Goal: Task Accomplishment & Management: Use online tool/utility

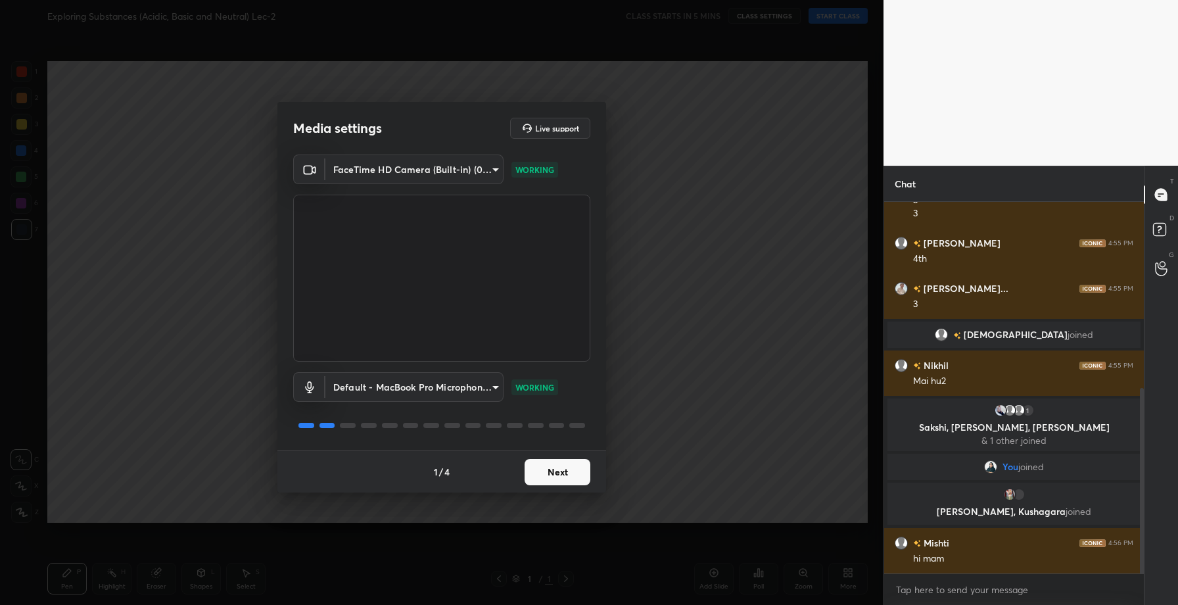
scroll to position [417, 0]
click at [554, 467] on button "Next" at bounding box center [557, 472] width 66 height 26
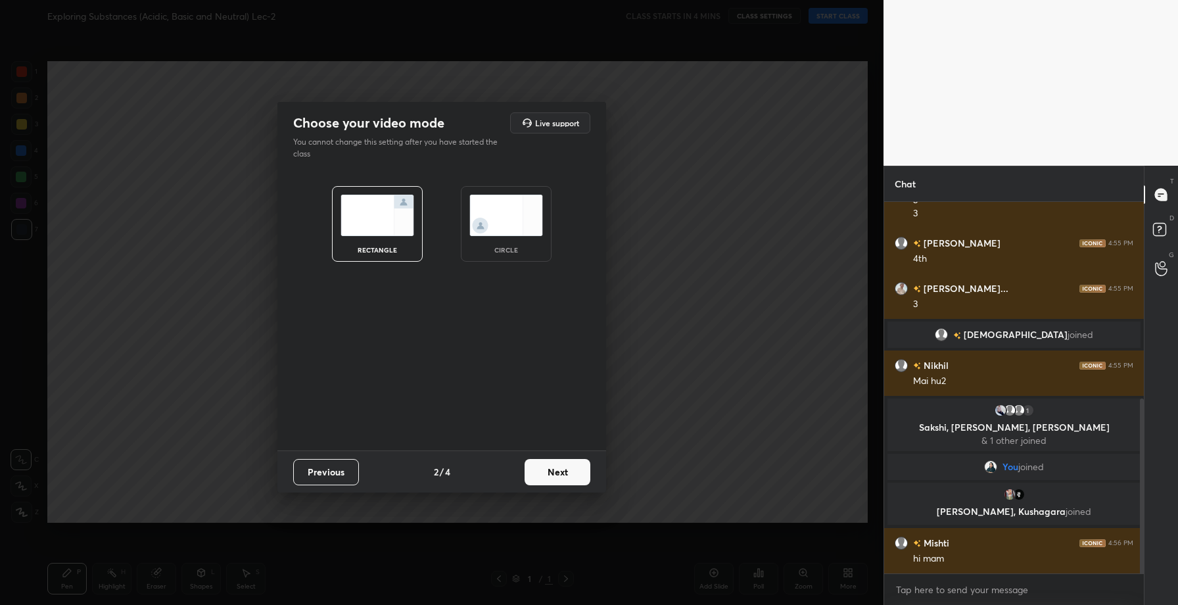
click at [554, 467] on button "Next" at bounding box center [557, 472] width 66 height 26
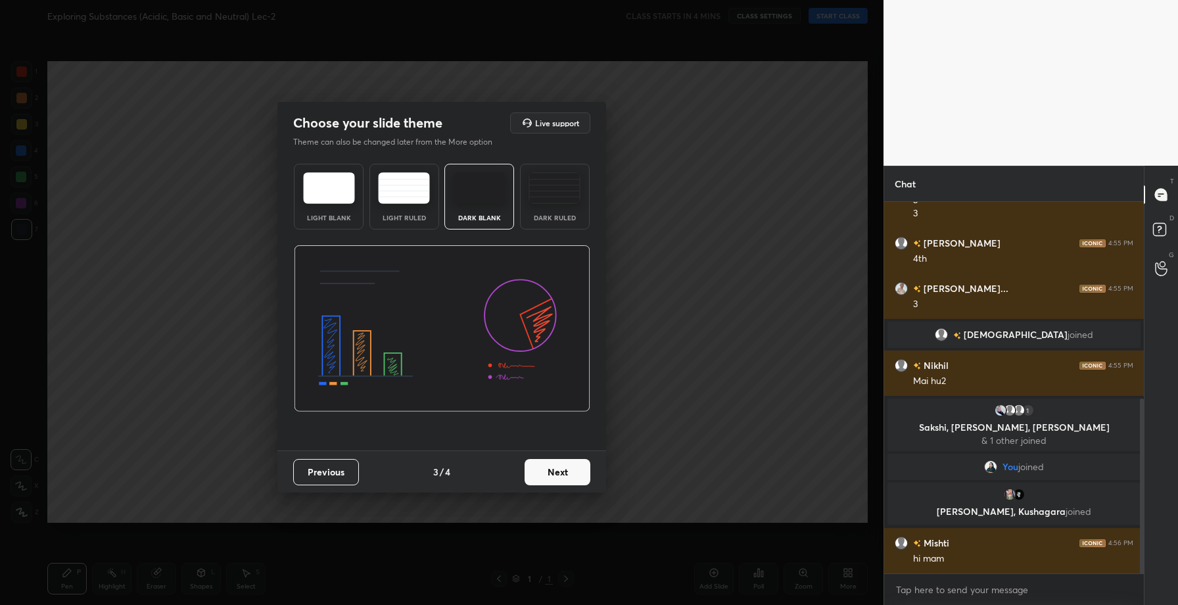
click at [554, 467] on button "Next" at bounding box center [557, 472] width 66 height 26
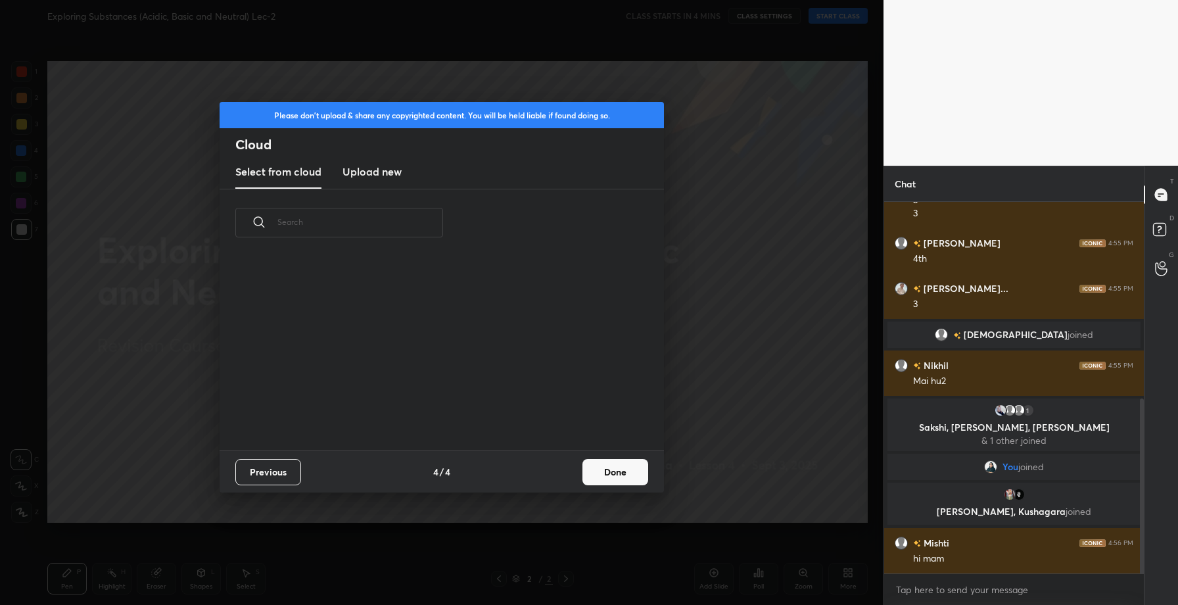
scroll to position [194, 422]
click at [365, 174] on h3 "Upload new" at bounding box center [371, 172] width 59 height 16
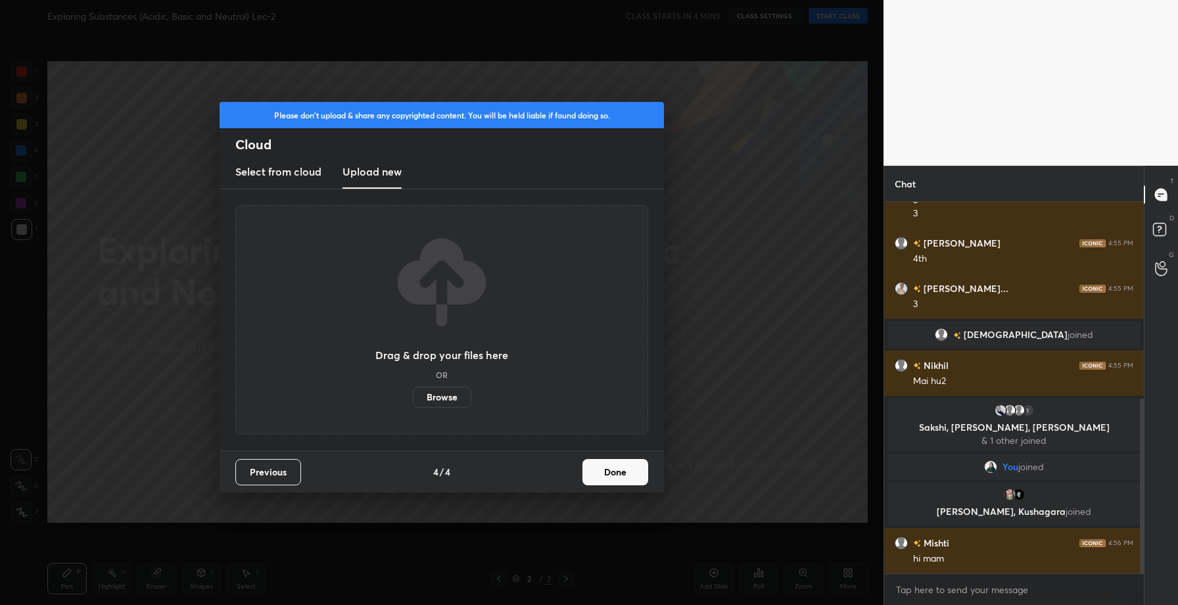
click at [436, 395] on label "Browse" at bounding box center [442, 396] width 58 height 21
click at [413, 395] on input "Browse" at bounding box center [413, 396] width 0 height 21
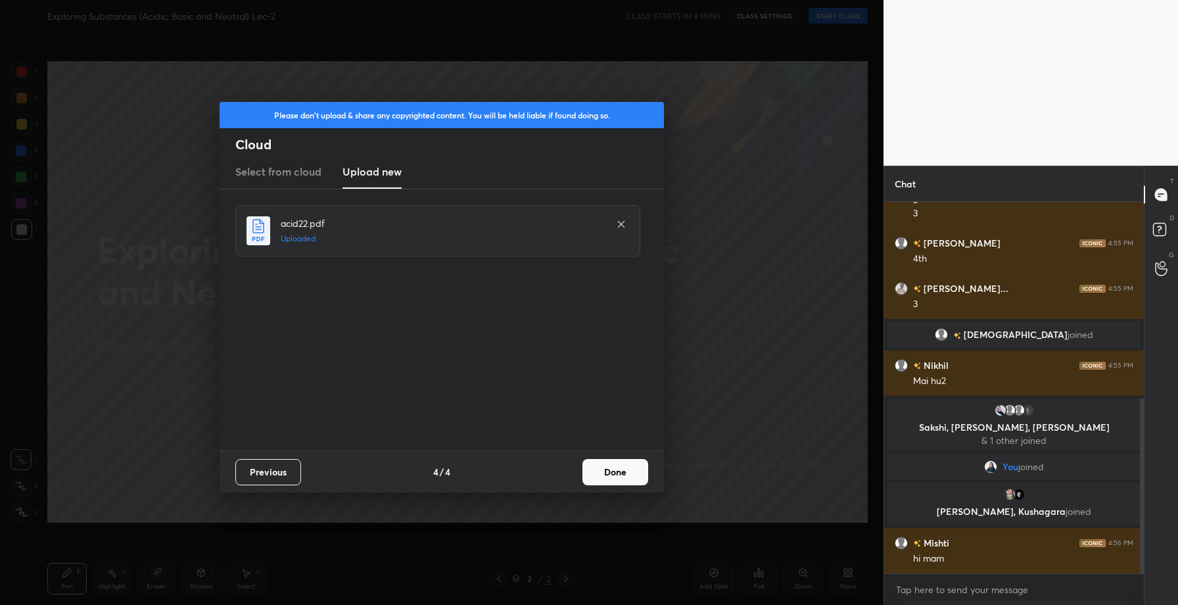
click at [641, 475] on button "Done" at bounding box center [615, 472] width 66 height 26
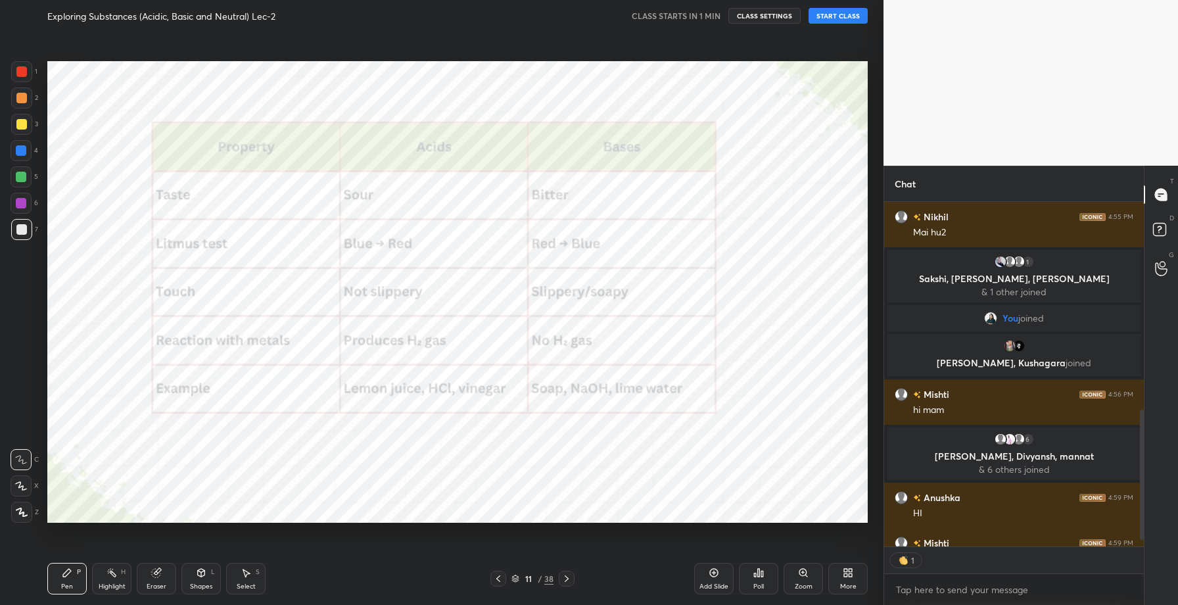
scroll to position [5, 5]
click at [833, 14] on button "START CLASS" at bounding box center [837, 16] width 59 height 16
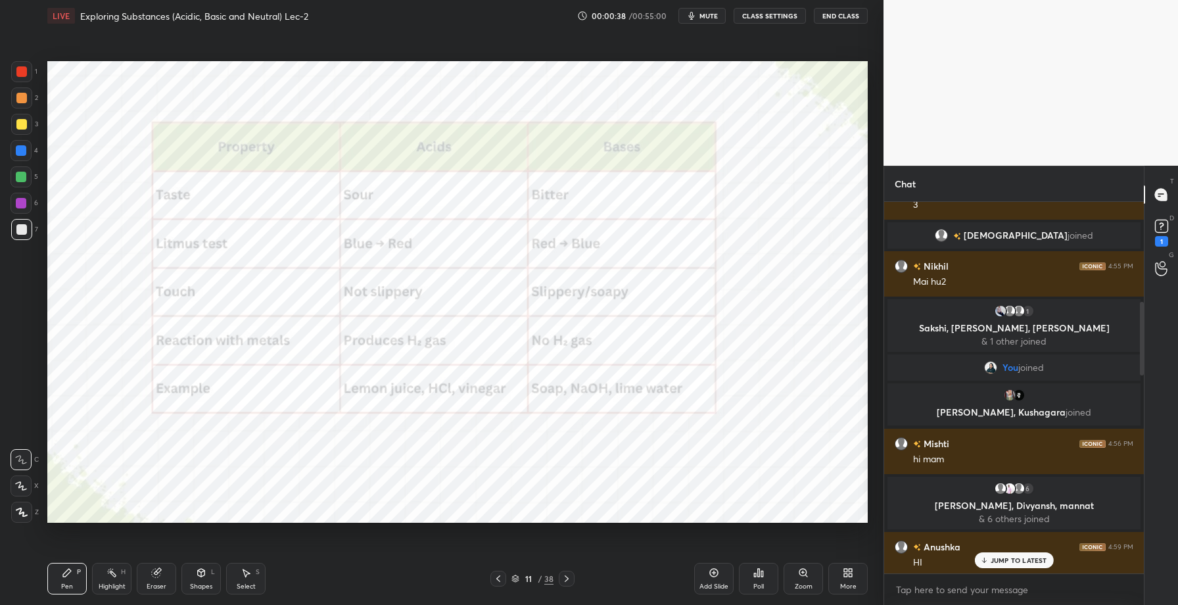
scroll to position [0, 0]
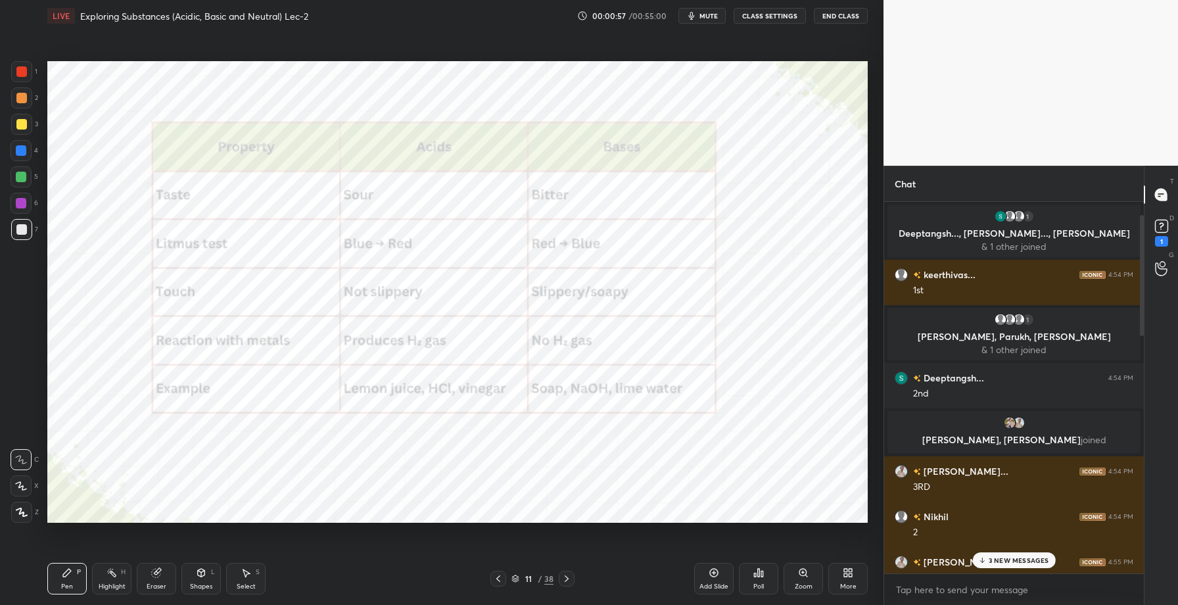
click at [20, 68] on div at bounding box center [21, 71] width 11 height 11
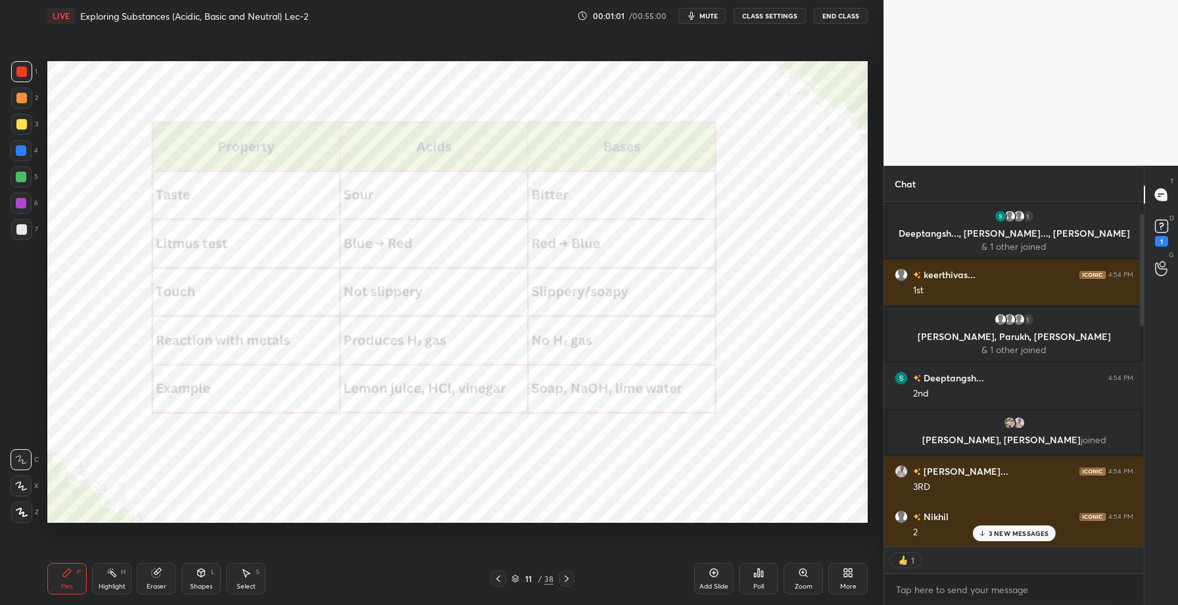
click at [22, 512] on icon at bounding box center [21, 512] width 11 height 8
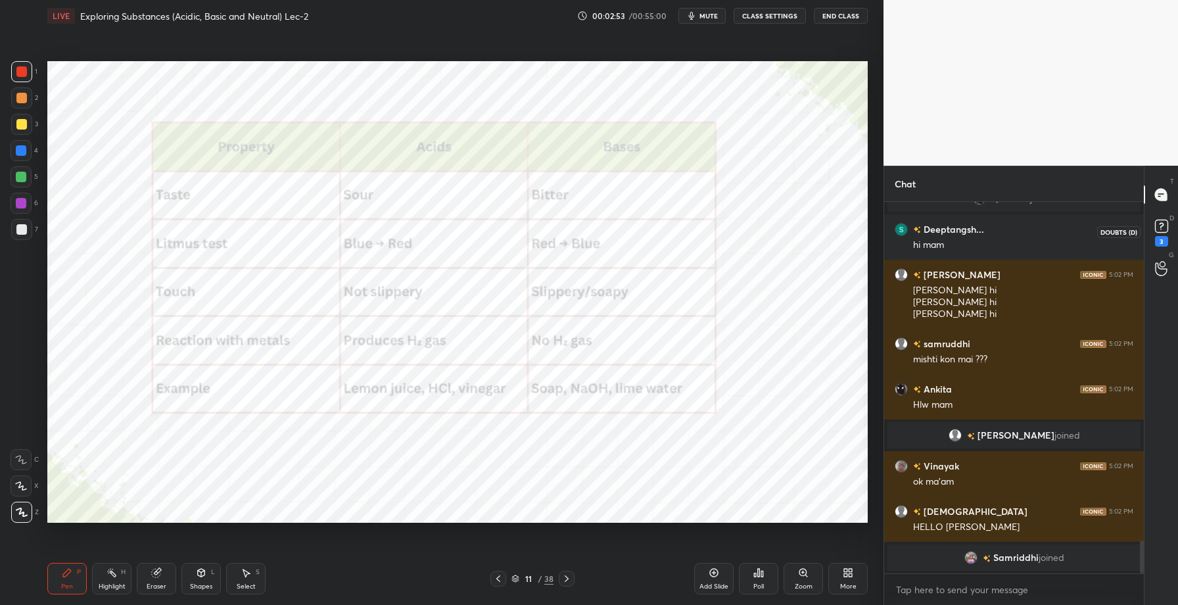
scroll to position [3858, 0]
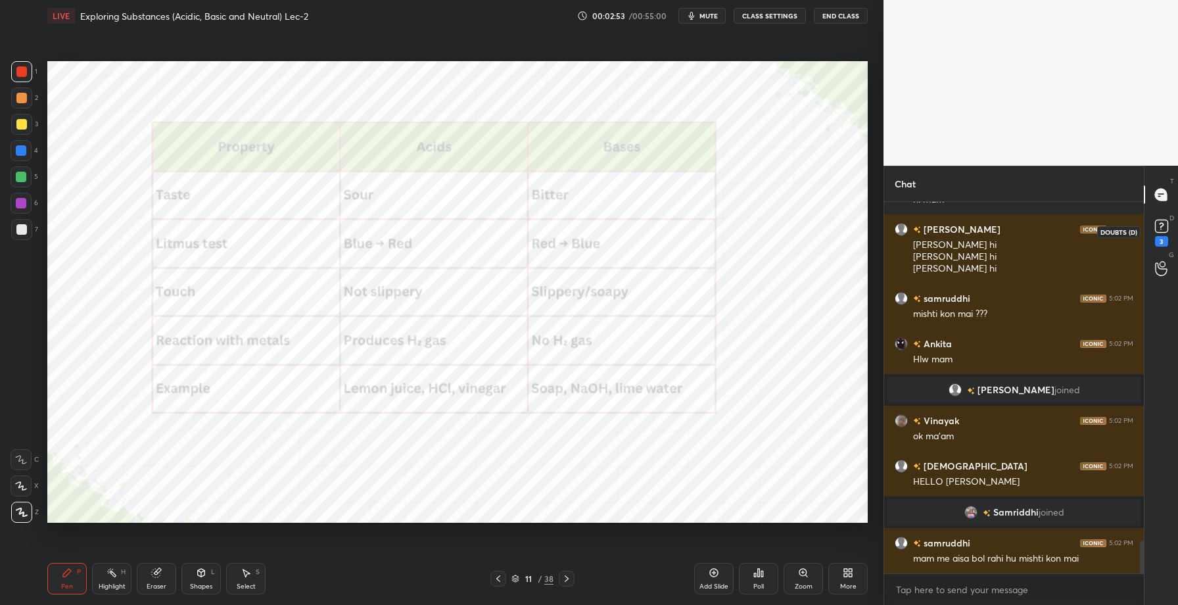
click at [1159, 228] on rect at bounding box center [1161, 226] width 12 height 12
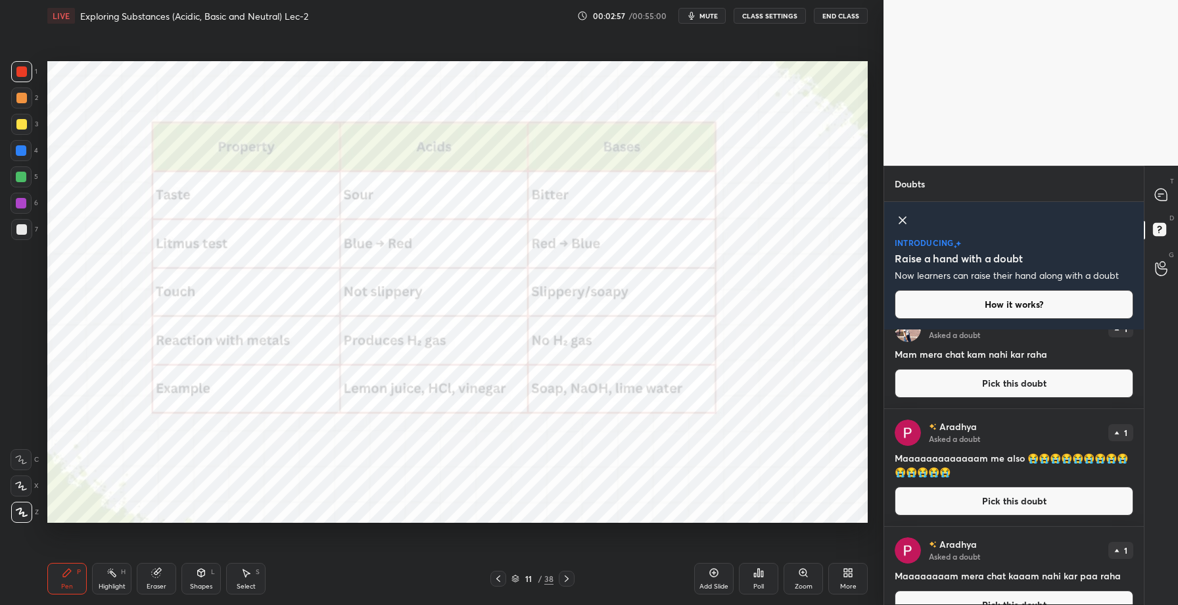
scroll to position [0, 0]
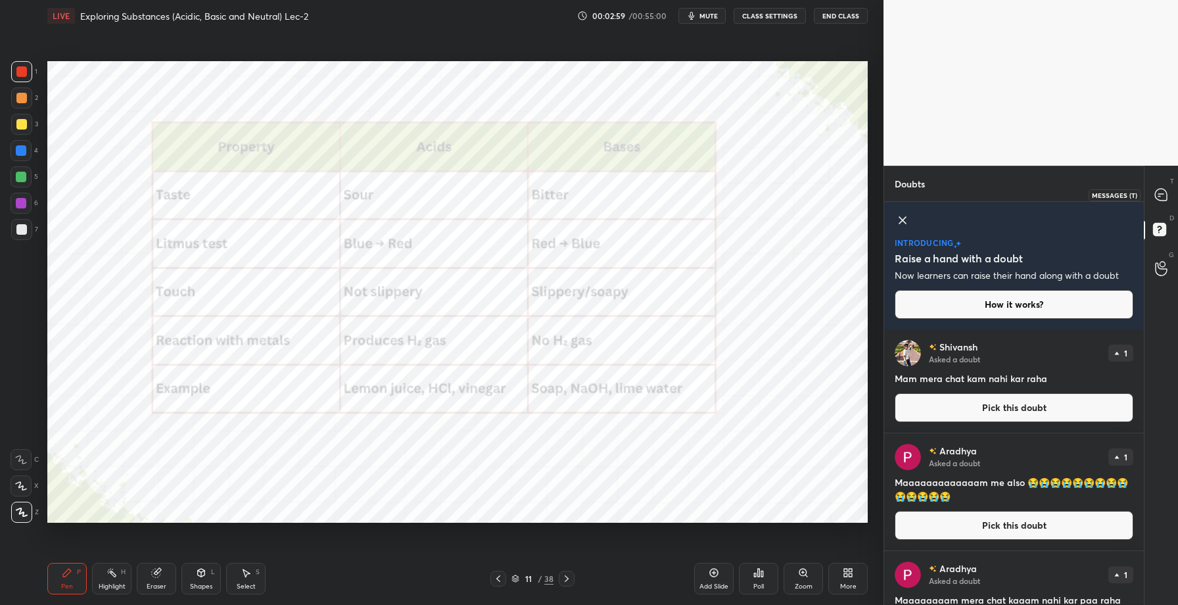
click at [1163, 190] on icon at bounding box center [1161, 195] width 12 height 12
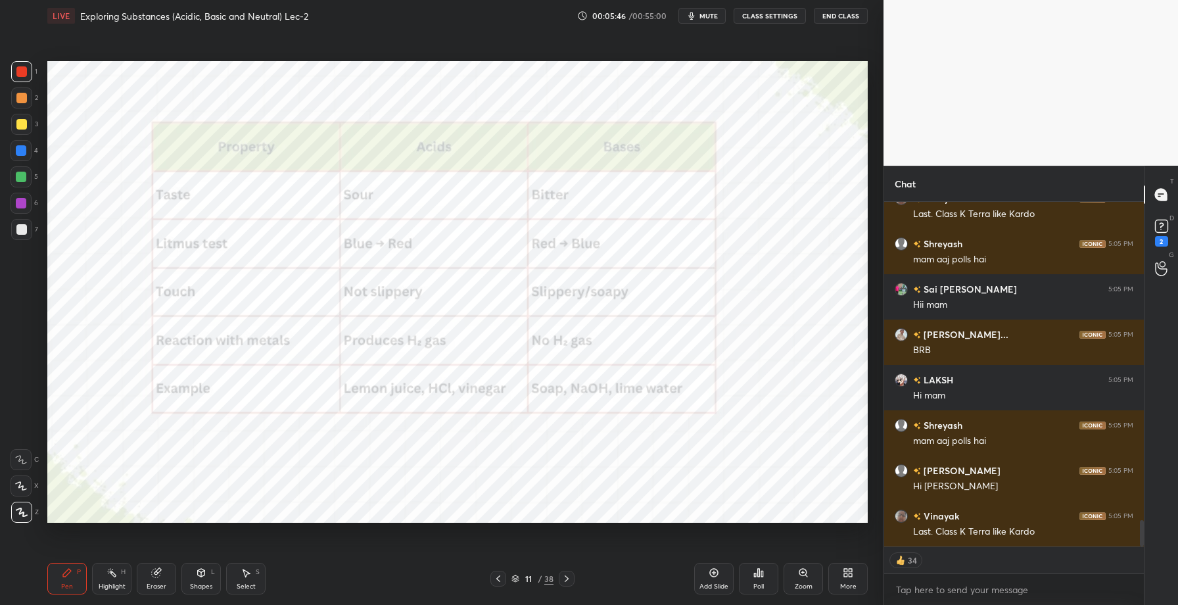
scroll to position [4269, 0]
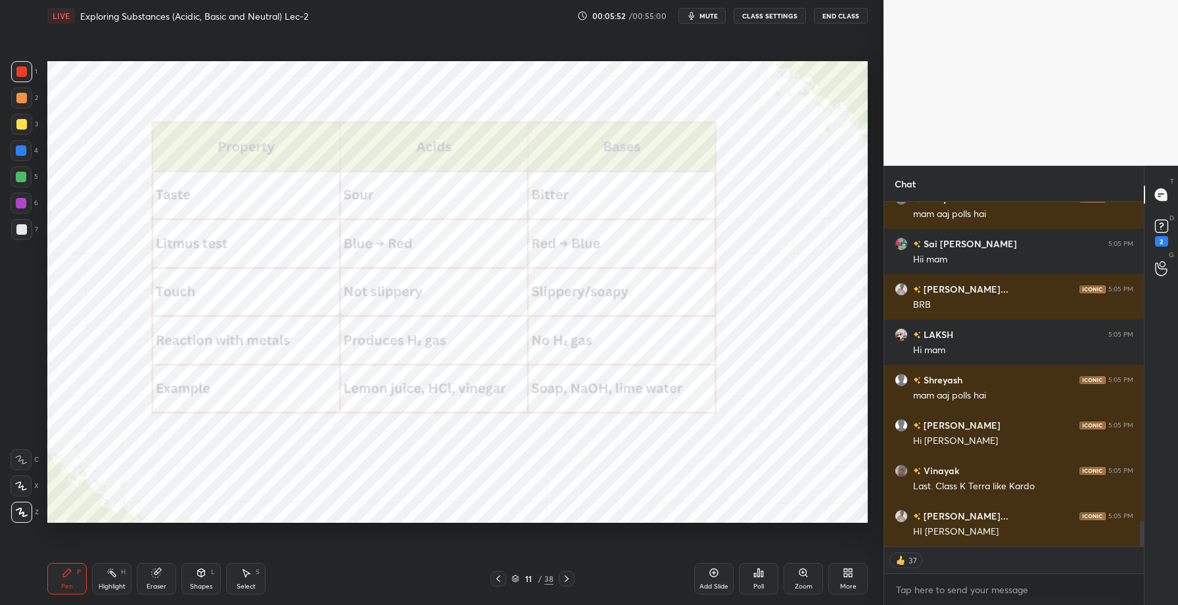
click at [709, 574] on icon at bounding box center [714, 572] width 11 height 11
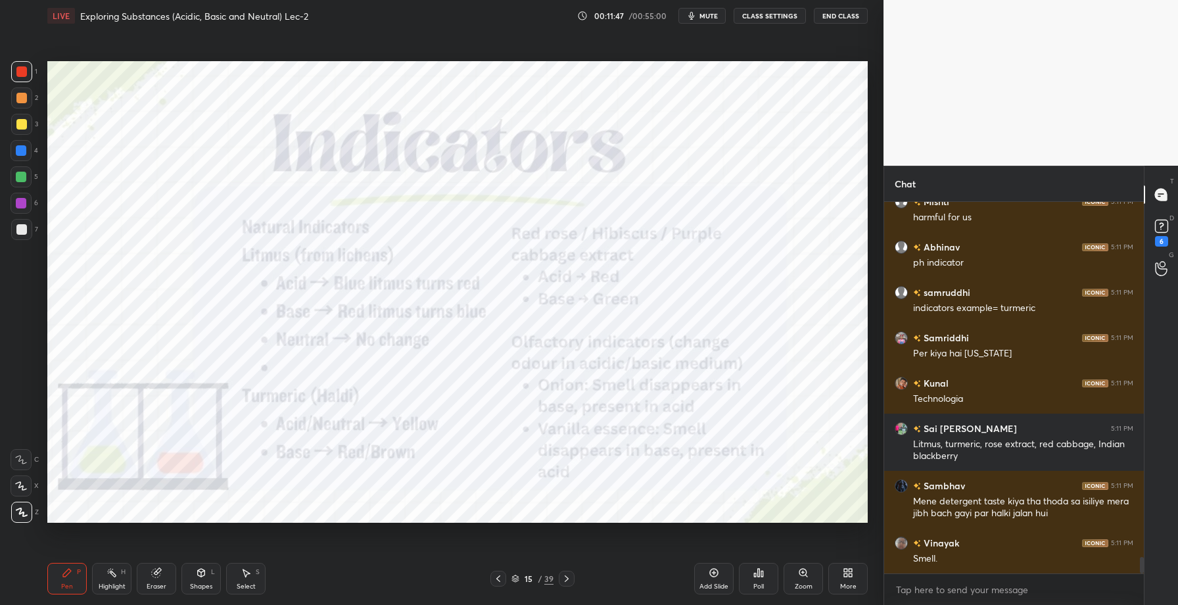
scroll to position [8005, 0]
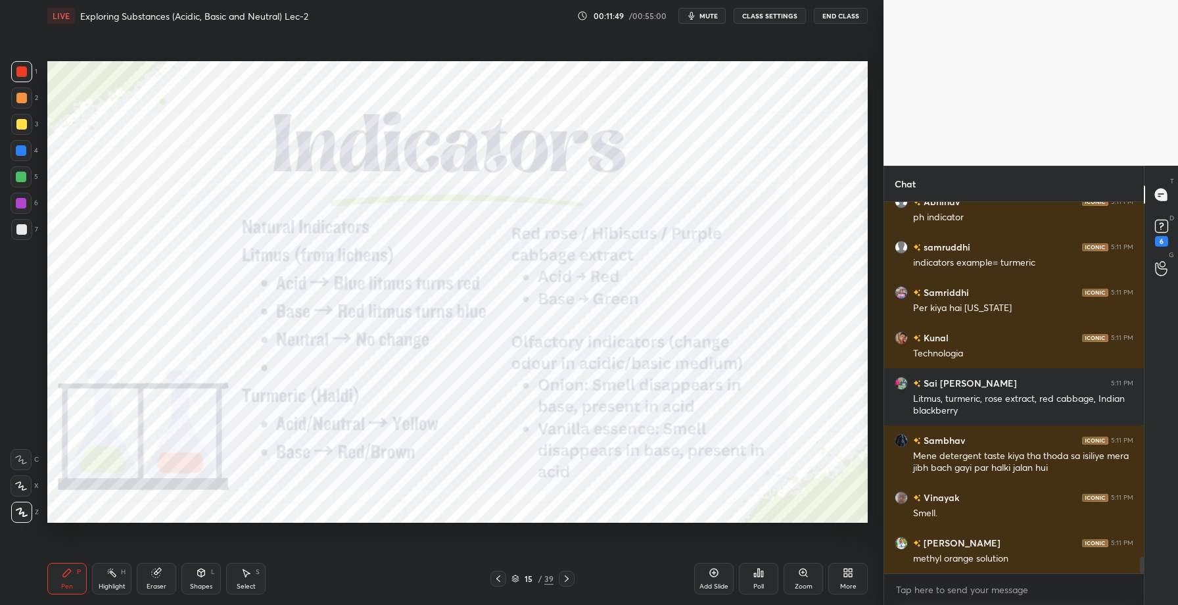
click at [152, 578] on div "Eraser" at bounding box center [156, 579] width 39 height 32
drag, startPoint x: 14, startPoint y: 516, endPoint x: 76, endPoint y: 535, distance: 64.7
click at [15, 518] on div "Erase all" at bounding box center [21, 511] width 21 height 21
click at [76, 582] on div "Pen P" at bounding box center [66, 579] width 39 height 32
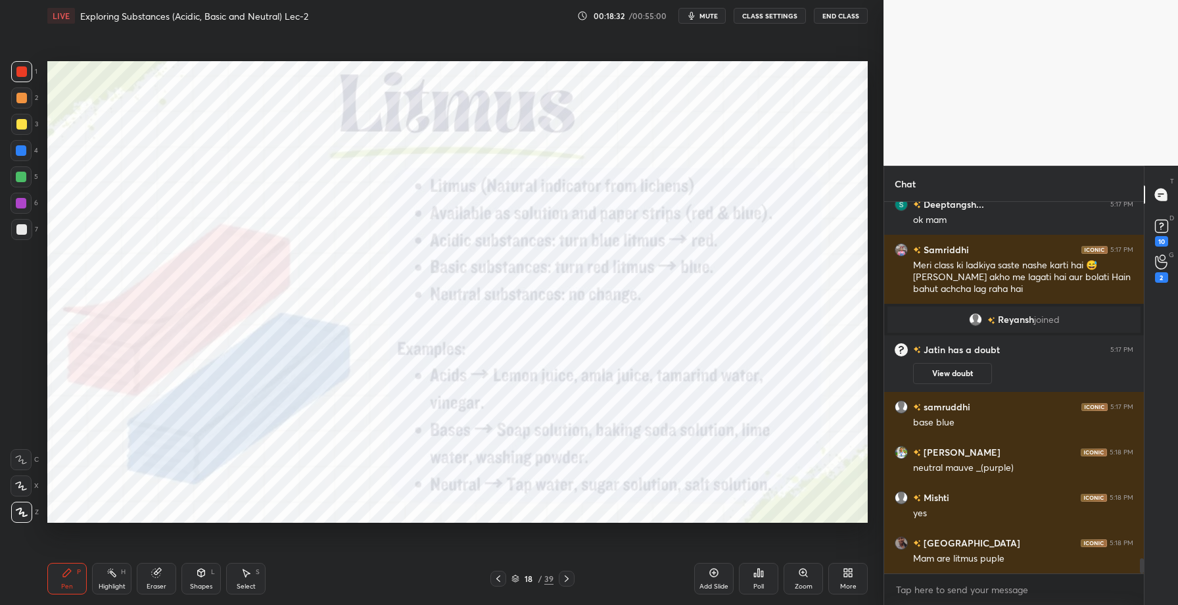
scroll to position [8843, 0]
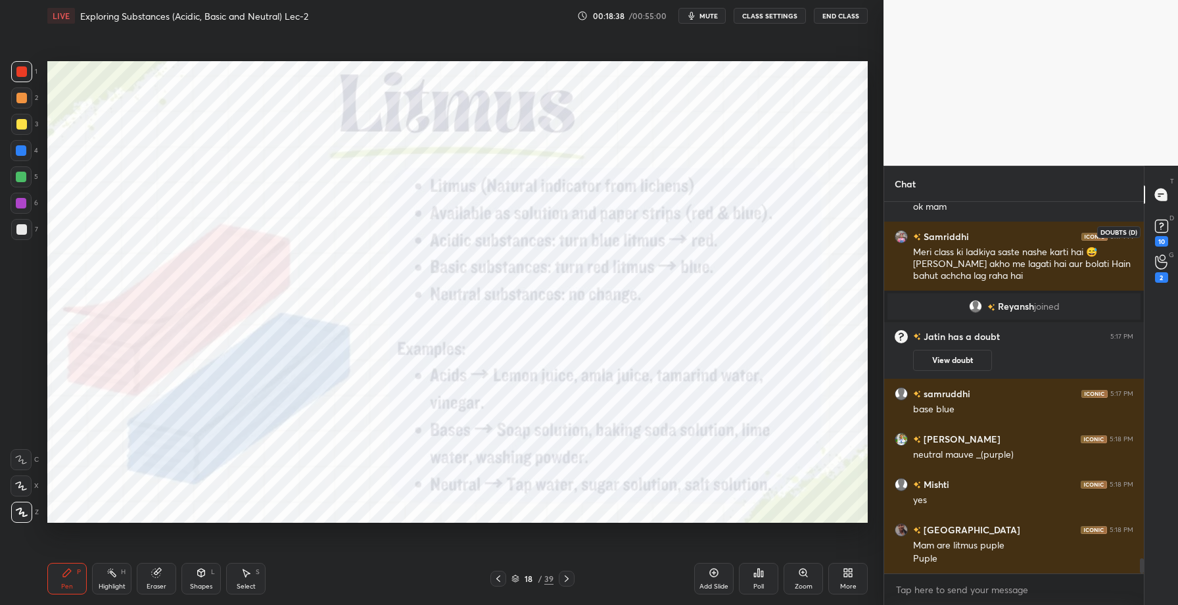
click at [1157, 221] on rect at bounding box center [1161, 226] width 12 height 12
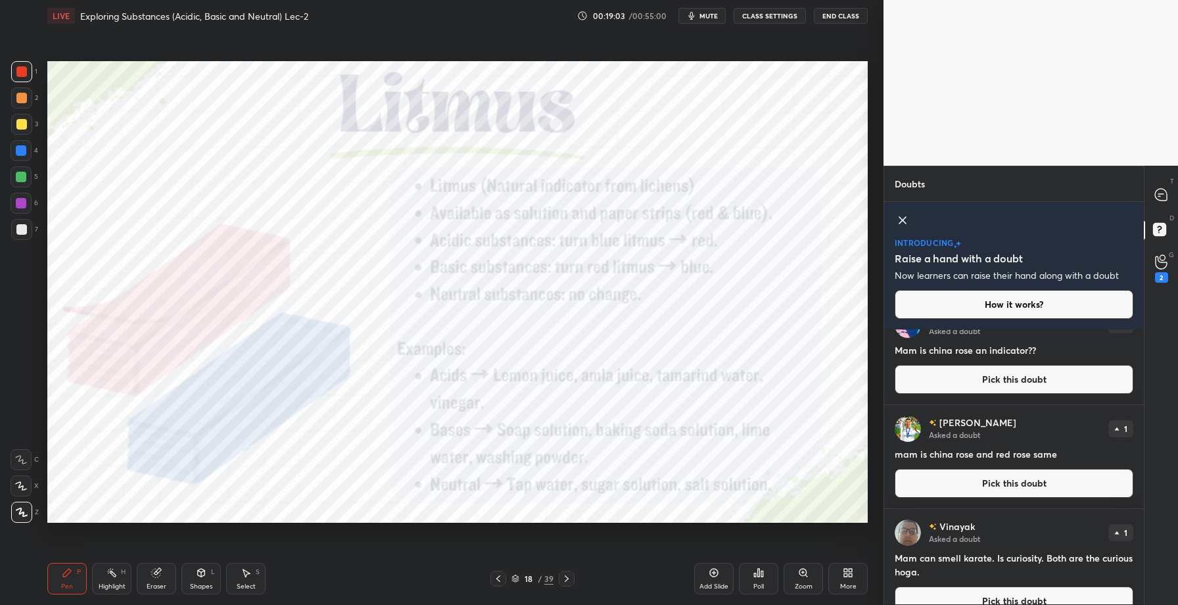
scroll to position [455, 0]
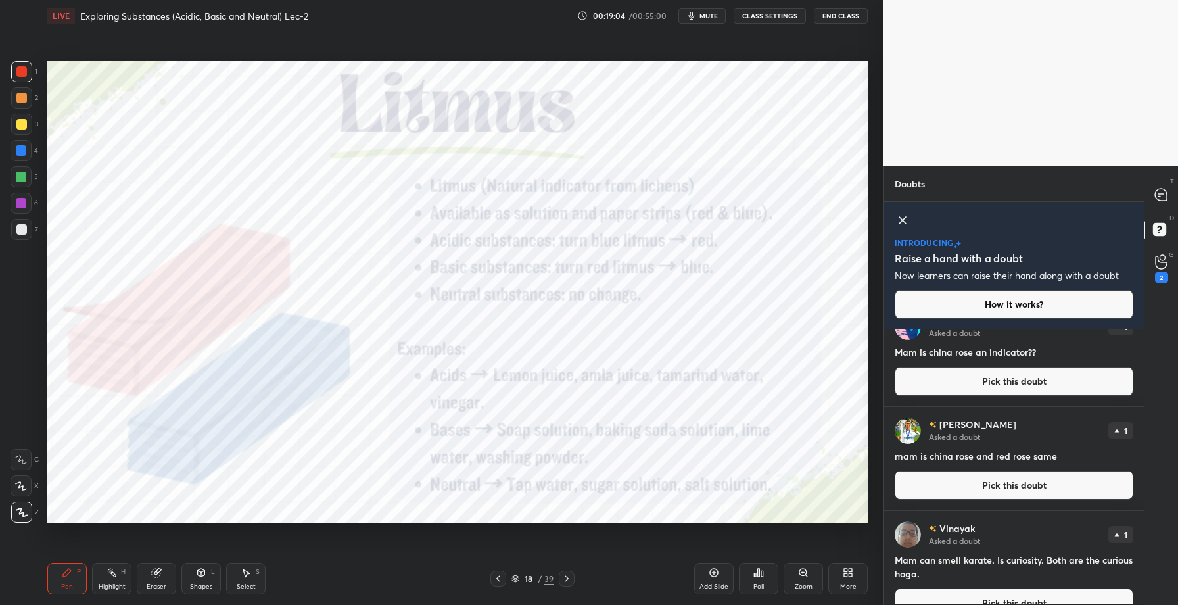
click at [994, 484] on button "Pick this doubt" at bounding box center [1014, 485] width 239 height 29
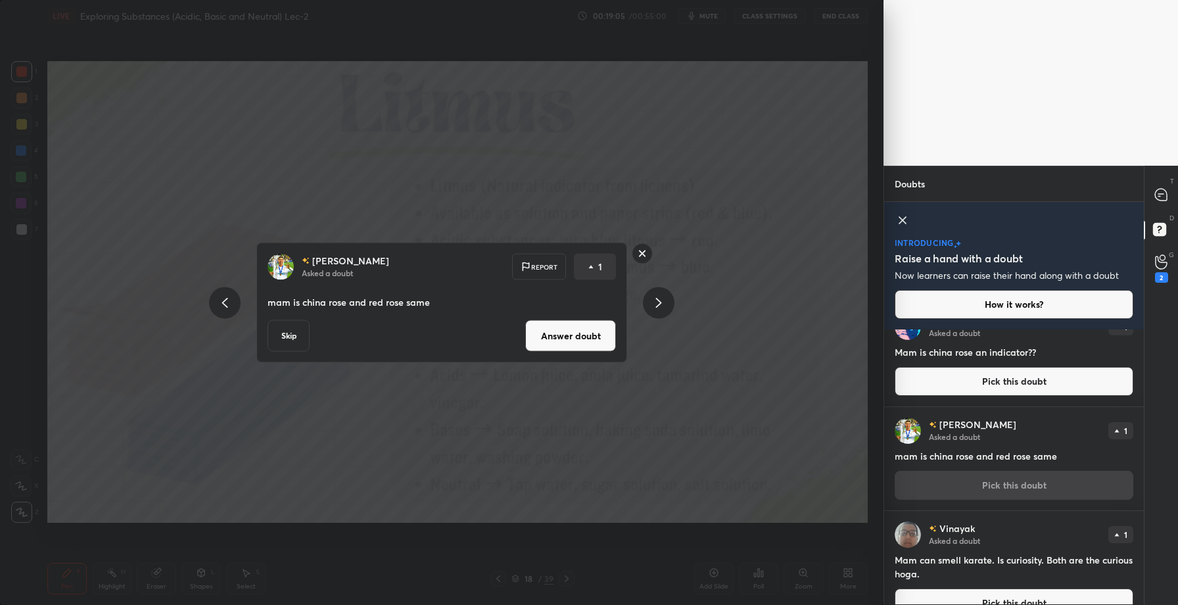
click at [582, 333] on button "Answer doubt" at bounding box center [570, 336] width 91 height 32
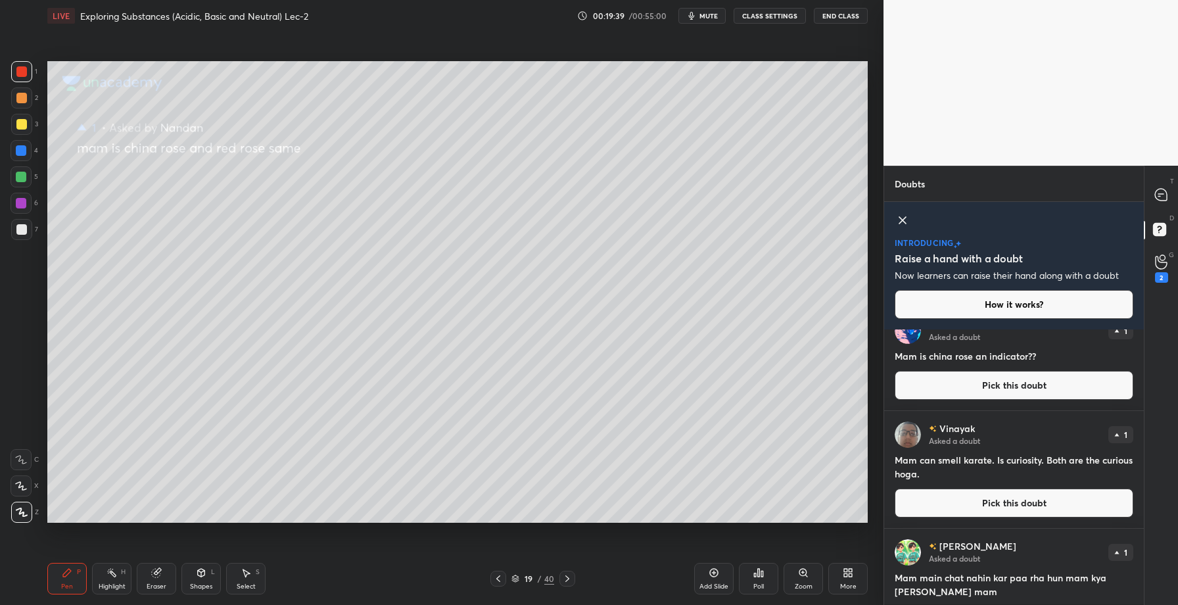
scroll to position [553, 0]
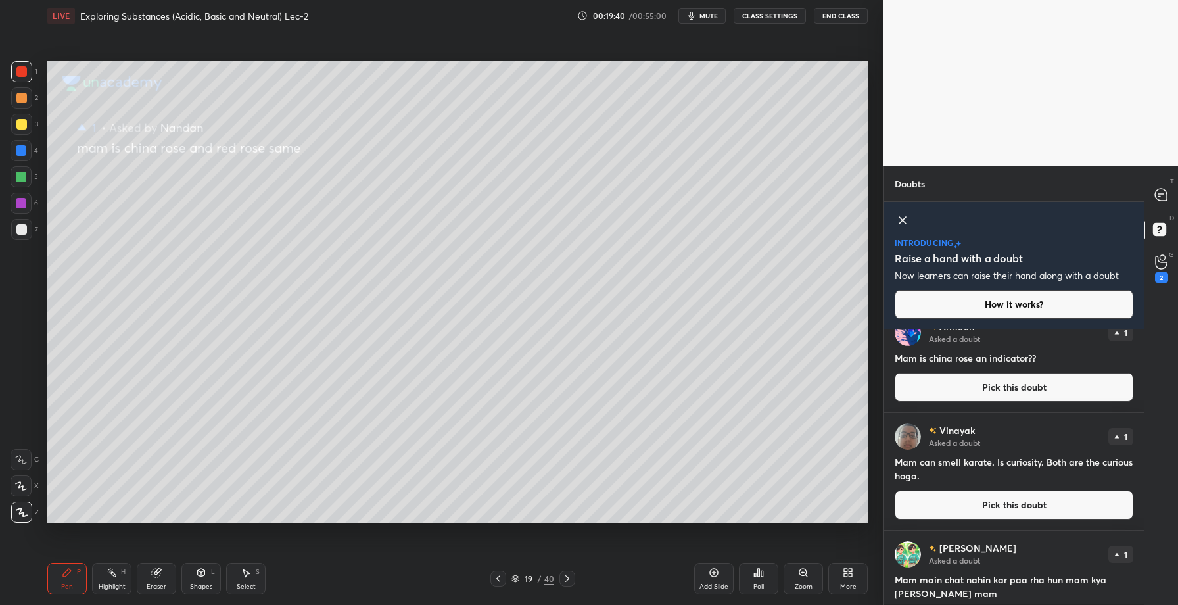
click at [1000, 507] on button "Pick this doubt" at bounding box center [1014, 504] width 239 height 29
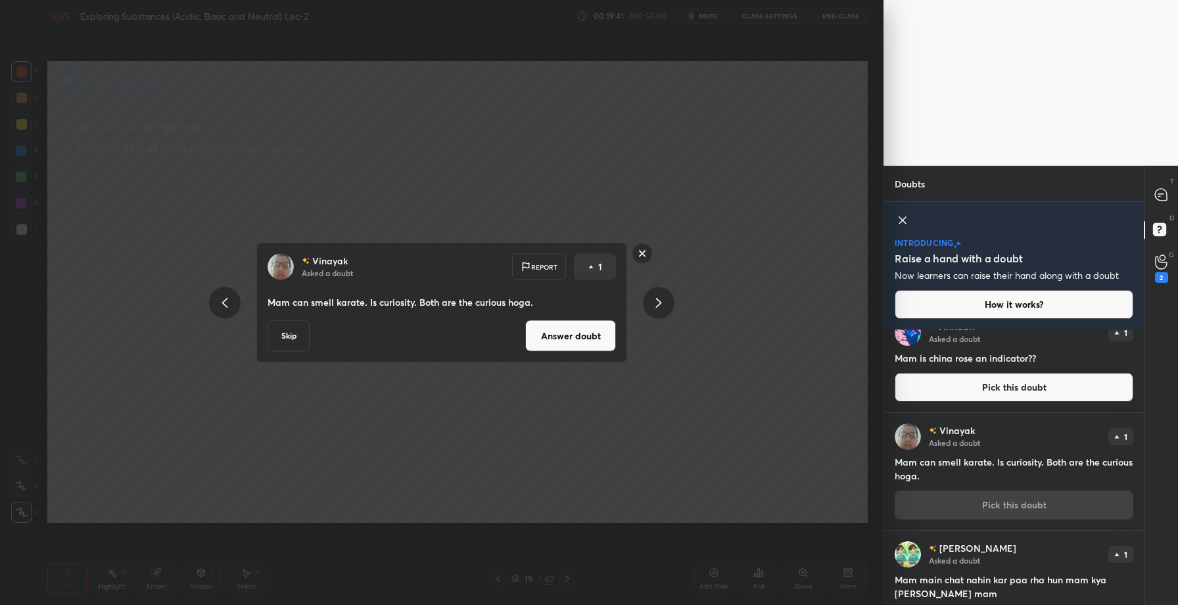
click at [559, 342] on button "Answer doubt" at bounding box center [570, 336] width 91 height 32
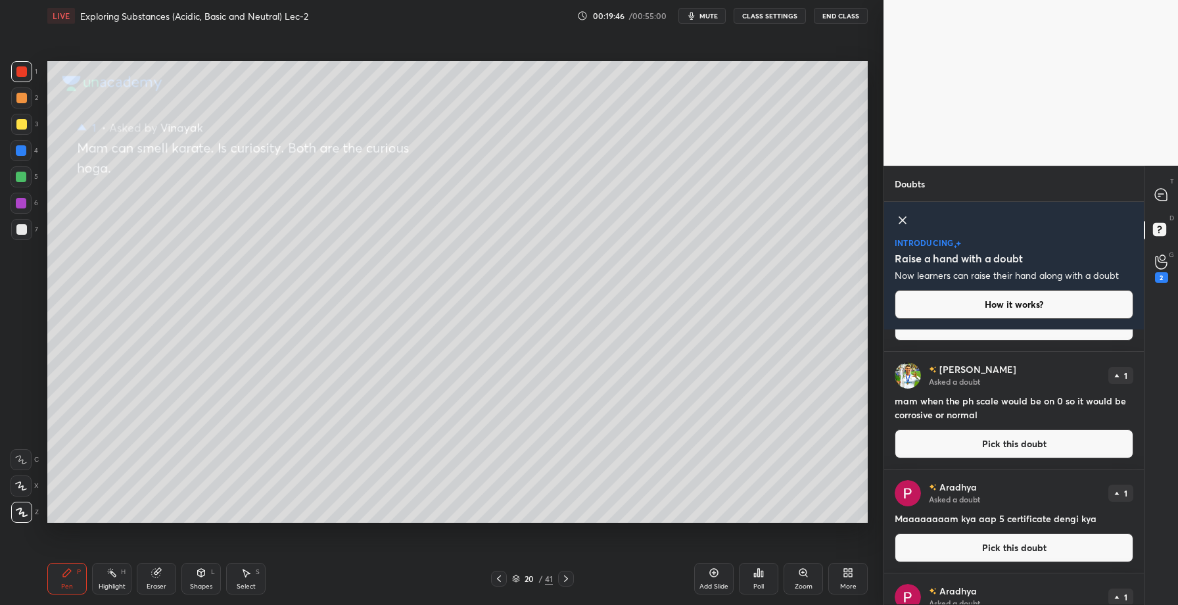
scroll to position [919, 0]
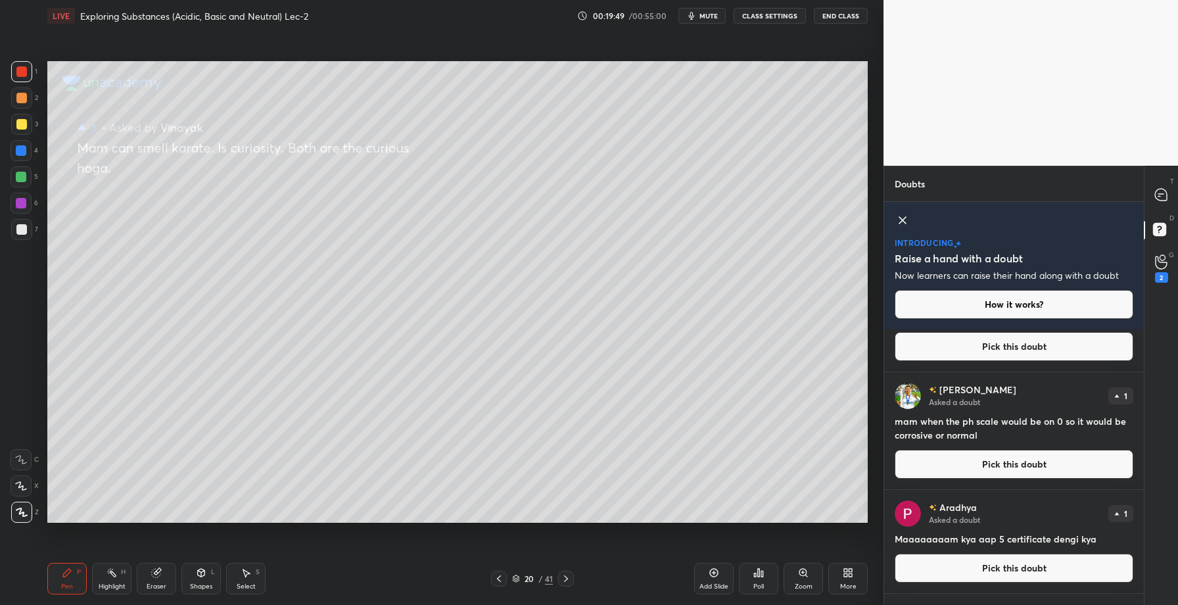
click at [1006, 469] on button "Pick this doubt" at bounding box center [1014, 464] width 239 height 29
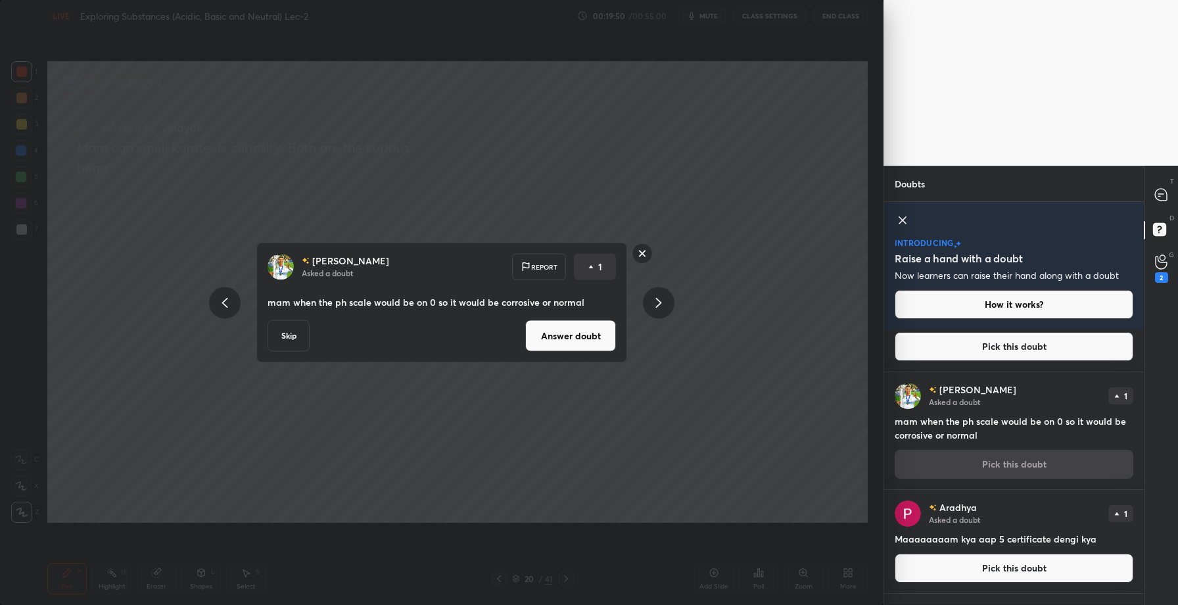
click at [591, 349] on button "Answer doubt" at bounding box center [570, 336] width 91 height 32
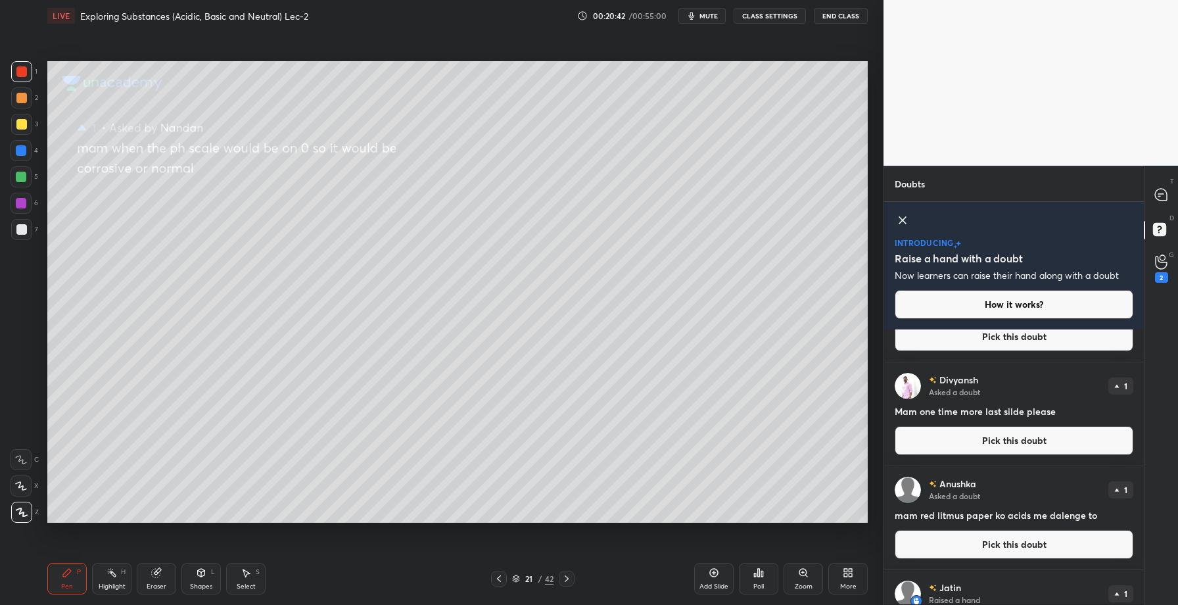
scroll to position [271, 0]
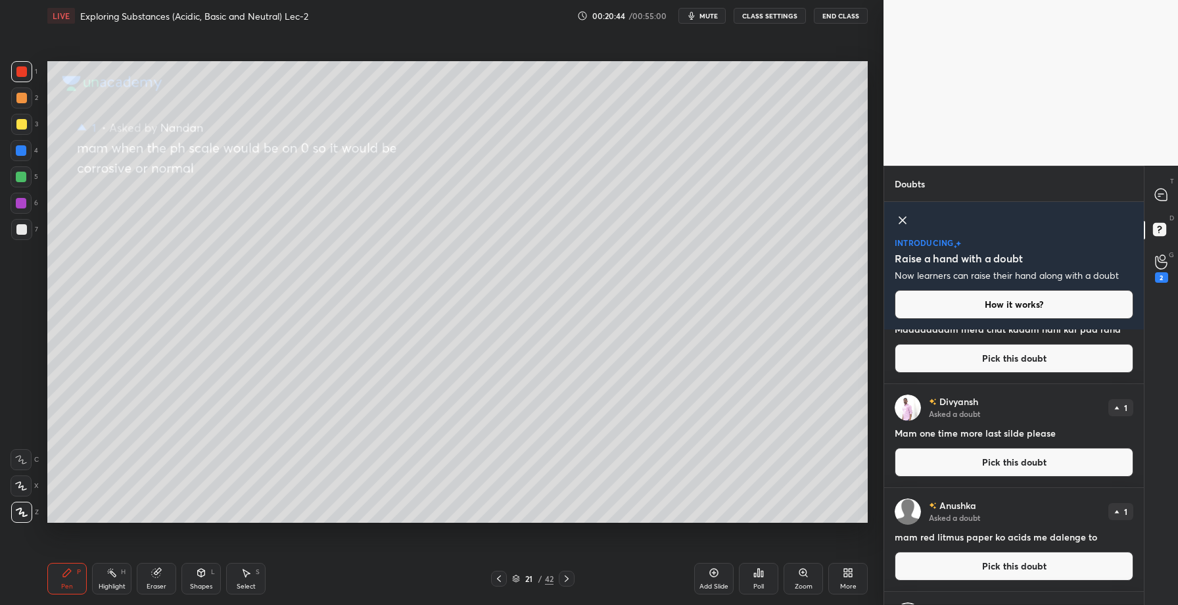
click at [1000, 461] on button "Pick this doubt" at bounding box center [1014, 462] width 239 height 29
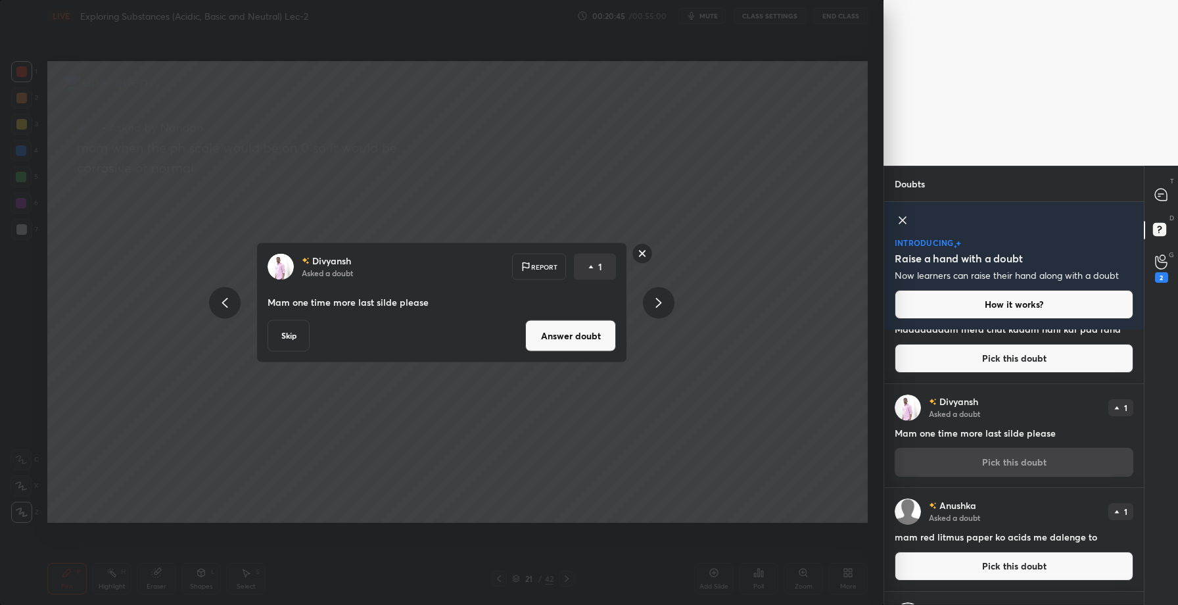
click at [559, 342] on button "Answer doubt" at bounding box center [570, 336] width 91 height 32
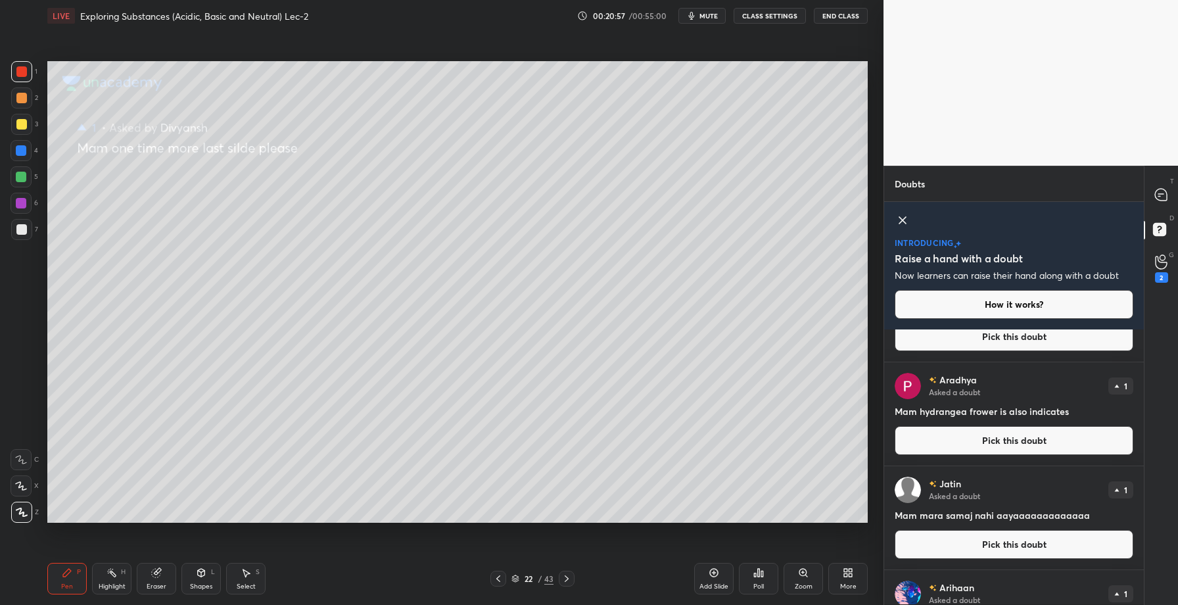
scroll to position [733, 0]
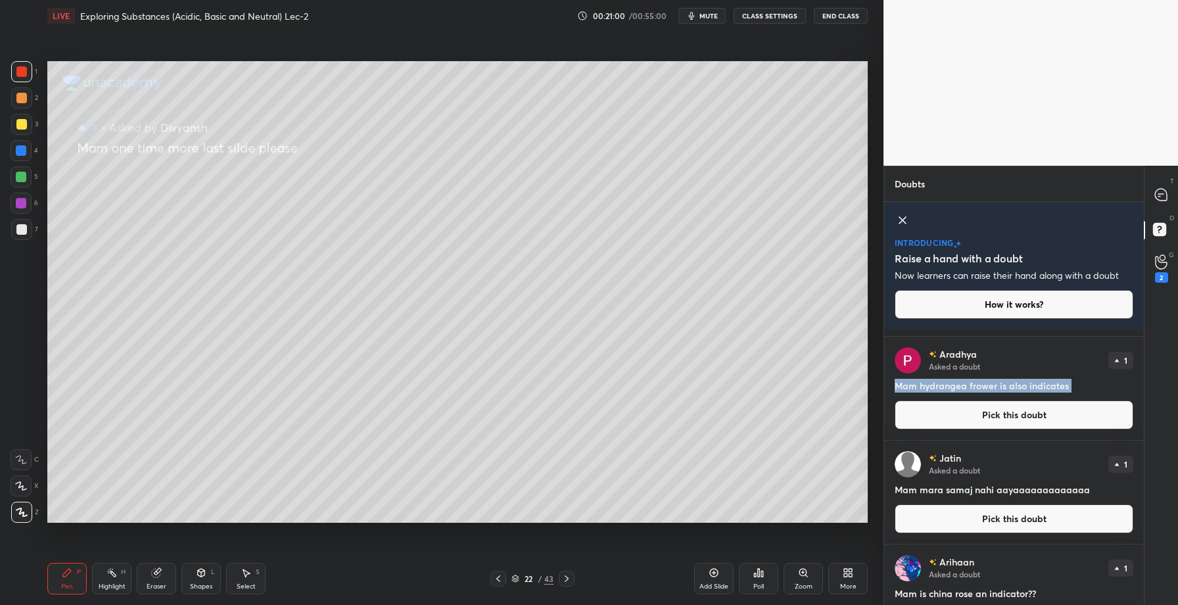
drag, startPoint x: 895, startPoint y: 386, endPoint x: 1071, endPoint y: 400, distance: 176.7
click at [1071, 399] on div "[PERSON_NAME] Asked a doubt 1 Mam hydrangea frower is also indicates Pick this …" at bounding box center [1014, 388] width 260 height 103
copy h4 "Mam hydrangea frower is also indicates"
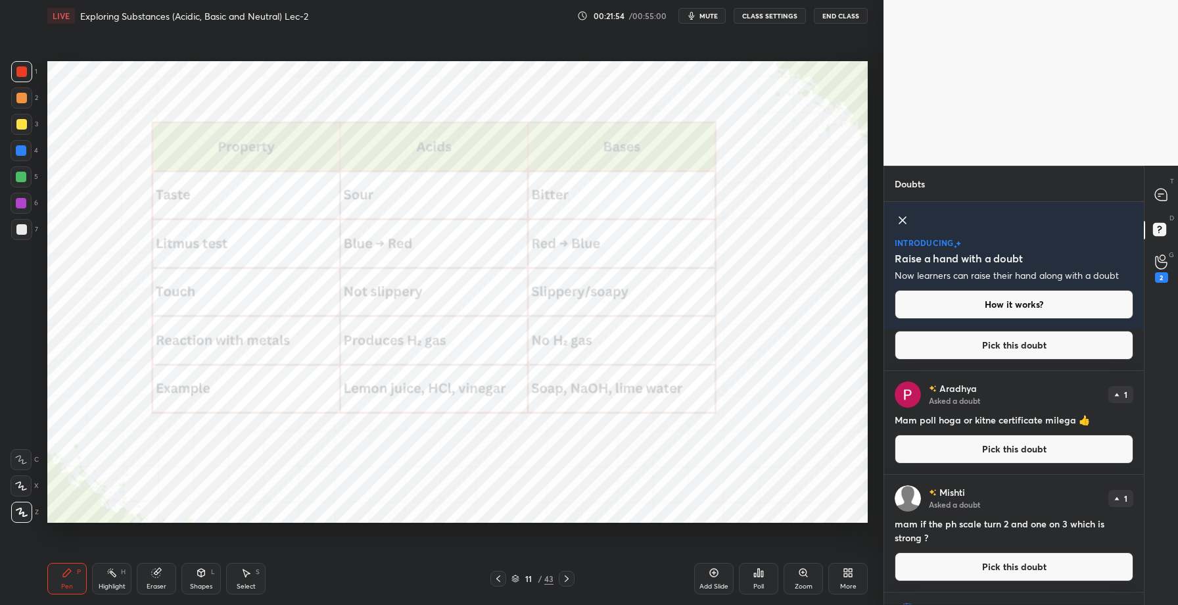
scroll to position [0, 0]
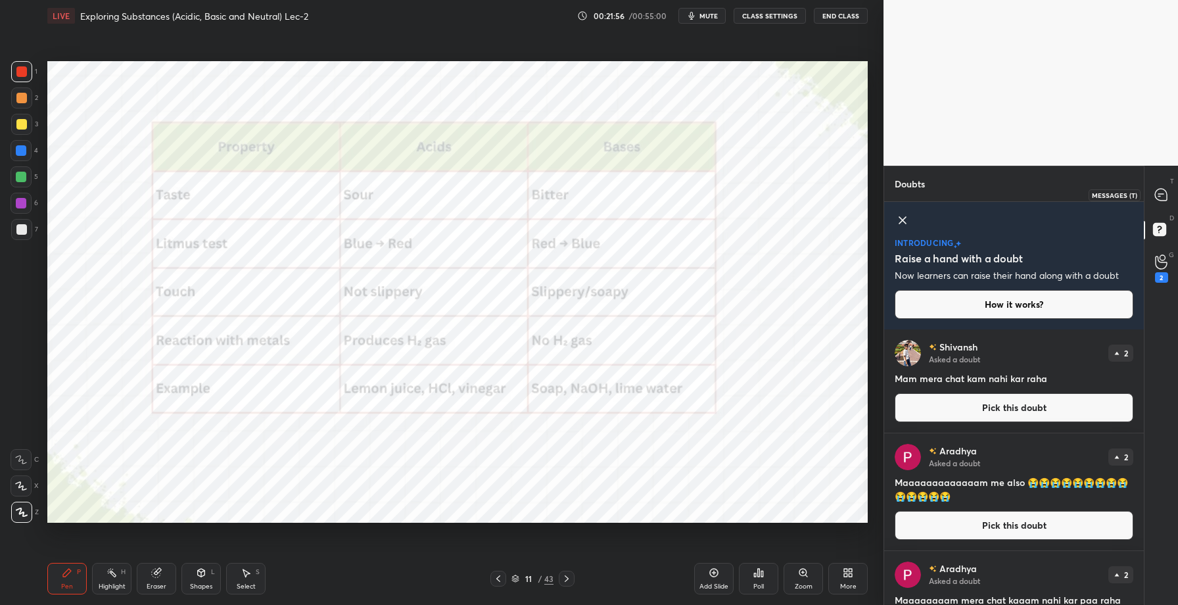
click at [1161, 200] on icon at bounding box center [1161, 195] width 12 height 12
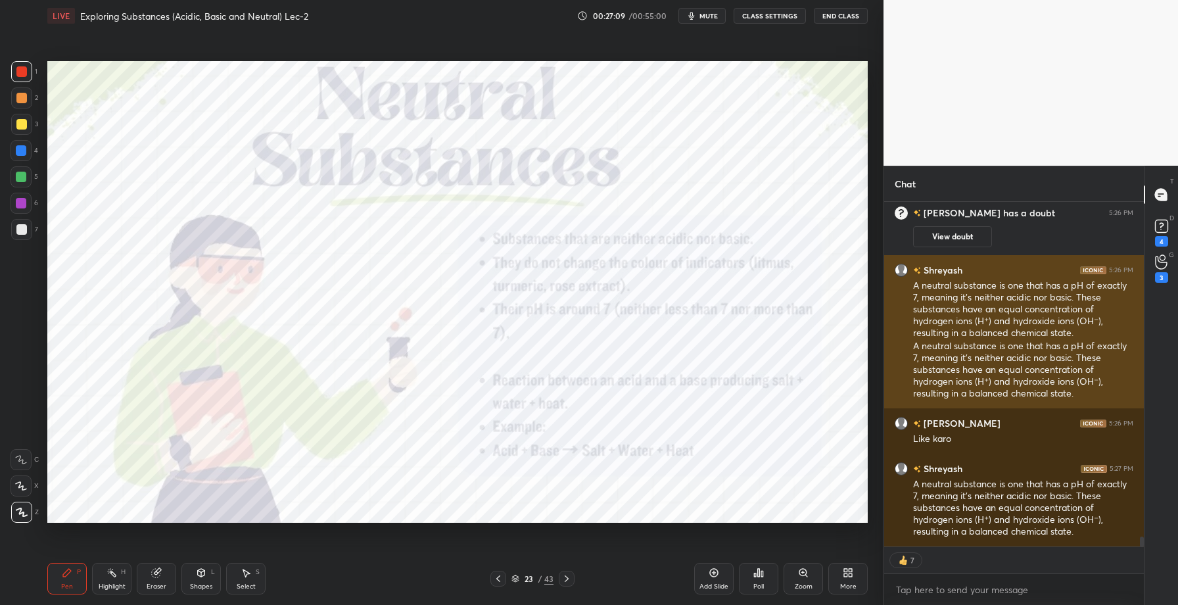
scroll to position [11578, 0]
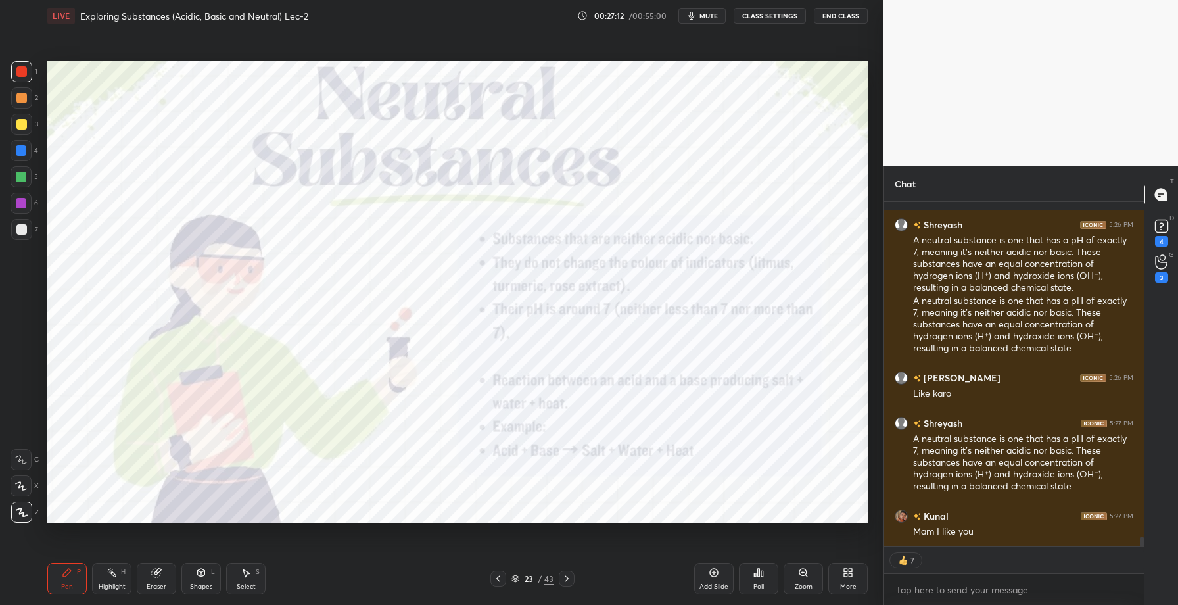
click at [716, 580] on div "Add Slide" at bounding box center [713, 579] width 39 height 32
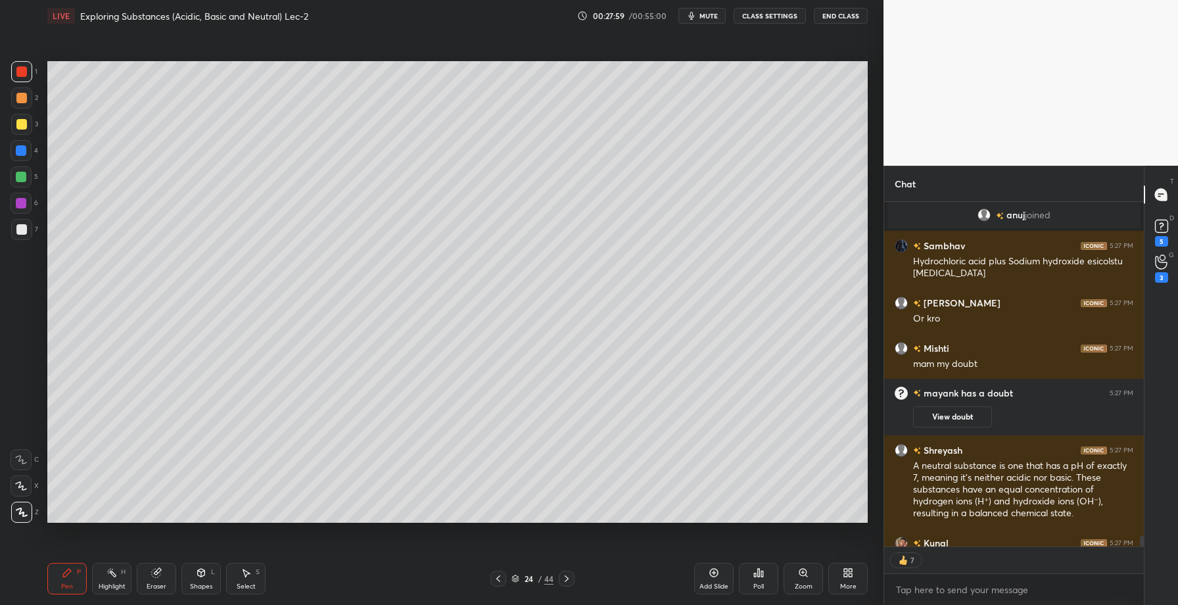
scroll to position [0, 0]
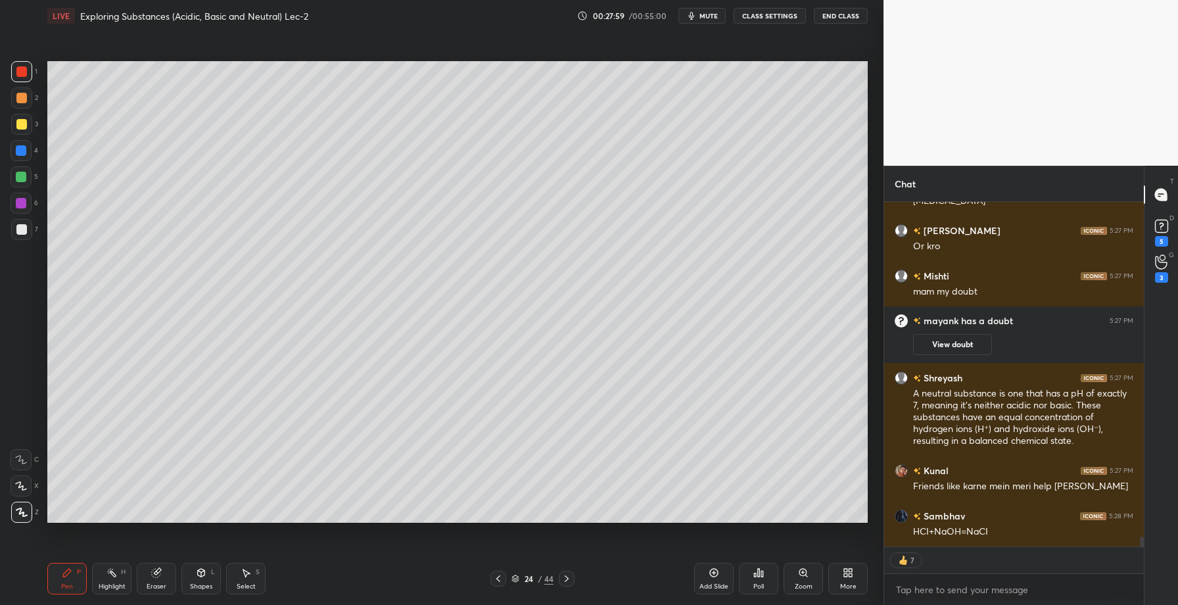
click at [112, 589] on div "Highlight" at bounding box center [112, 586] width 27 height 7
click at [165, 586] on div "Eraser" at bounding box center [157, 586] width 20 height 7
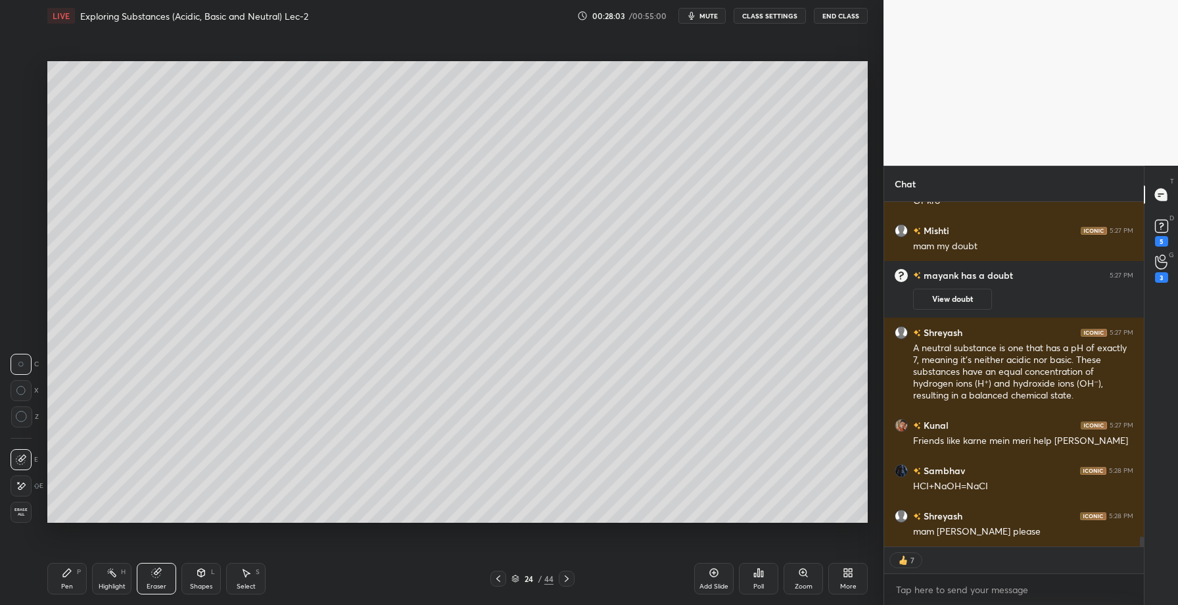
click at [68, 575] on icon at bounding box center [67, 572] width 11 height 11
click at [18, 129] on div at bounding box center [21, 124] width 21 height 21
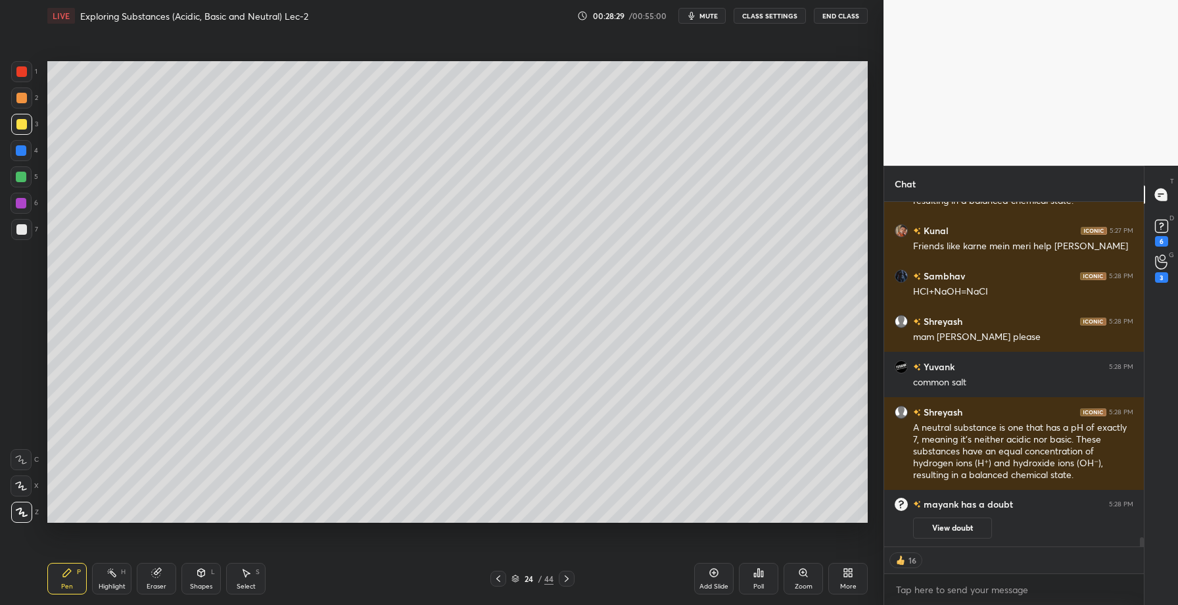
scroll to position [12183, 0]
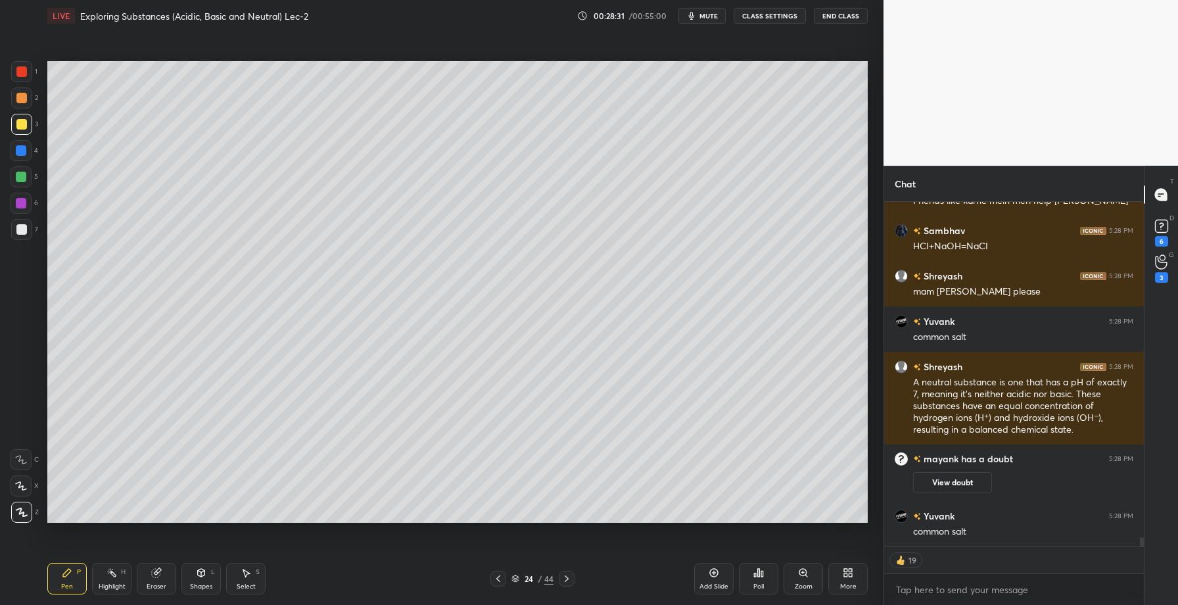
click at [147, 583] on div "Eraser" at bounding box center [157, 586] width 20 height 7
drag, startPoint x: 69, startPoint y: 588, endPoint x: 88, endPoint y: 571, distance: 25.6
click at [72, 588] on div "Pen" at bounding box center [67, 586] width 12 height 7
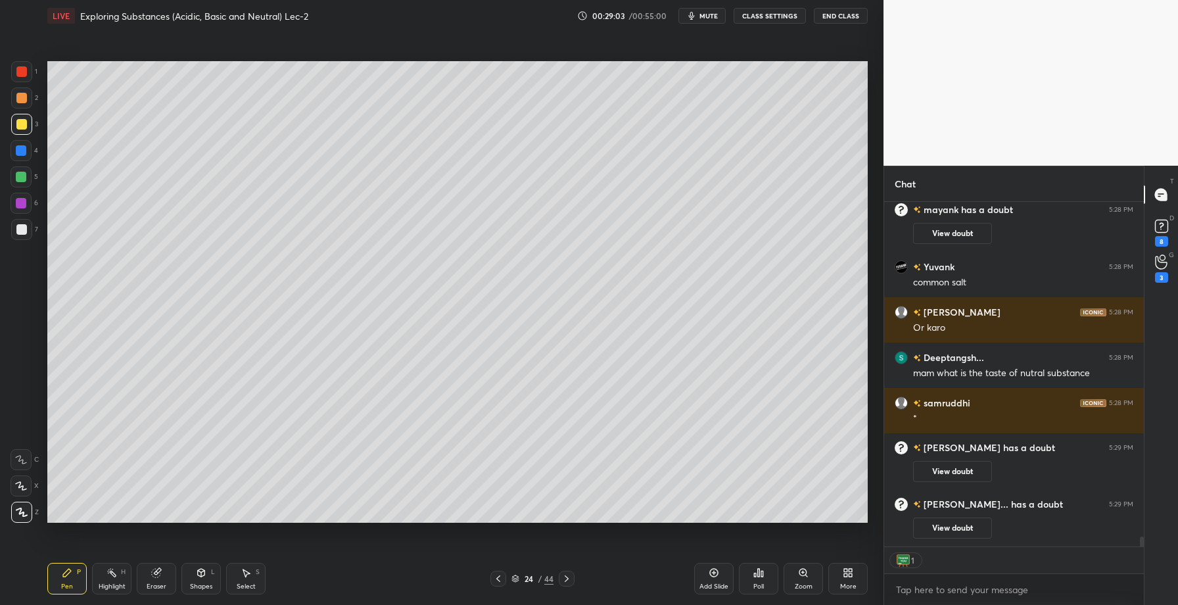
scroll to position [12058, 0]
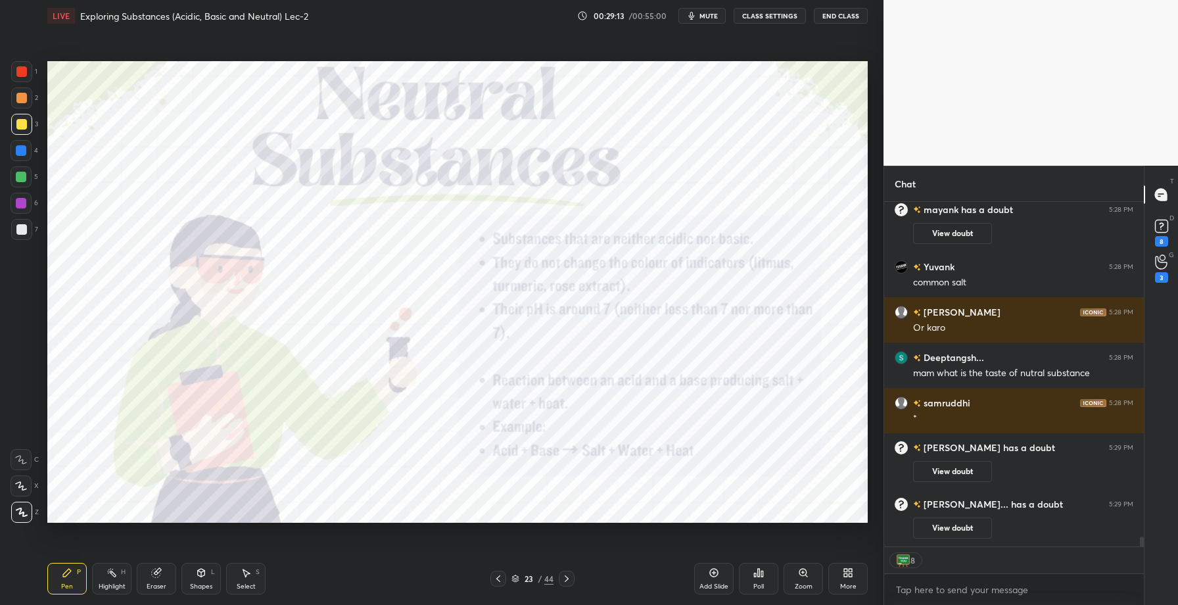
click at [21, 153] on div at bounding box center [21, 150] width 11 height 11
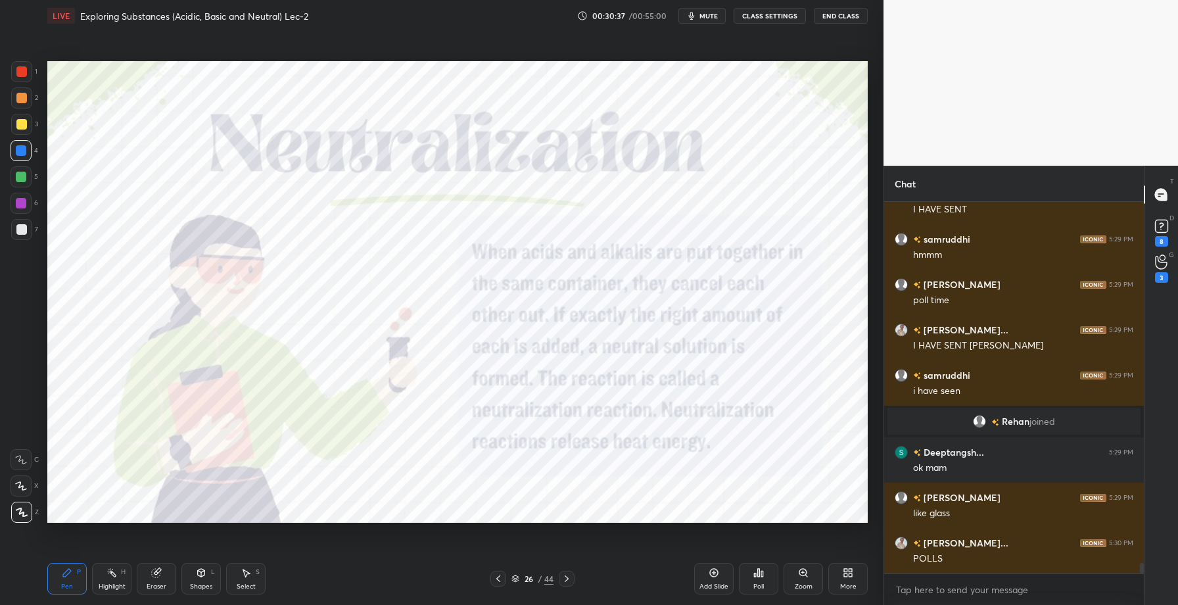
scroll to position [12552, 0]
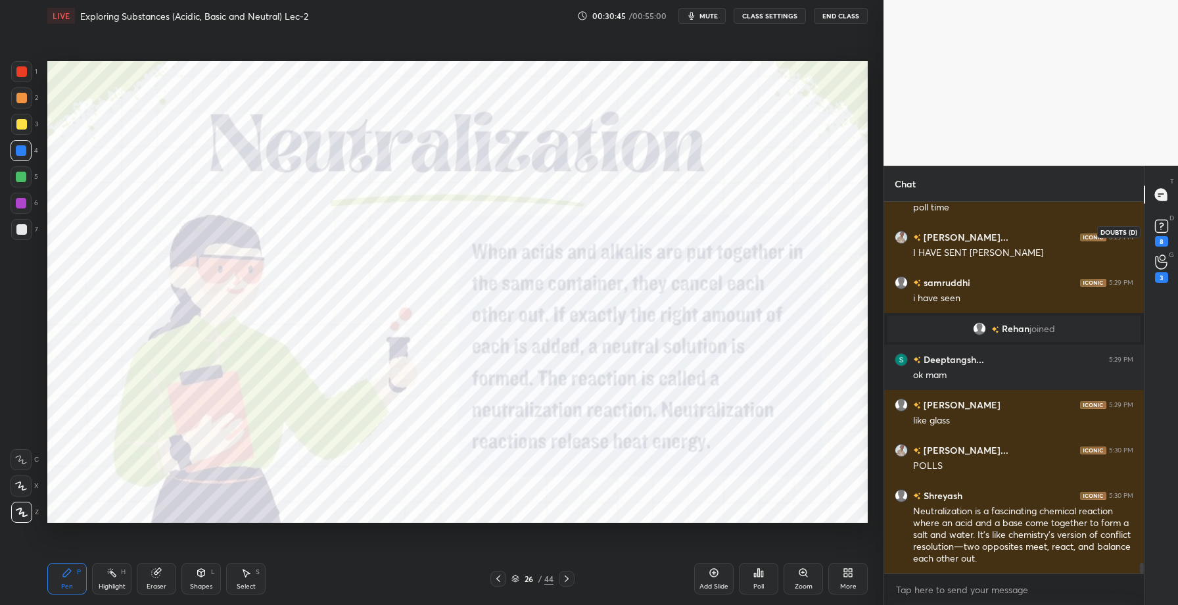
click at [1167, 228] on icon at bounding box center [1161, 226] width 20 height 20
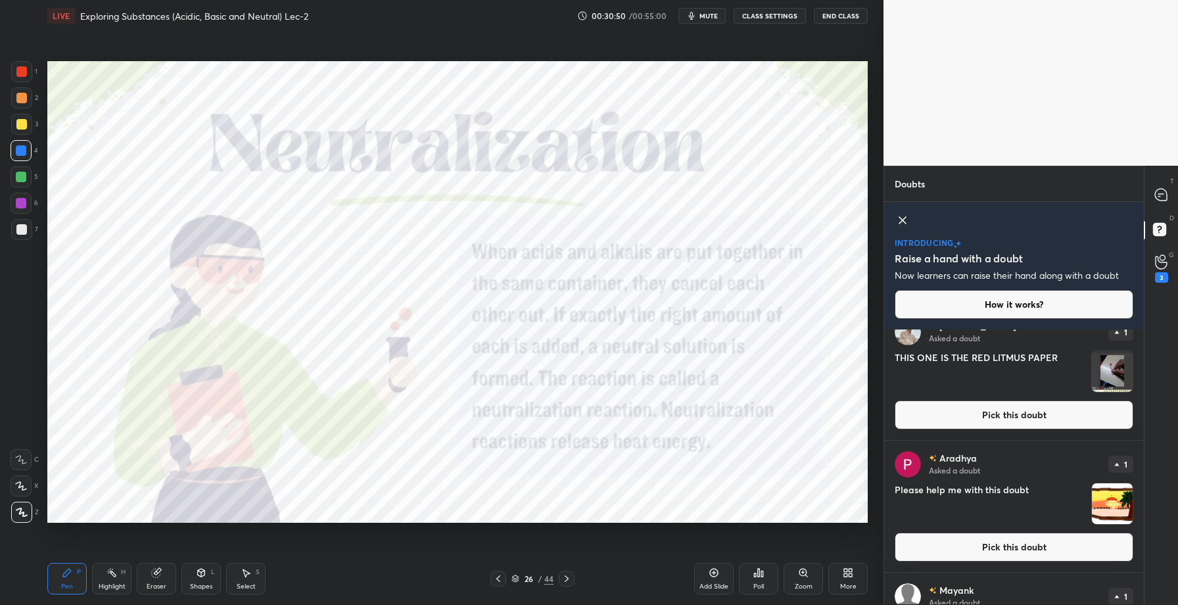
scroll to position [0, 0]
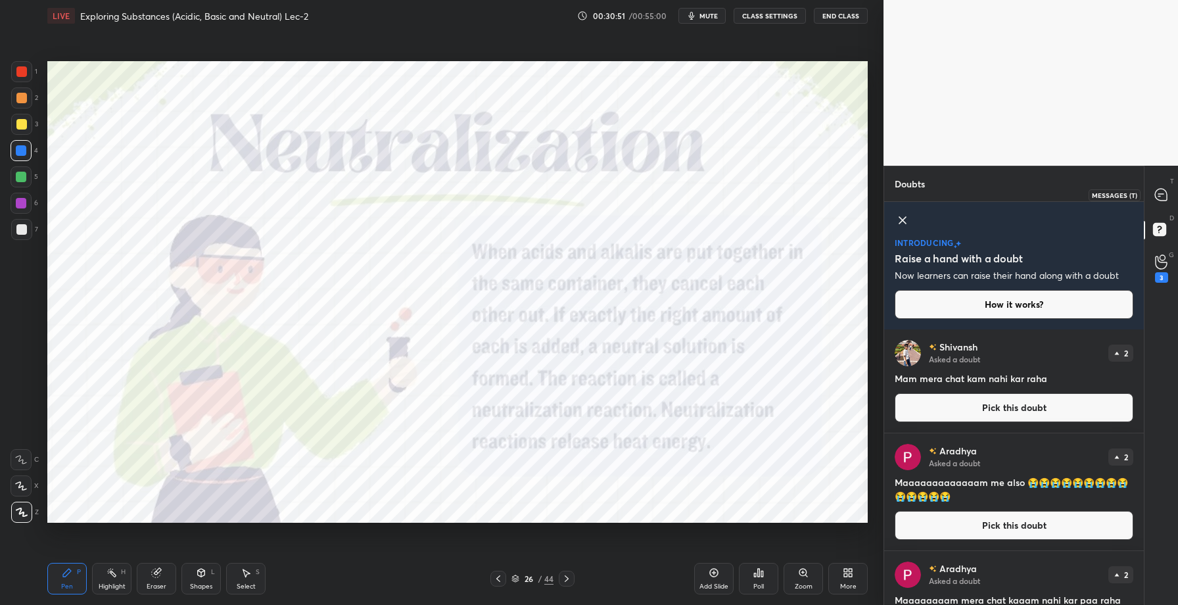
click at [1164, 186] on div at bounding box center [1161, 195] width 26 height 24
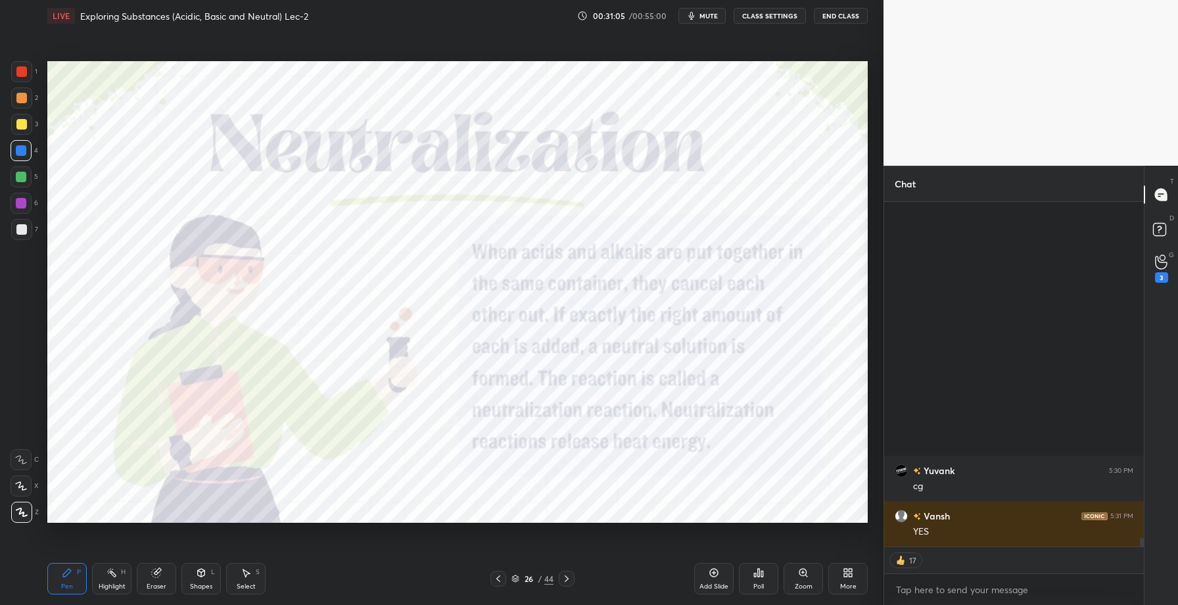
scroll to position [13401, 0]
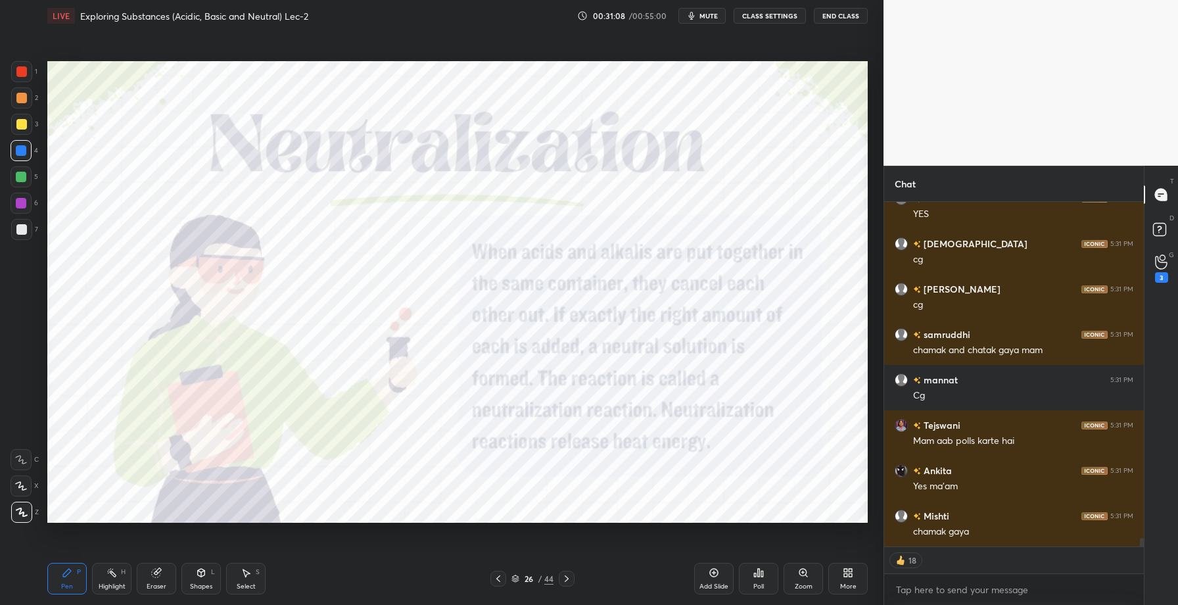
click at [563, 578] on icon at bounding box center [566, 578] width 11 height 11
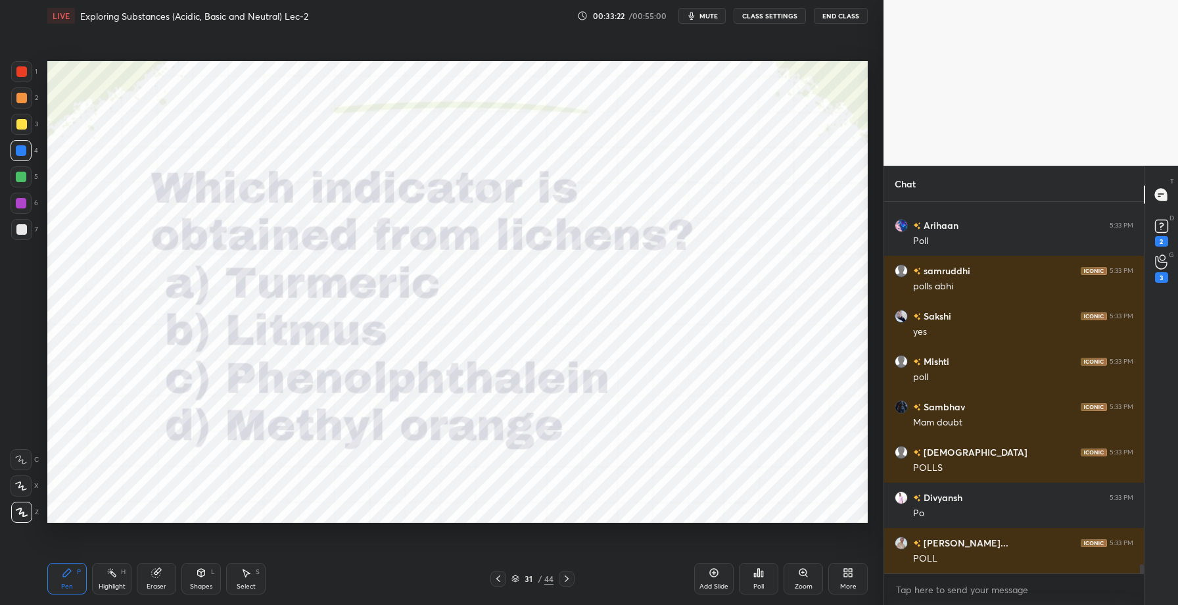
scroll to position [14560, 0]
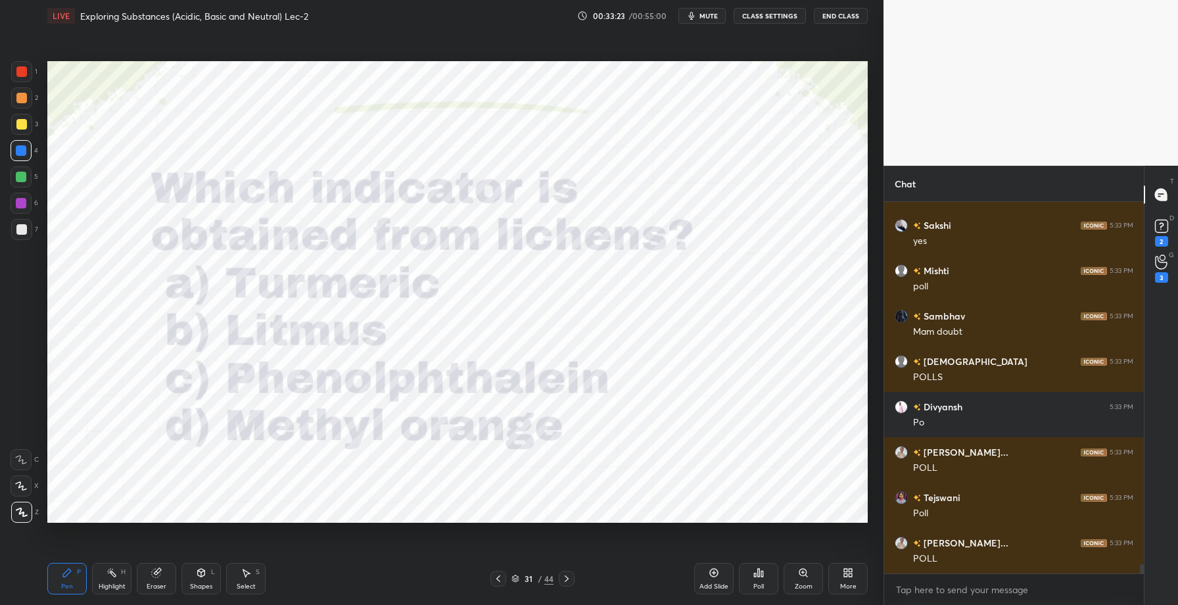
click at [768, 583] on div "Poll" at bounding box center [758, 579] width 39 height 32
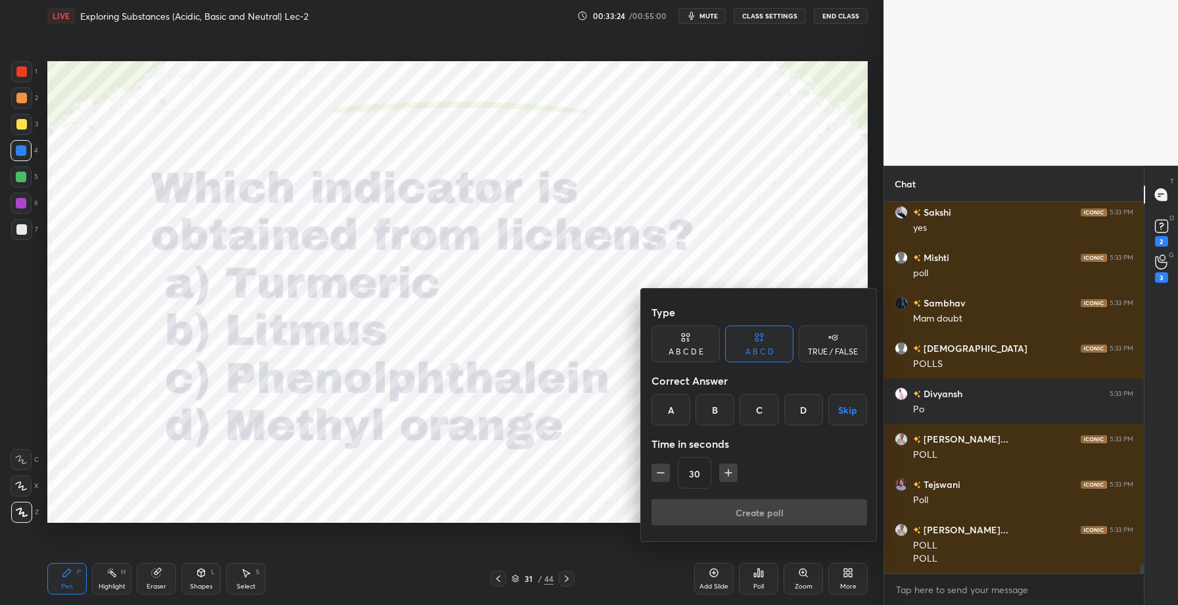
click at [713, 404] on div "B" at bounding box center [714, 410] width 39 height 32
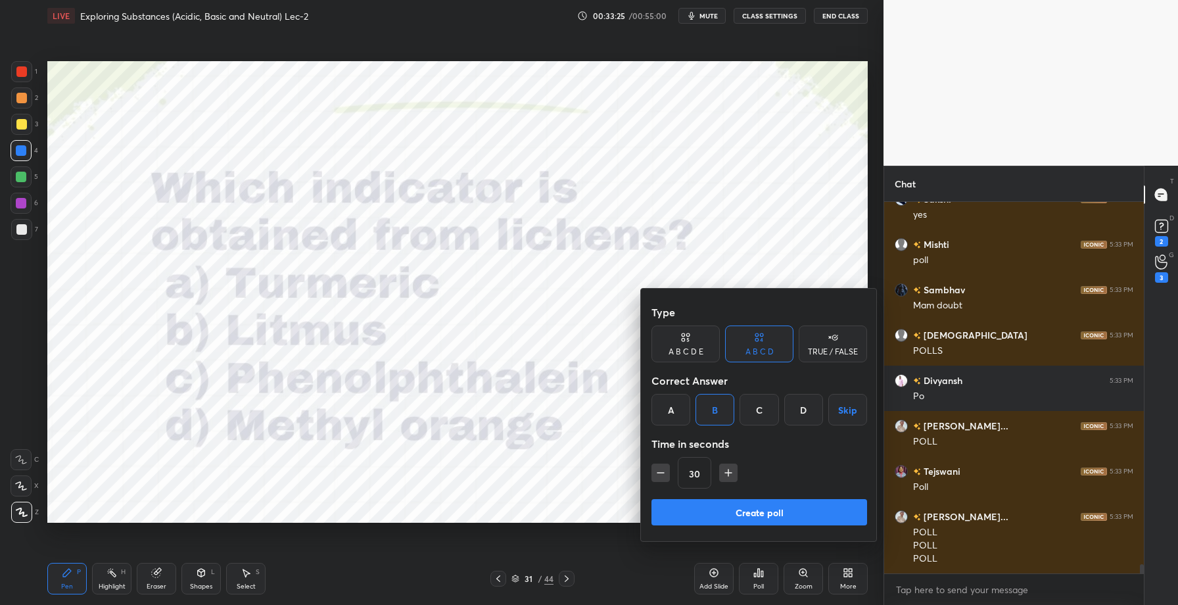
click at [742, 513] on button "Create poll" at bounding box center [759, 512] width 216 height 26
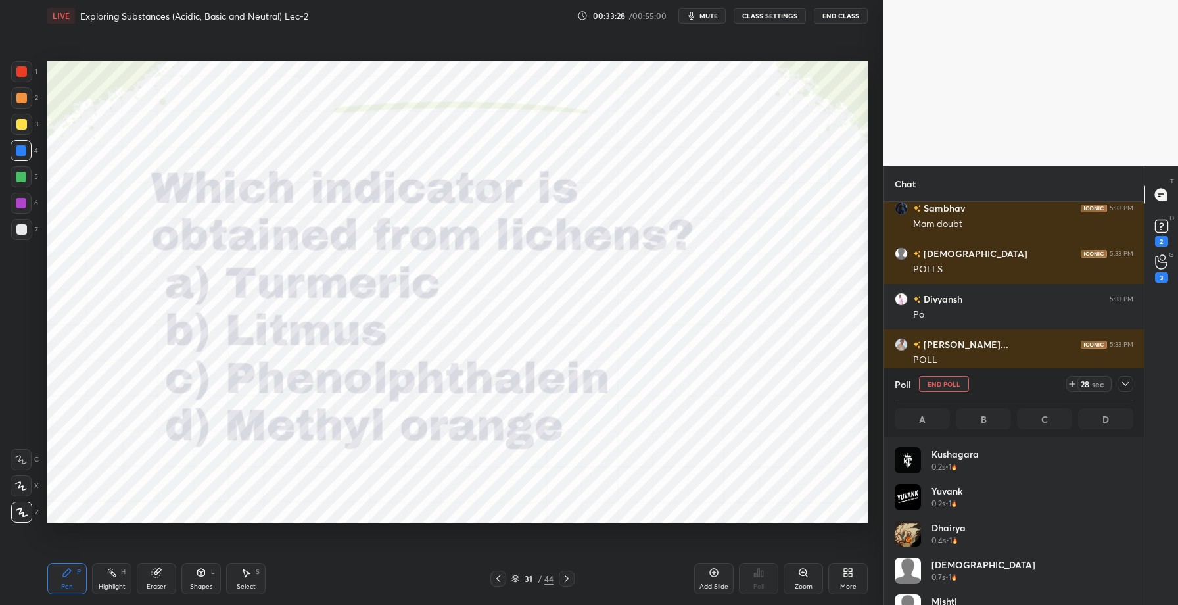
click at [161, 571] on icon at bounding box center [156, 572] width 11 height 11
click at [27, 513] on span "Erase all" at bounding box center [21, 511] width 20 height 9
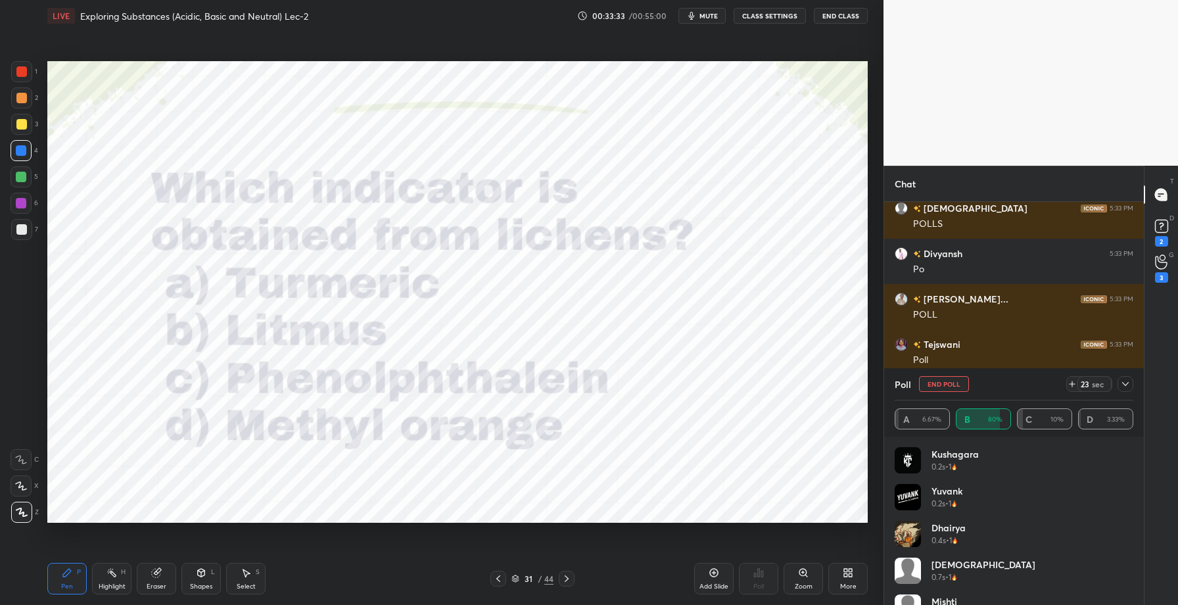
click at [22, 74] on div at bounding box center [21, 71] width 11 height 11
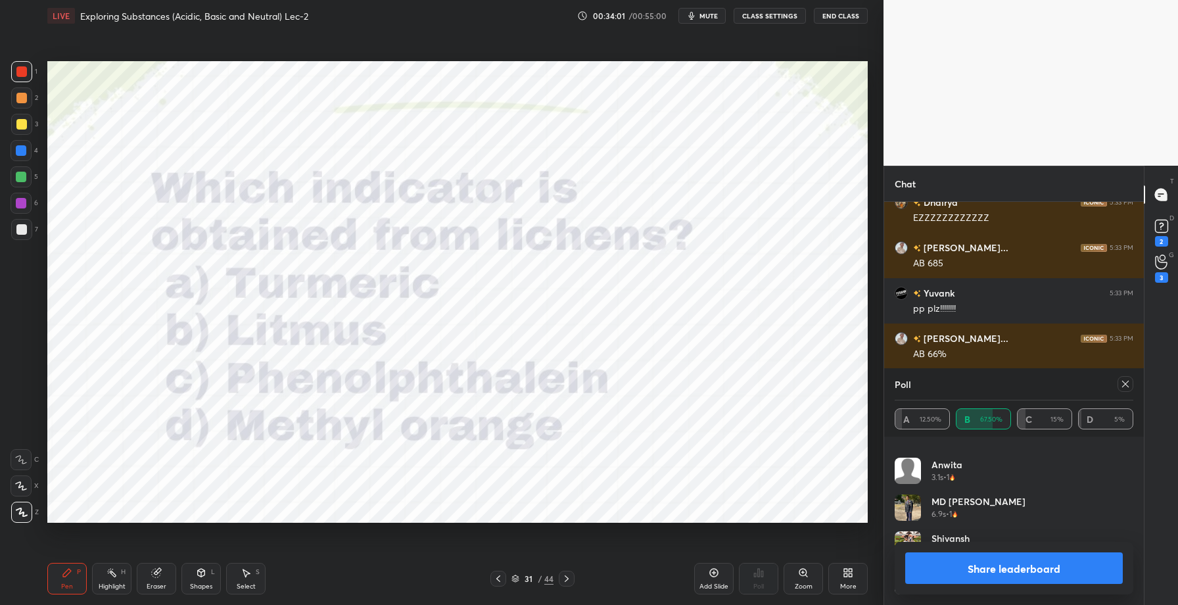
click at [999, 576] on button "Share leaderboard" at bounding box center [1014, 568] width 218 height 32
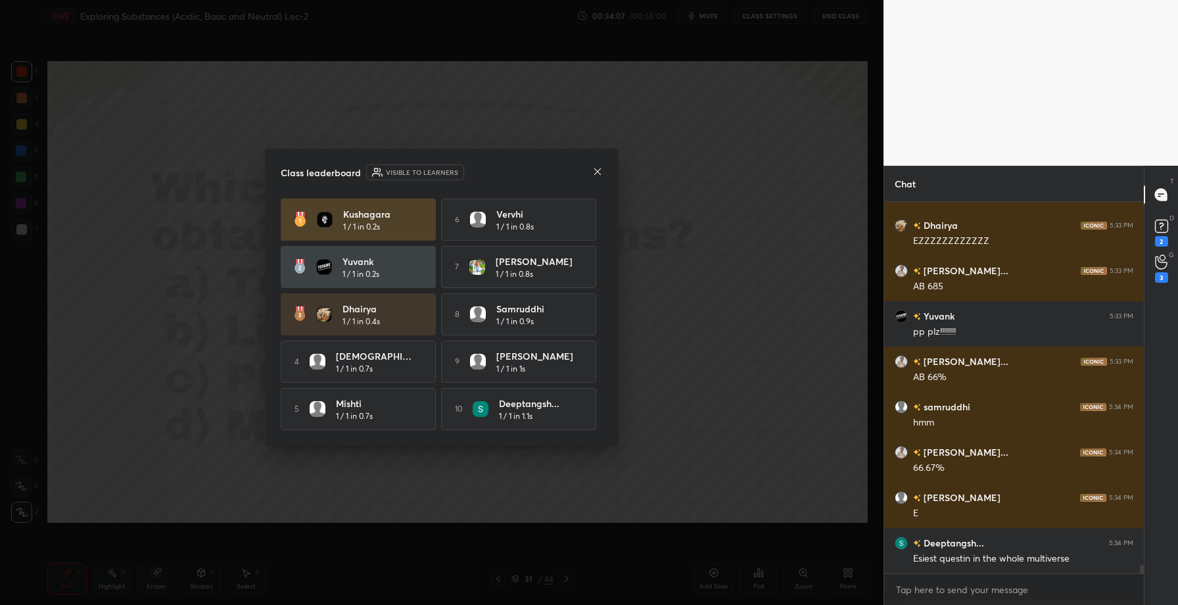
click at [601, 170] on icon at bounding box center [597, 171] width 11 height 11
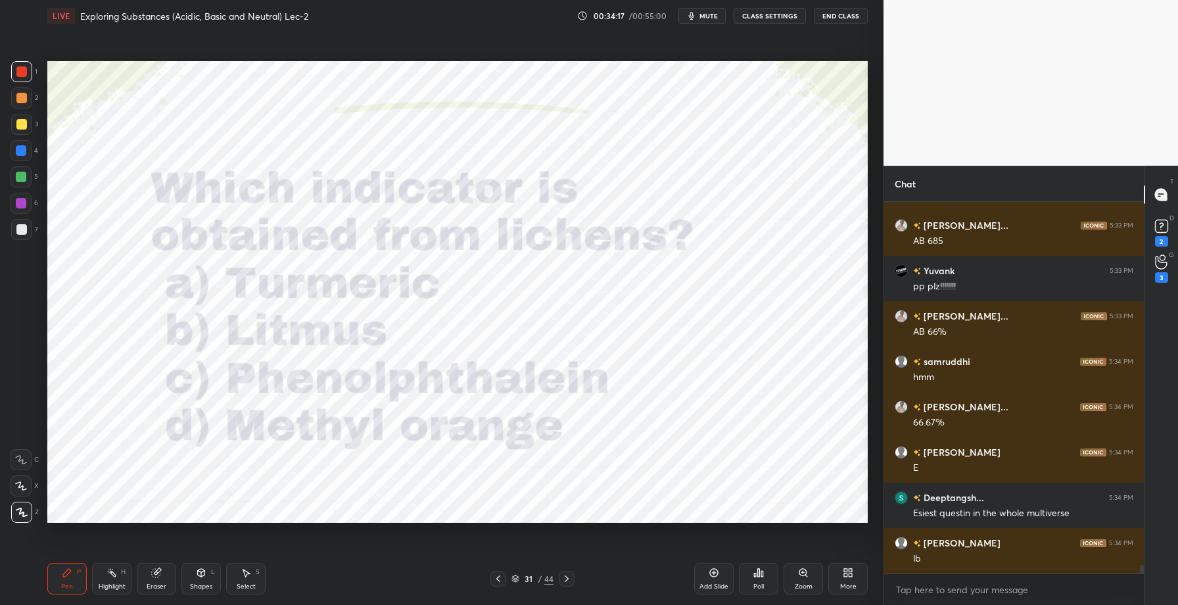
drag, startPoint x: 156, startPoint y: 581, endPoint x: 158, endPoint y: 574, distance: 6.9
click at [155, 583] on div "Eraser" at bounding box center [157, 586] width 20 height 7
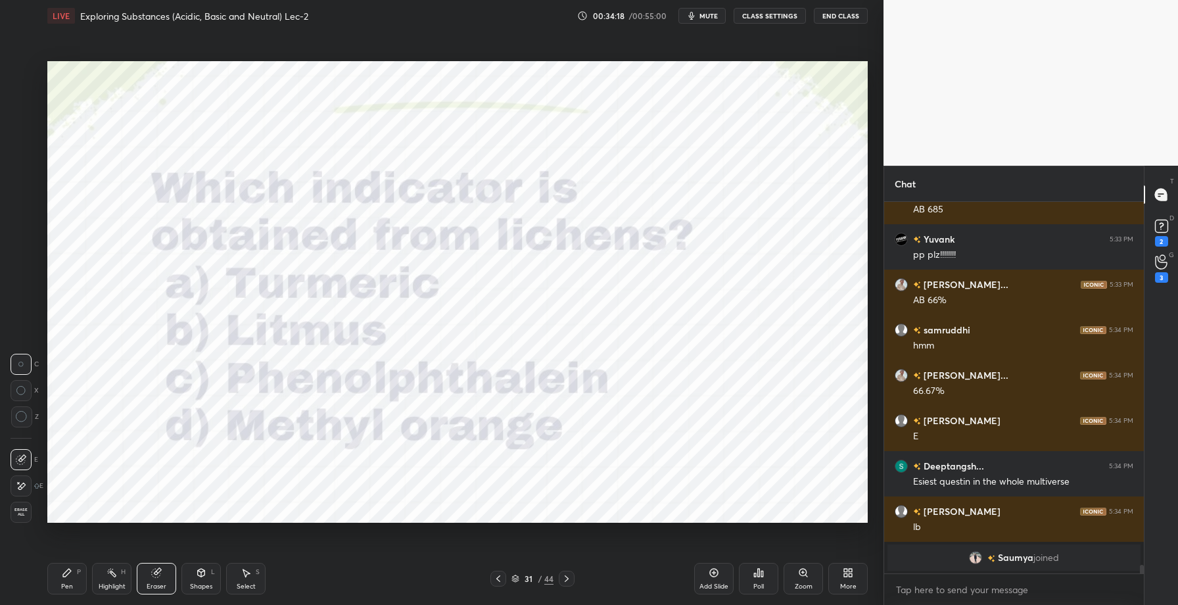
drag, startPoint x: 23, startPoint y: 521, endPoint x: 43, endPoint y: 517, distance: 20.8
click at [23, 521] on div "Erase all" at bounding box center [21, 511] width 21 height 21
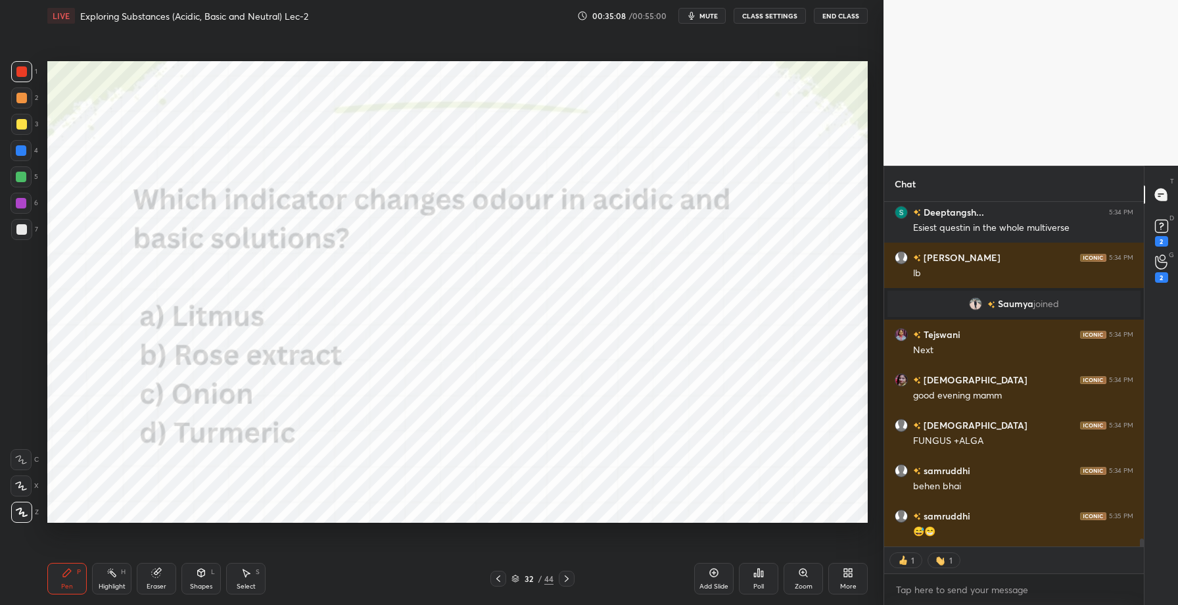
scroll to position [14915, 0]
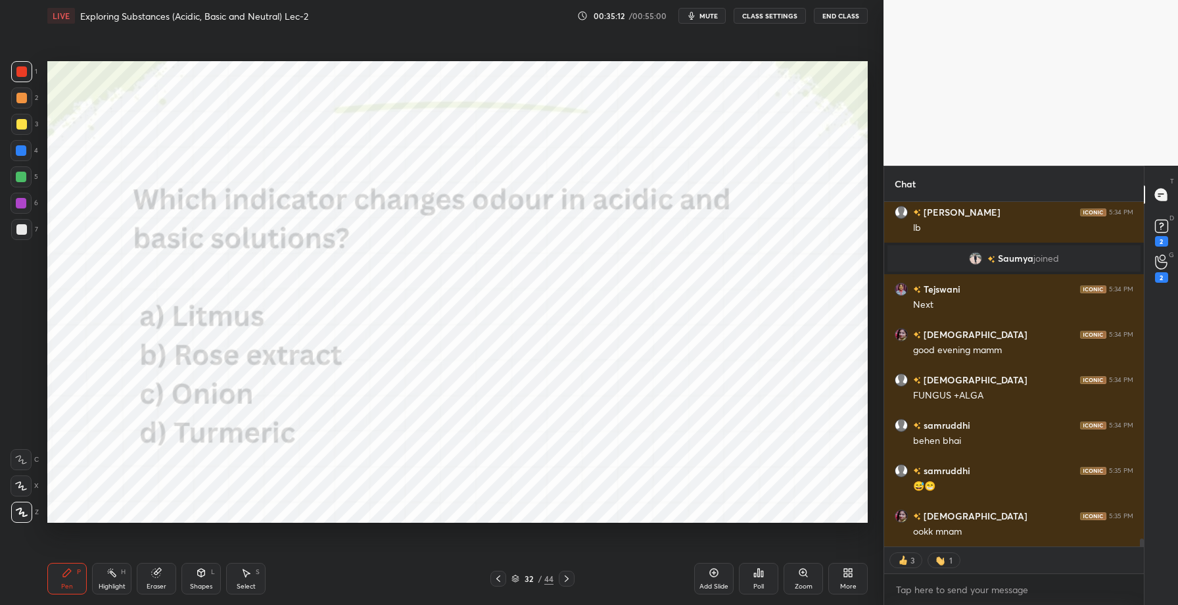
click at [747, 582] on div "Poll" at bounding box center [758, 579] width 39 height 32
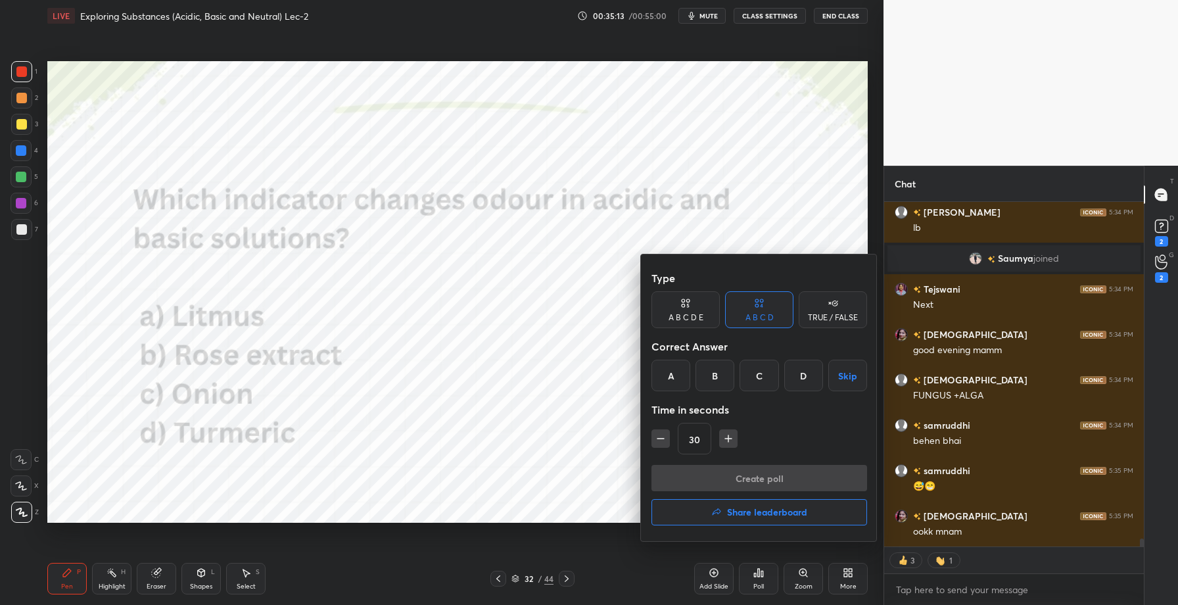
click at [753, 382] on div "C" at bounding box center [758, 376] width 39 height 32
click at [747, 473] on button "Create poll" at bounding box center [759, 478] width 216 height 26
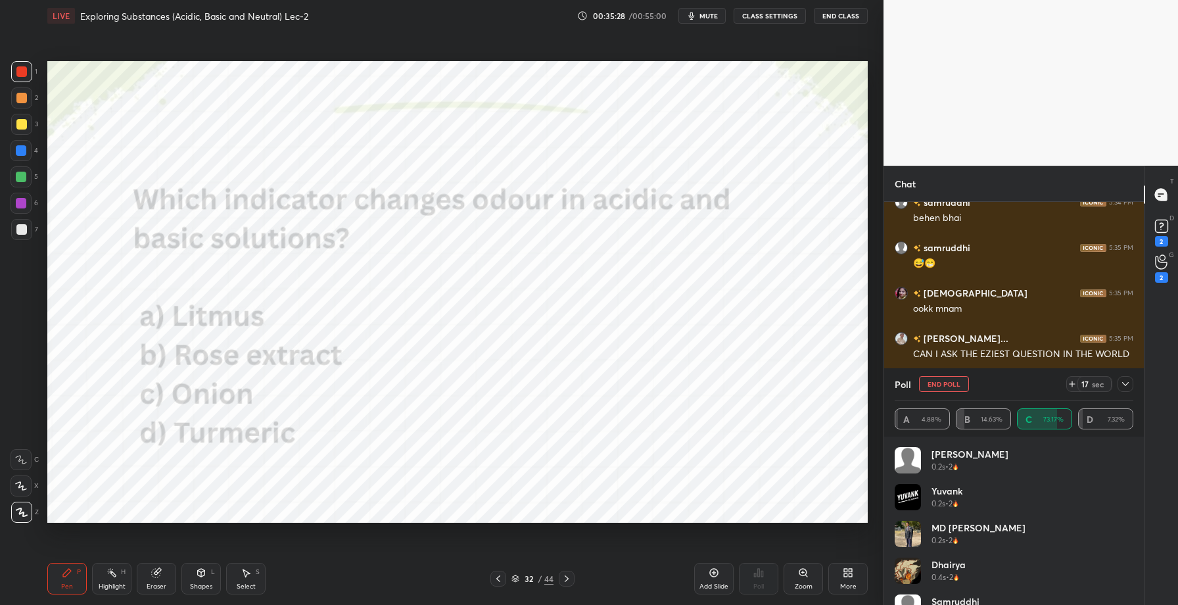
scroll to position [15183, 0]
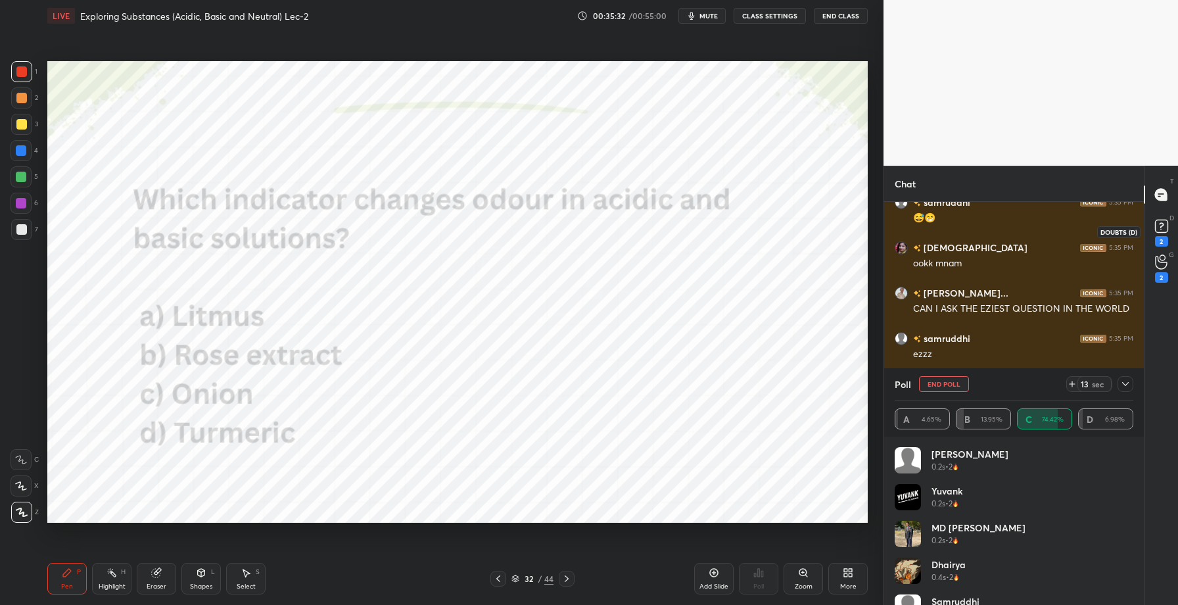
click at [1158, 235] on icon at bounding box center [1161, 226] width 20 height 20
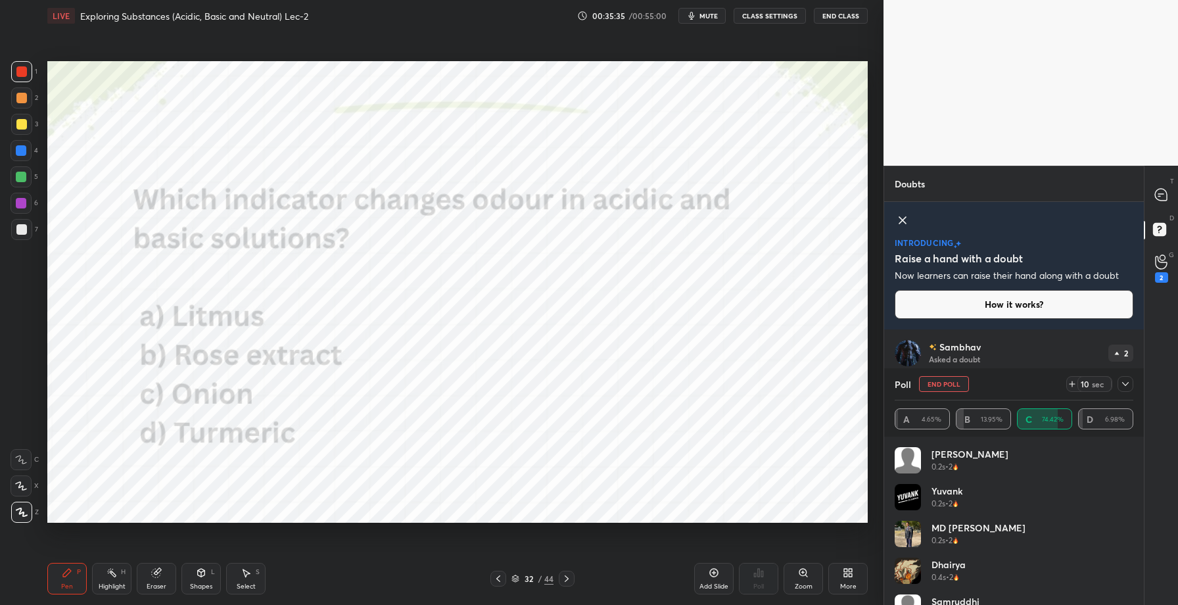
click at [1127, 386] on icon at bounding box center [1125, 384] width 11 height 11
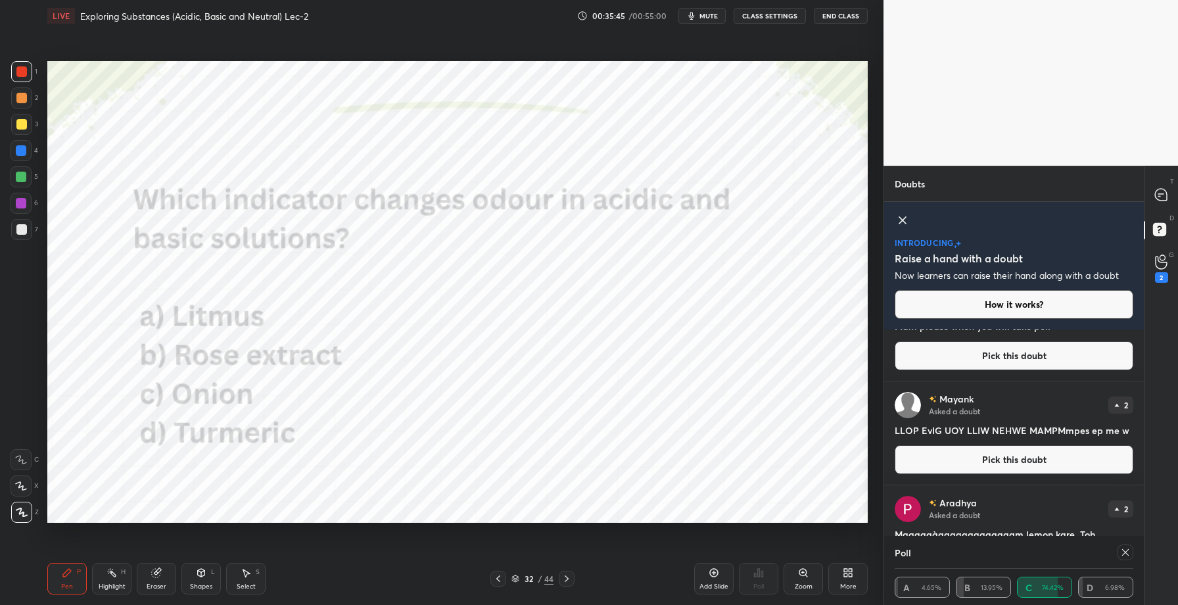
scroll to position [437, 0]
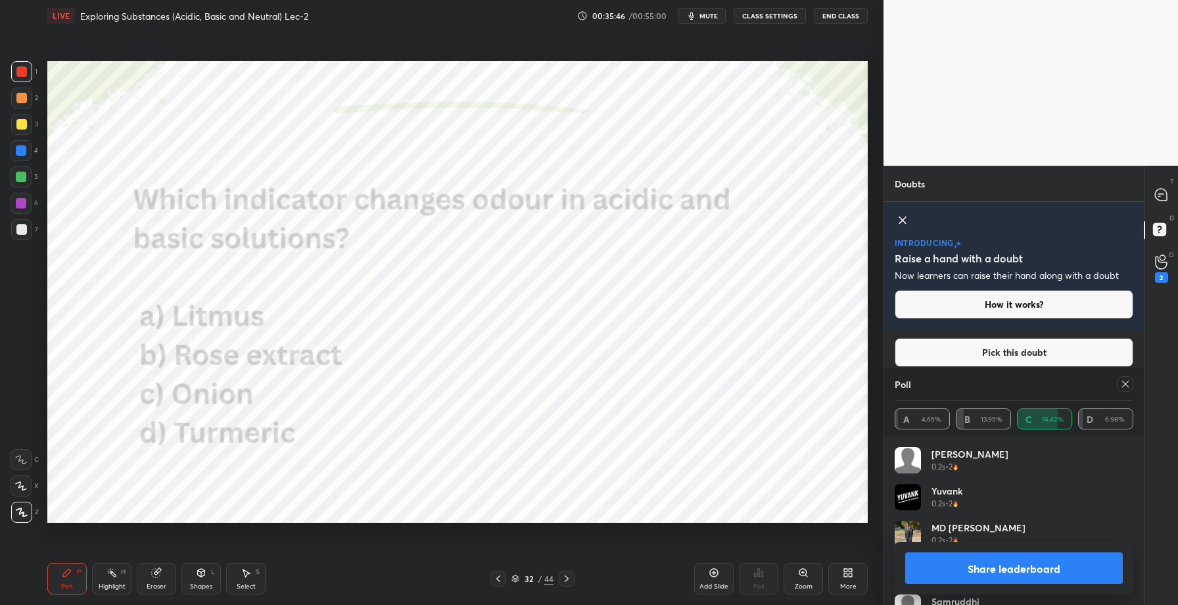
click at [977, 570] on button "Share leaderboard" at bounding box center [1014, 568] width 218 height 32
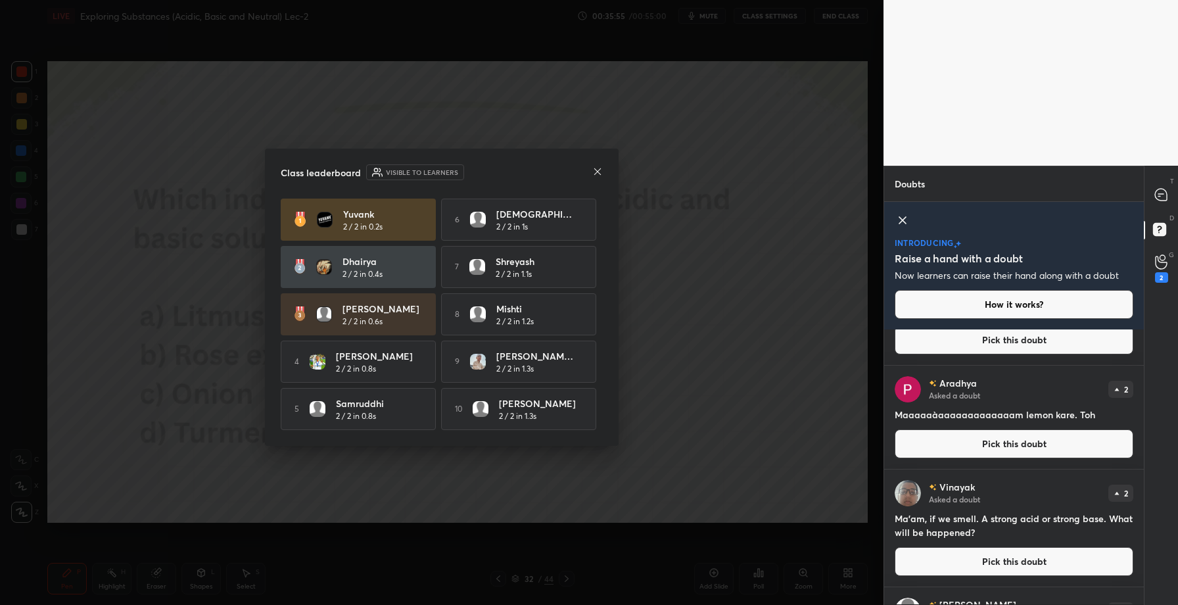
click at [603, 170] on div "Class leaderboard Visible to learners Yuvank 2 / 2 in 0.2s 6 [PERSON_NAME] 2 / …" at bounding box center [442, 297] width 354 height 297
click at [600, 168] on icon at bounding box center [597, 171] width 11 height 11
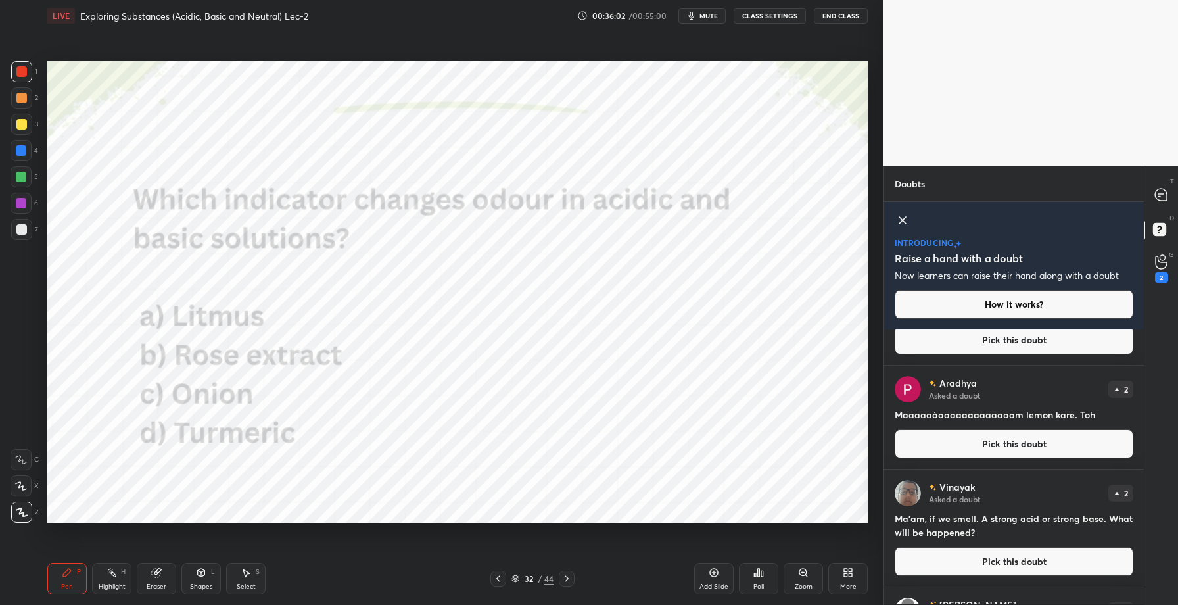
click at [1176, 187] on div "T Messages (T)" at bounding box center [1161, 194] width 34 height 37
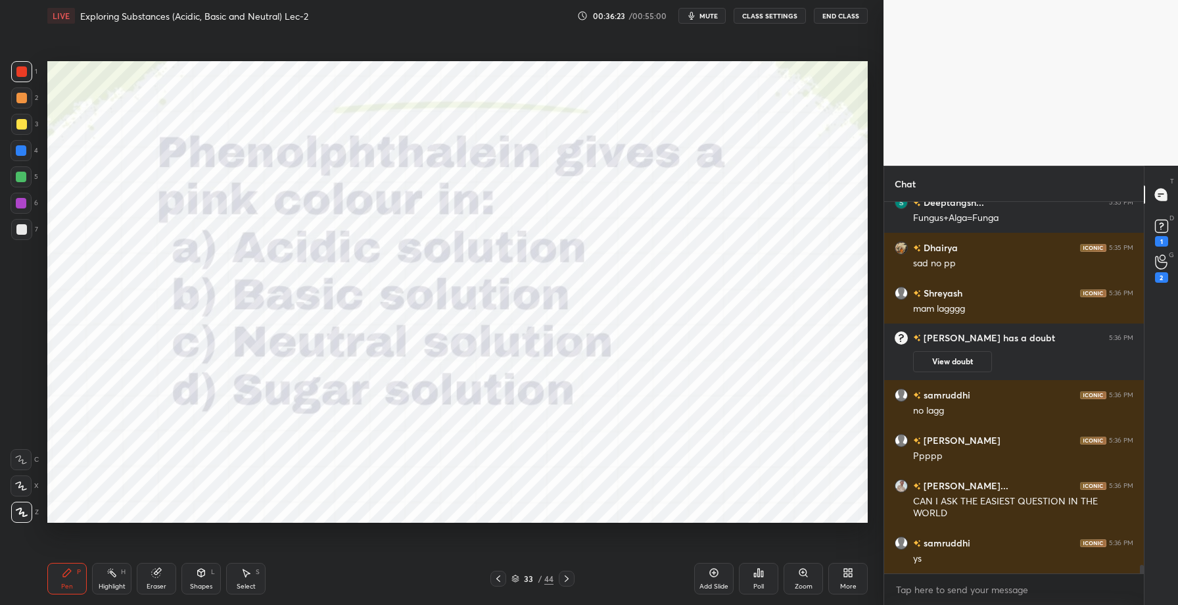
click at [758, 573] on icon at bounding box center [759, 573] width 2 height 8
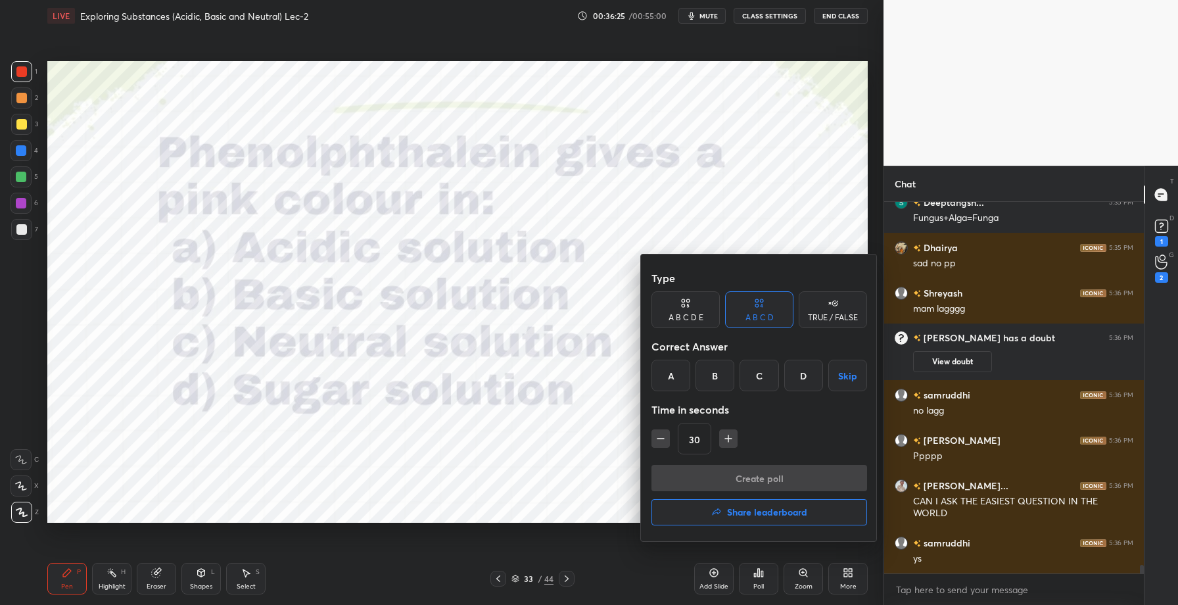
click at [711, 381] on div "B" at bounding box center [714, 376] width 39 height 32
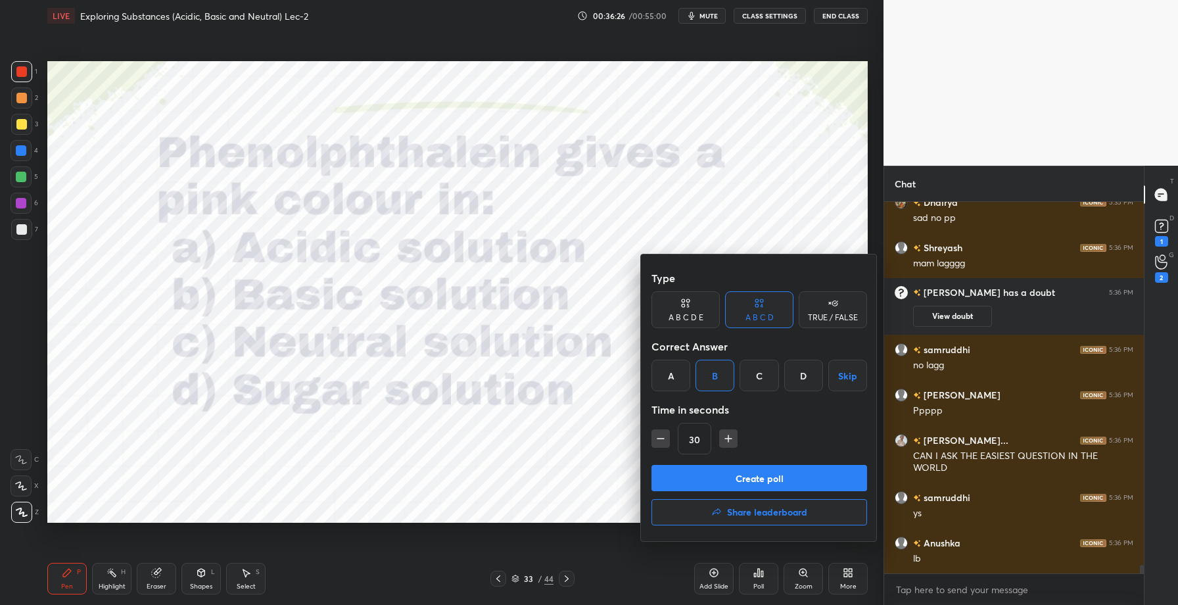
click at [738, 486] on button "Create poll" at bounding box center [759, 478] width 216 height 26
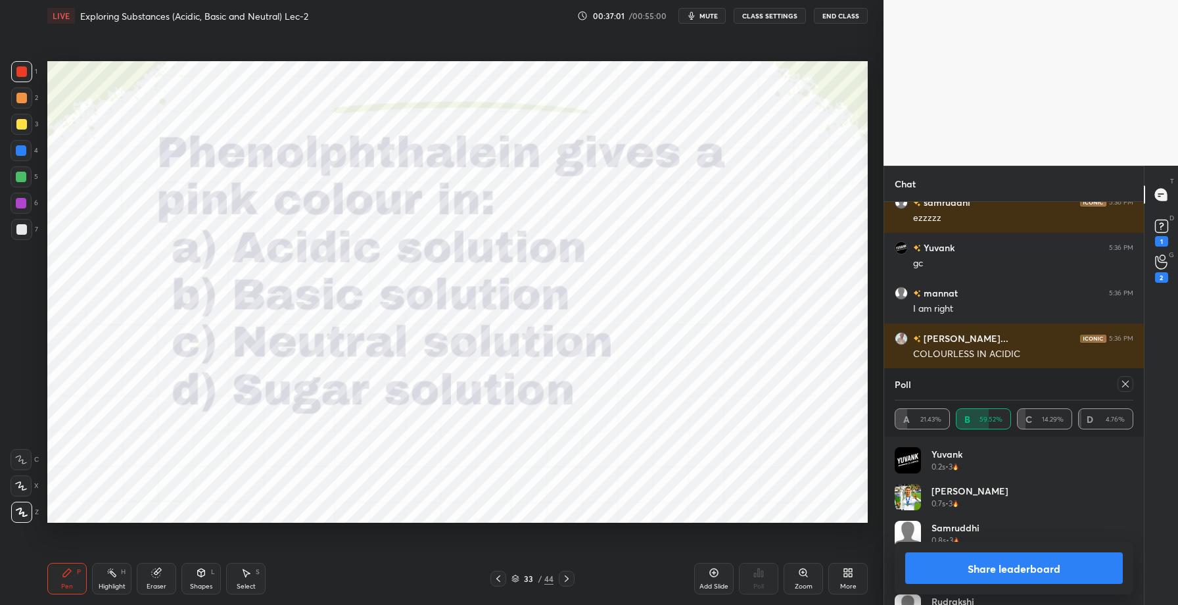
click at [1001, 582] on button "Share leaderboard" at bounding box center [1014, 568] width 218 height 32
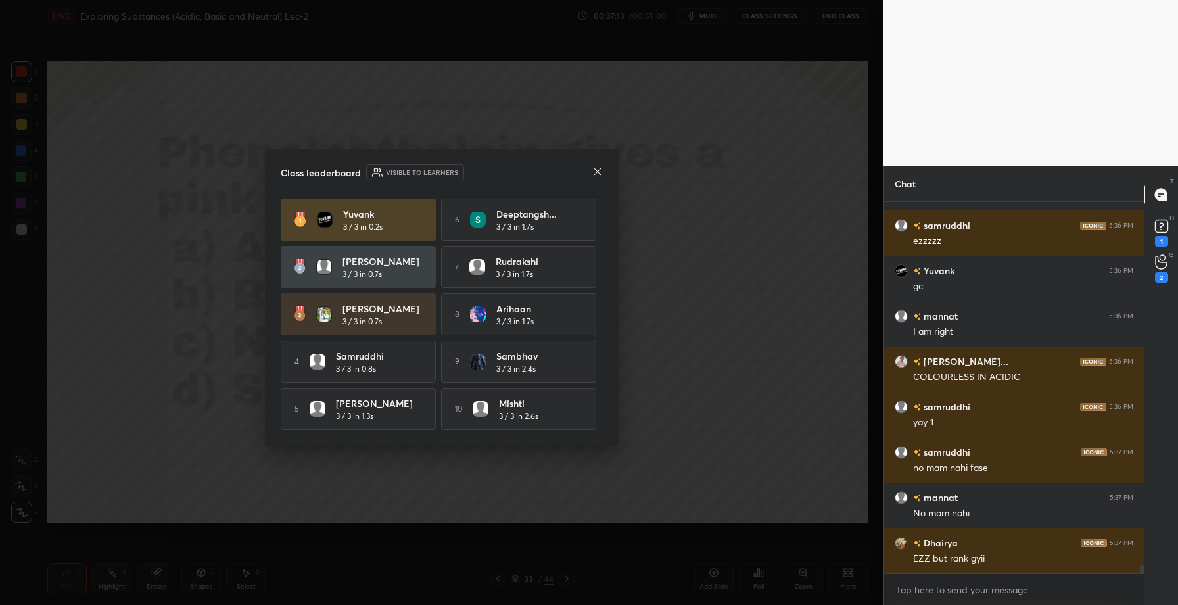
click at [597, 172] on icon at bounding box center [597, 171] width 11 height 11
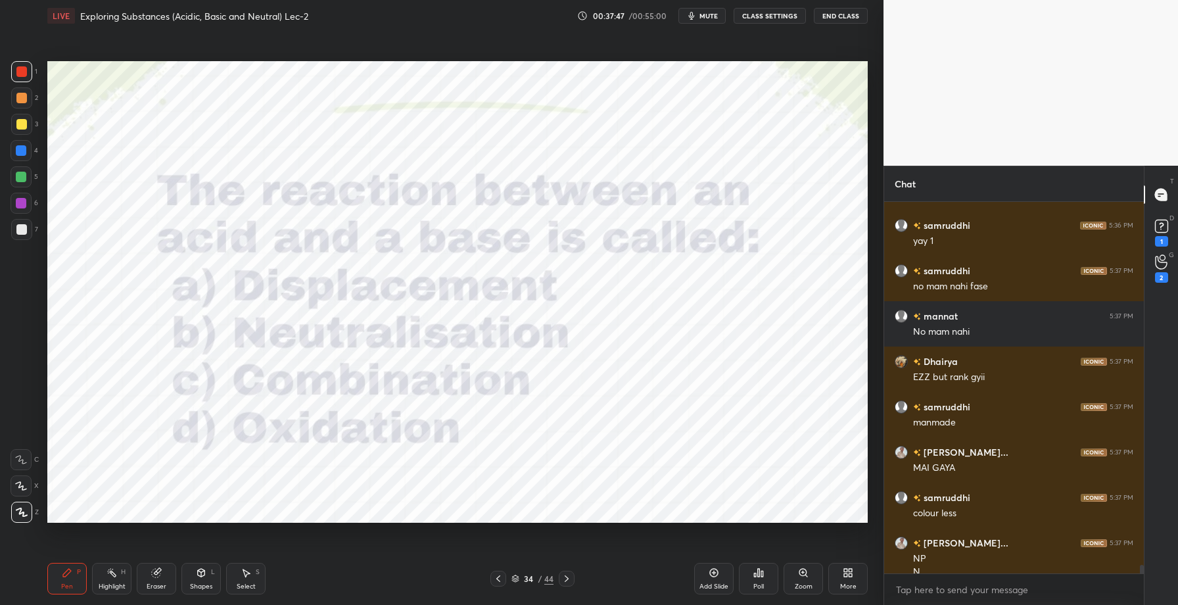
scroll to position [16280, 0]
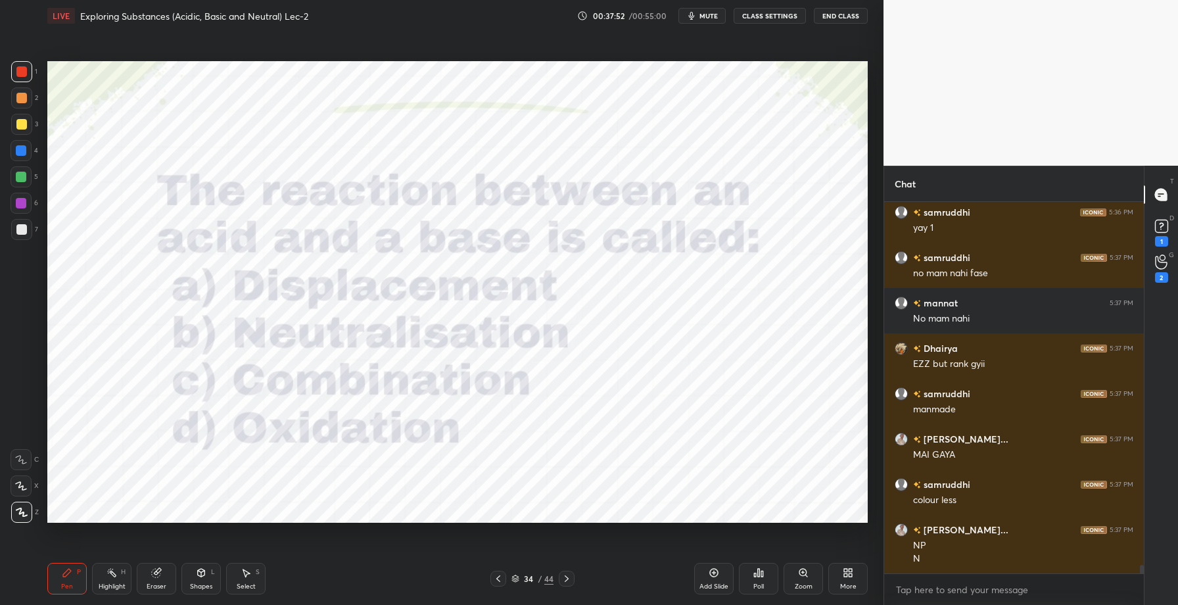
click at [758, 583] on div "Poll" at bounding box center [758, 586] width 11 height 7
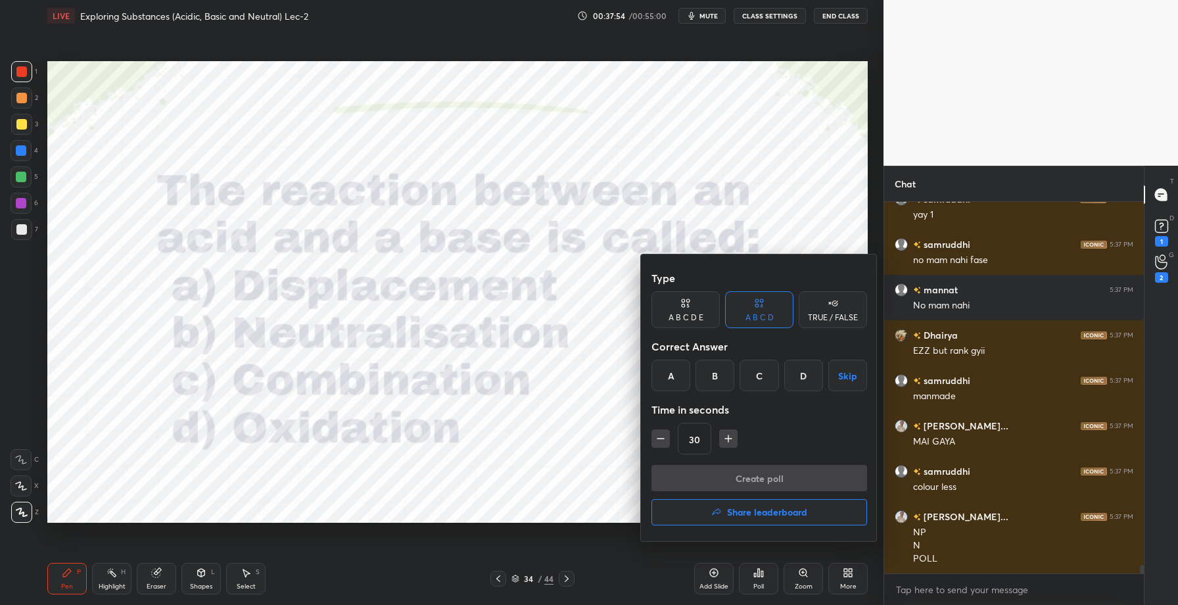
scroll to position [16338, 0]
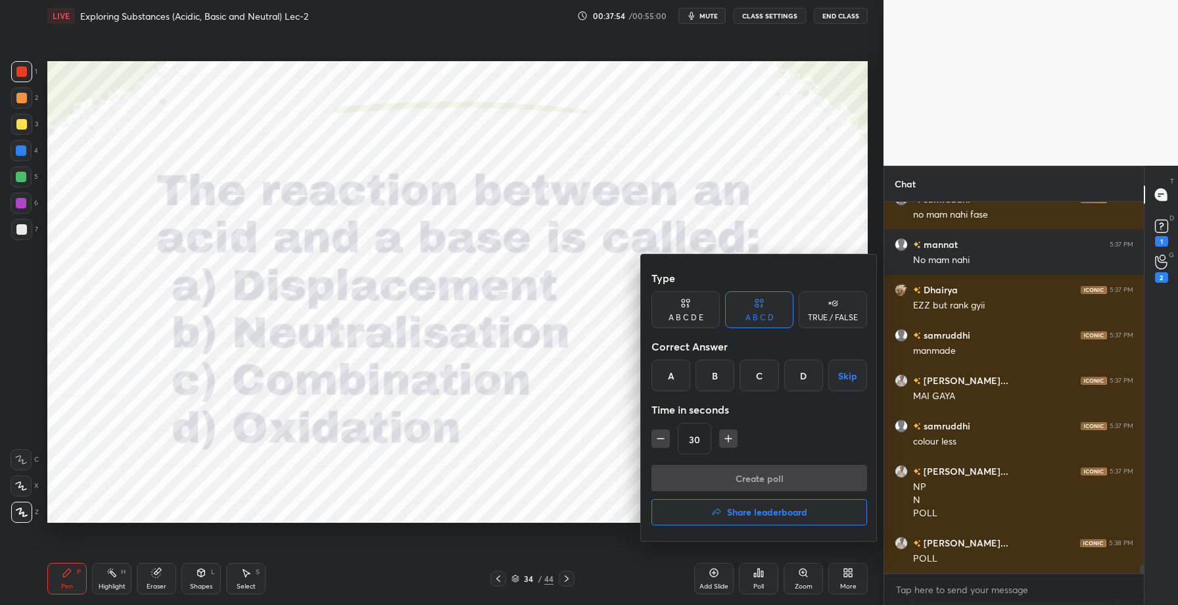
click at [714, 375] on div "B" at bounding box center [714, 376] width 39 height 32
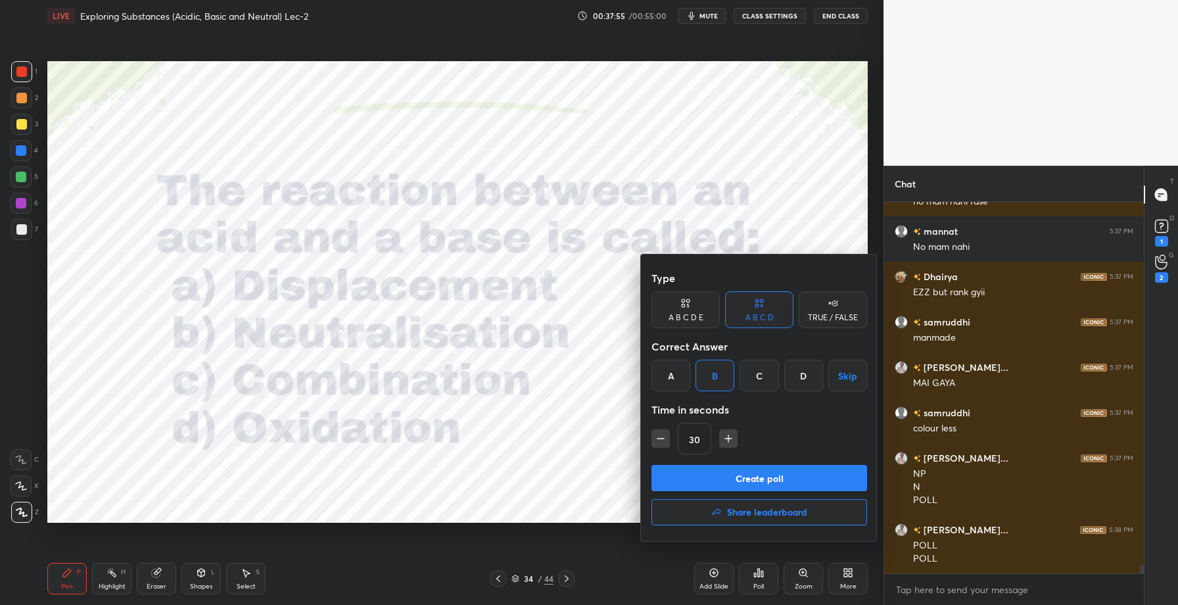
click at [741, 482] on button "Create poll" at bounding box center [759, 478] width 216 height 26
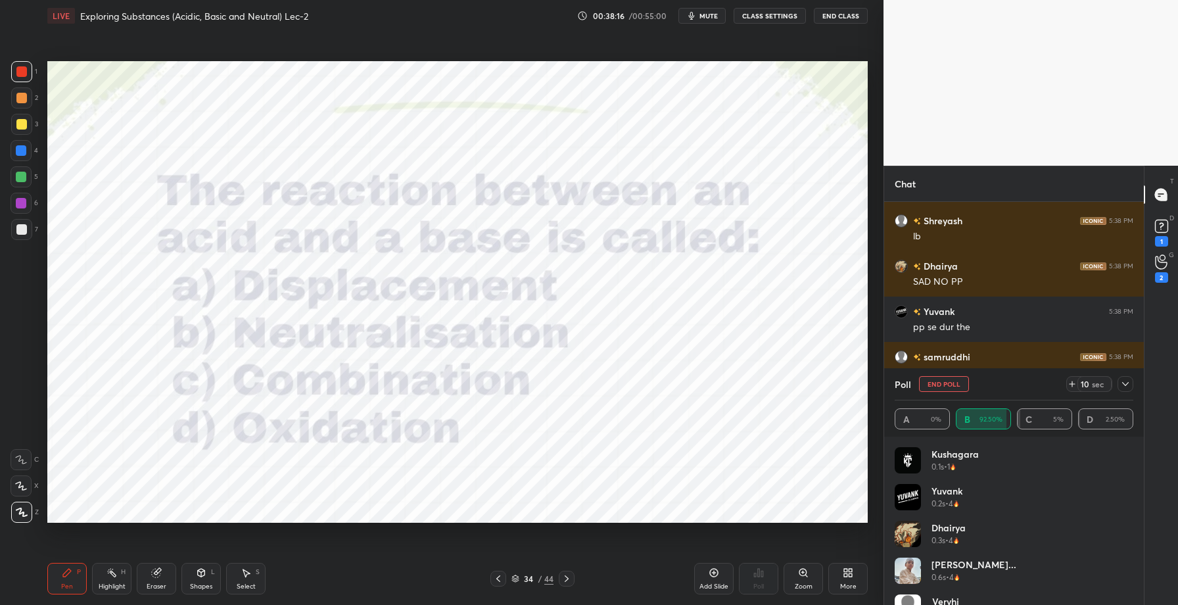
scroll to position [16810, 0]
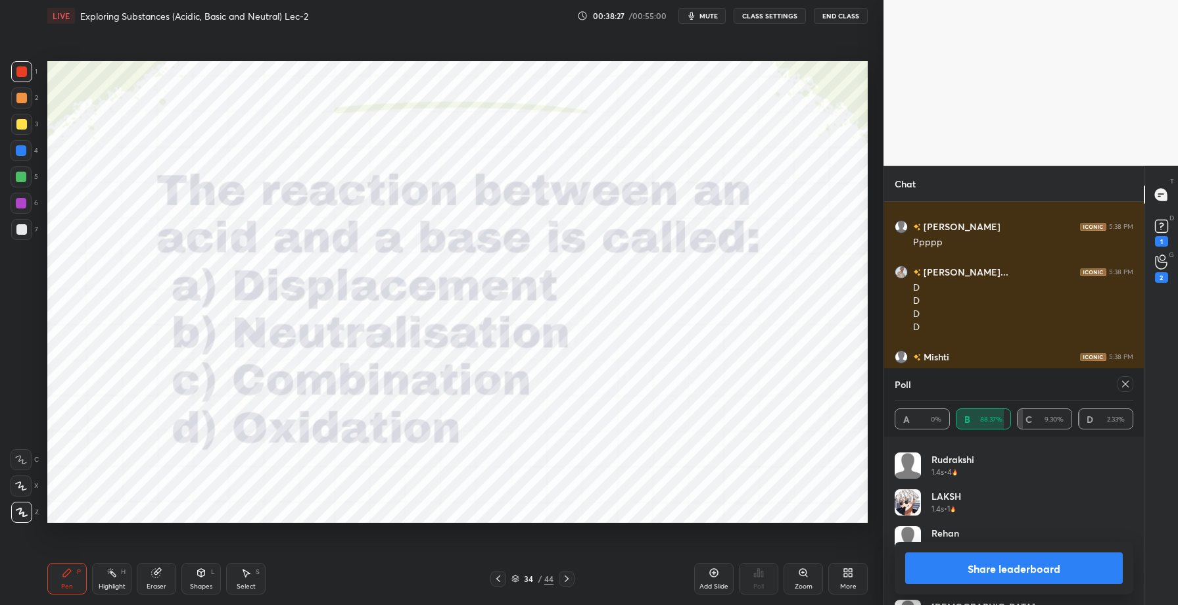
click at [984, 567] on button "Share leaderboard" at bounding box center [1014, 568] width 218 height 32
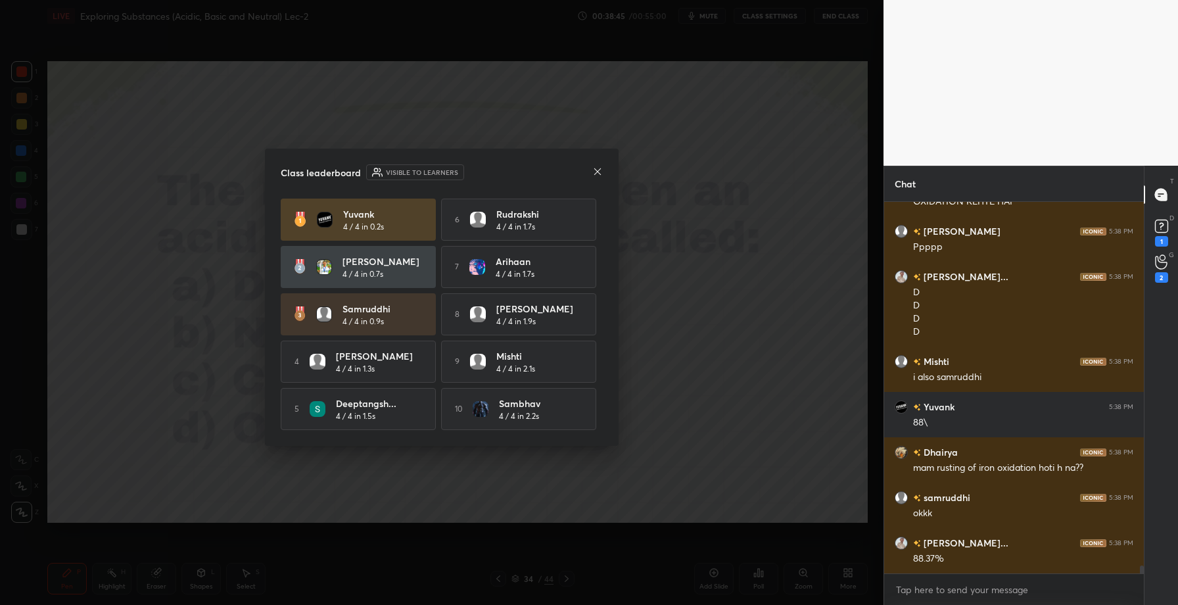
click at [597, 171] on icon at bounding box center [597, 171] width 11 height 11
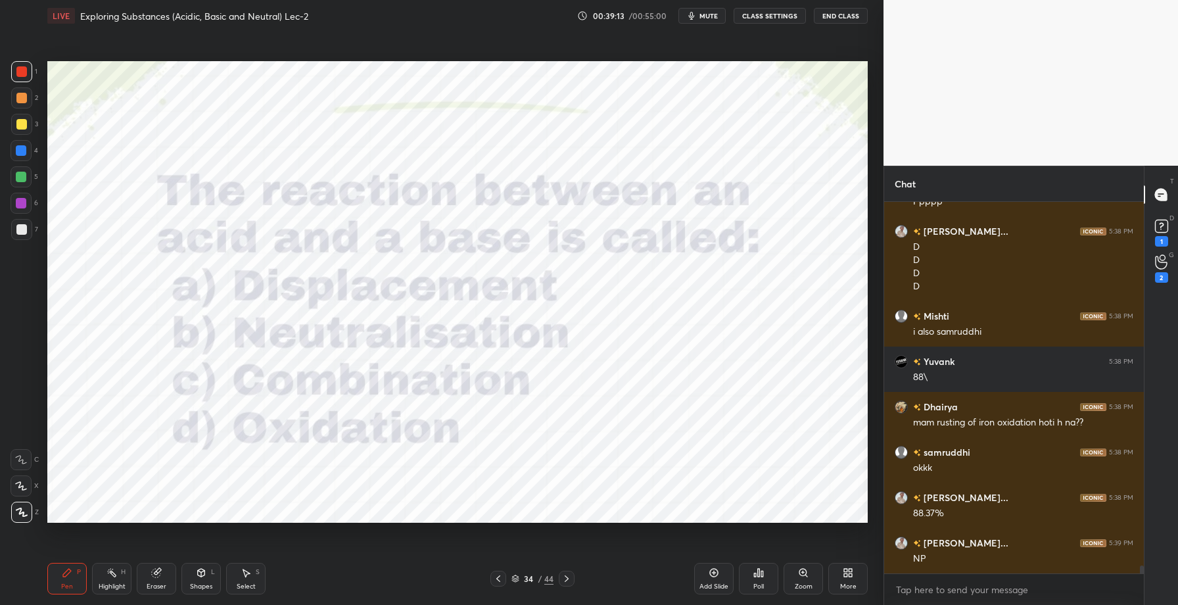
scroll to position [17071, 0]
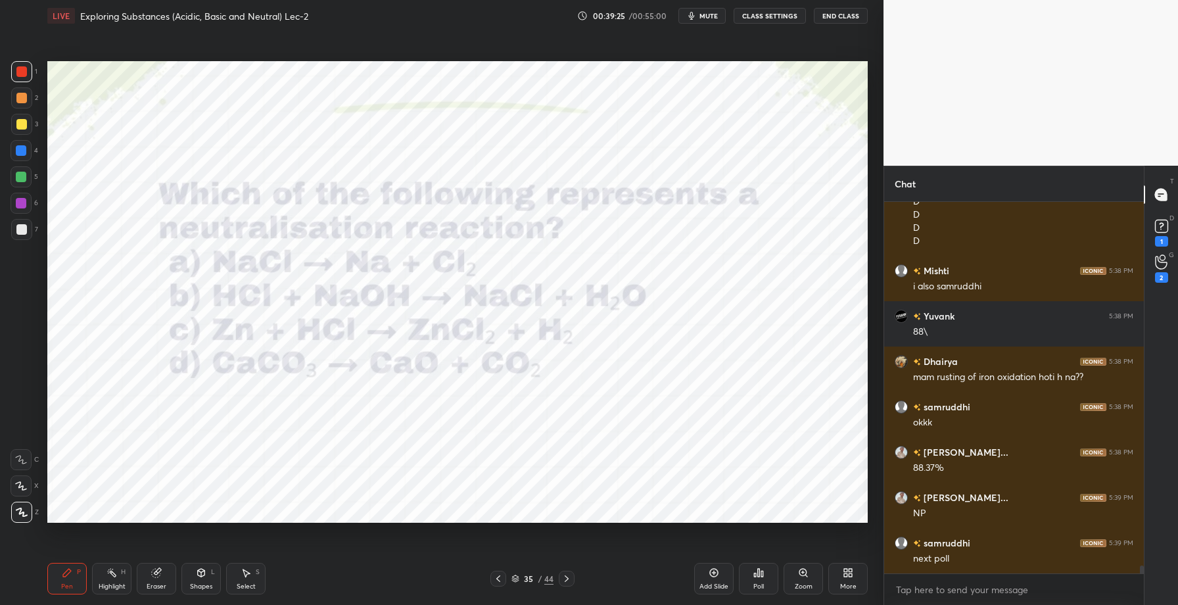
click at [760, 587] on div "Poll" at bounding box center [758, 586] width 11 height 7
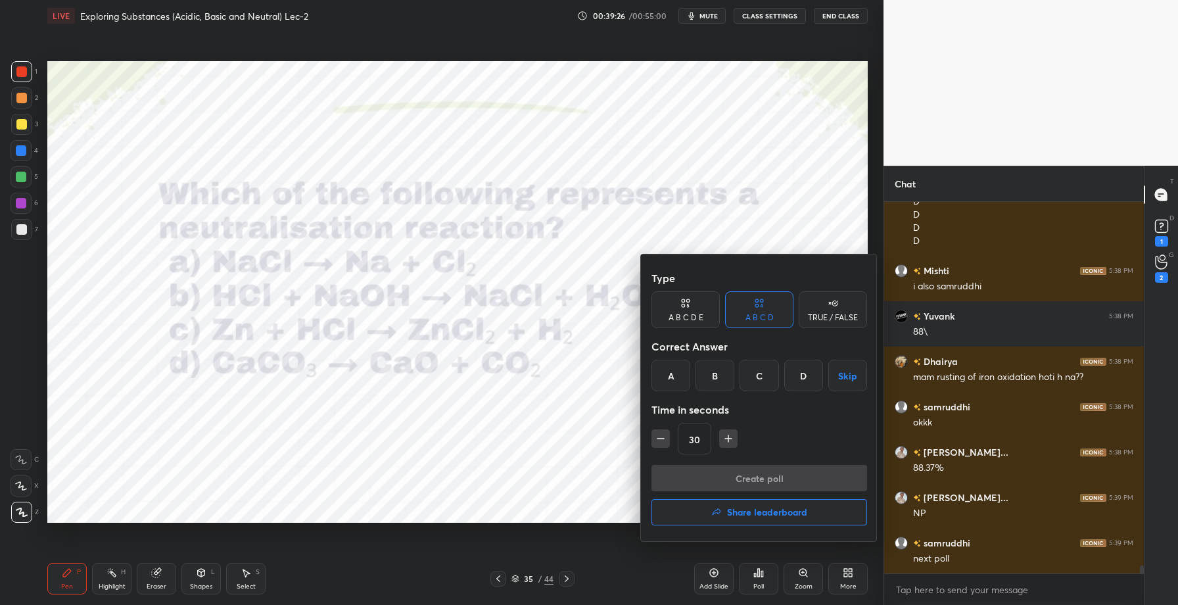
click at [710, 371] on div "B" at bounding box center [714, 376] width 39 height 32
click at [728, 481] on button "Create poll" at bounding box center [759, 478] width 216 height 26
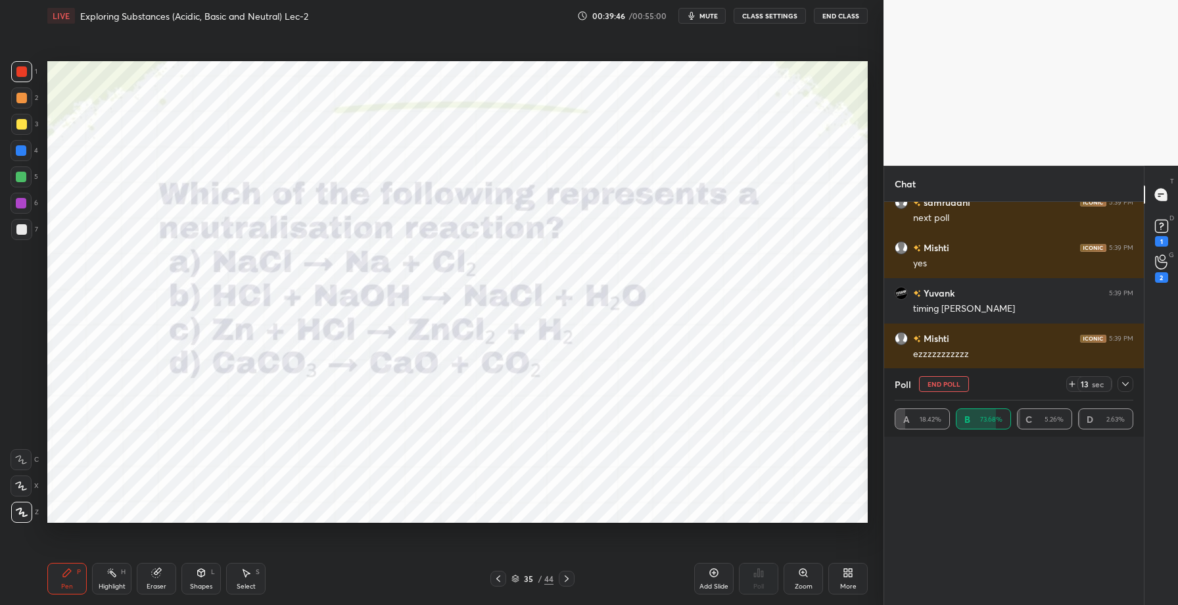
scroll to position [0, 0]
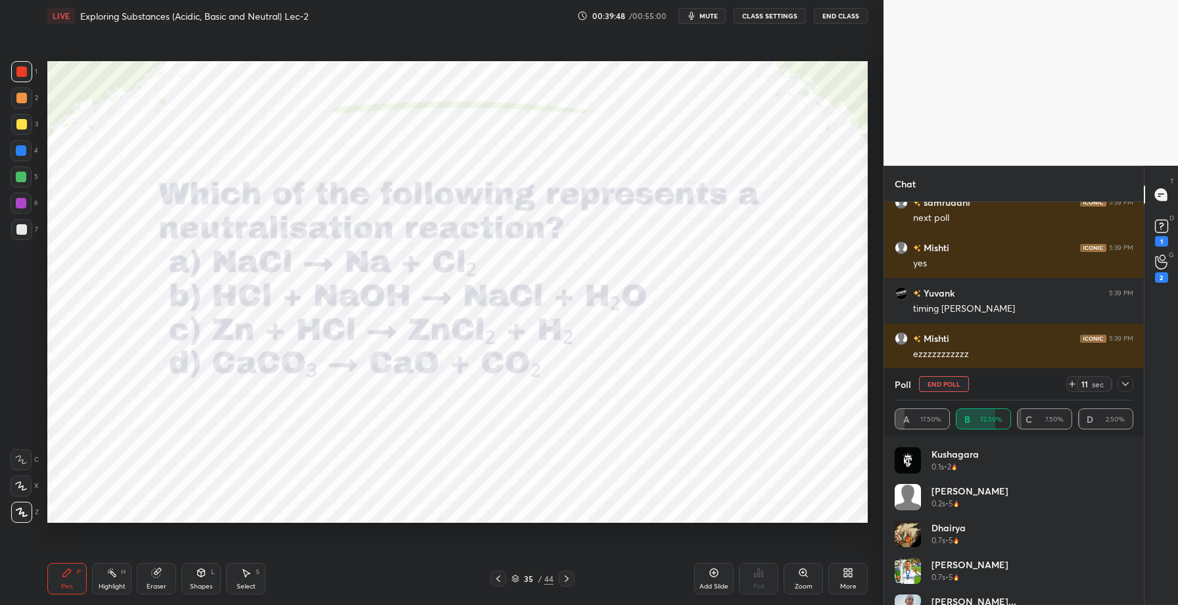
click at [1127, 383] on icon at bounding box center [1125, 384] width 7 height 4
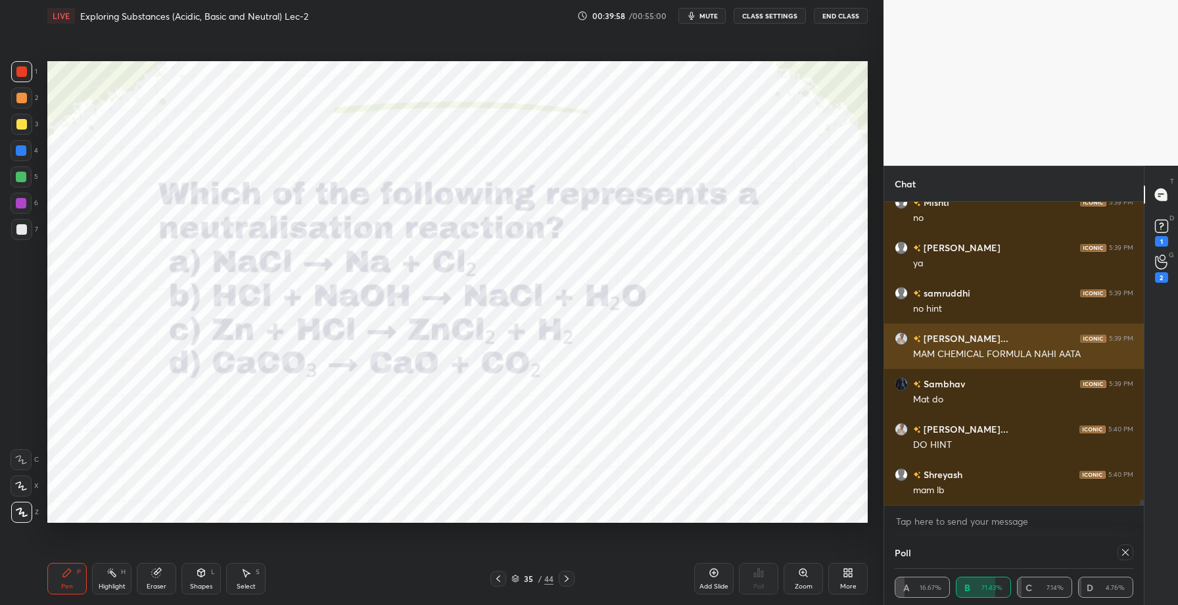
scroll to position [101, 235]
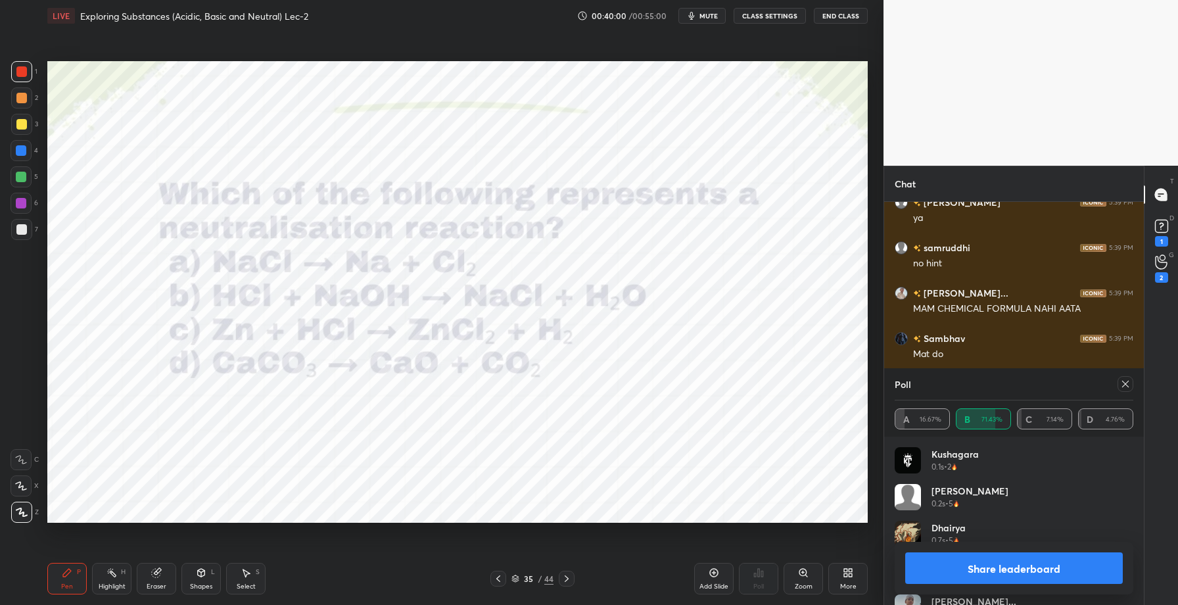
click at [987, 566] on button "Share leaderboard" at bounding box center [1014, 568] width 218 height 32
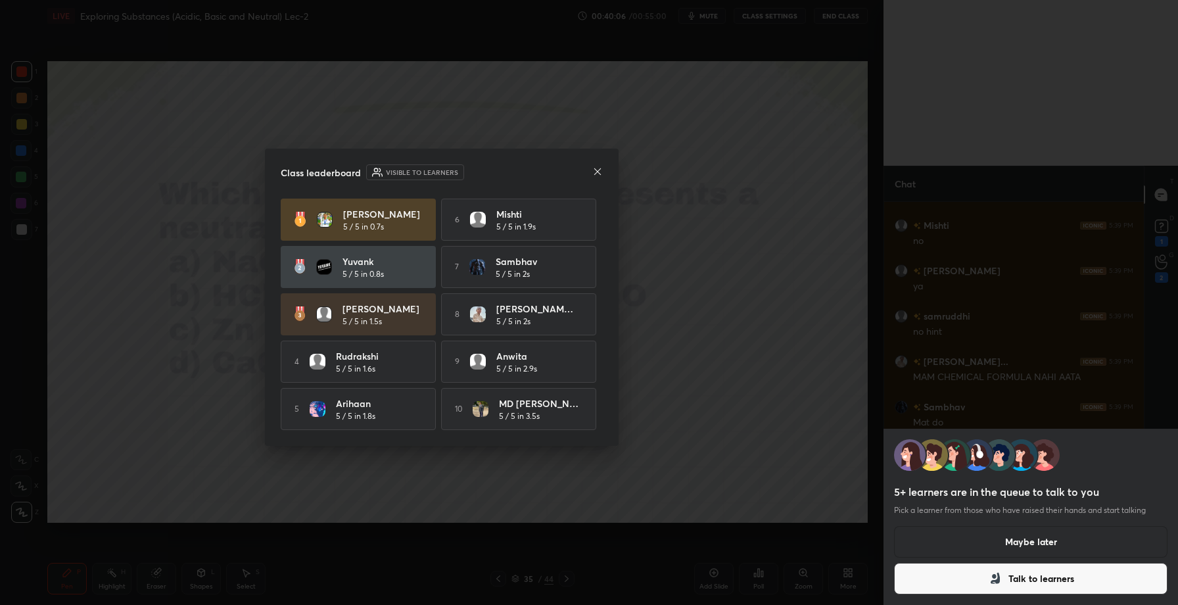
click at [600, 168] on icon at bounding box center [597, 171] width 11 height 11
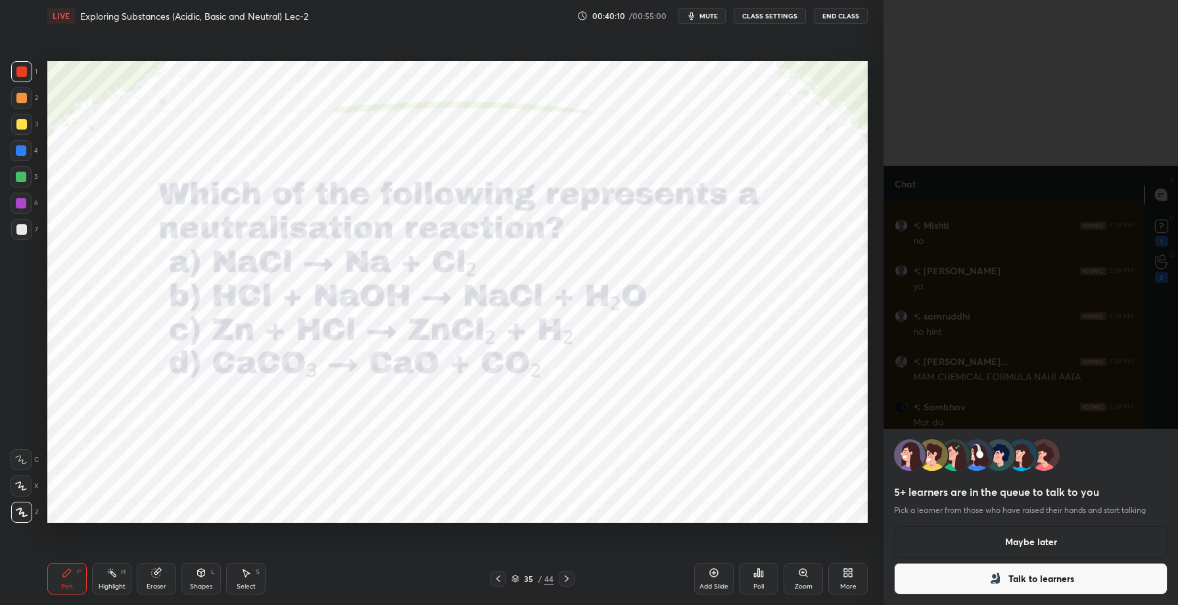
click at [1005, 547] on button "Maybe later" at bounding box center [1030, 542] width 273 height 32
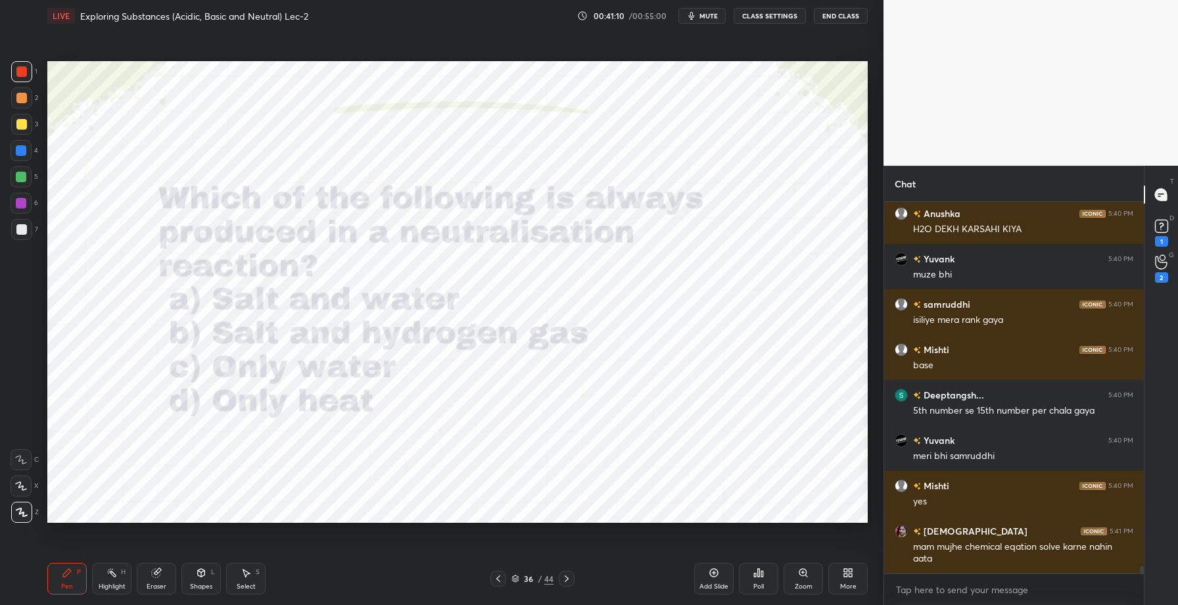
click at [755, 586] on div "Poll" at bounding box center [758, 586] width 11 height 7
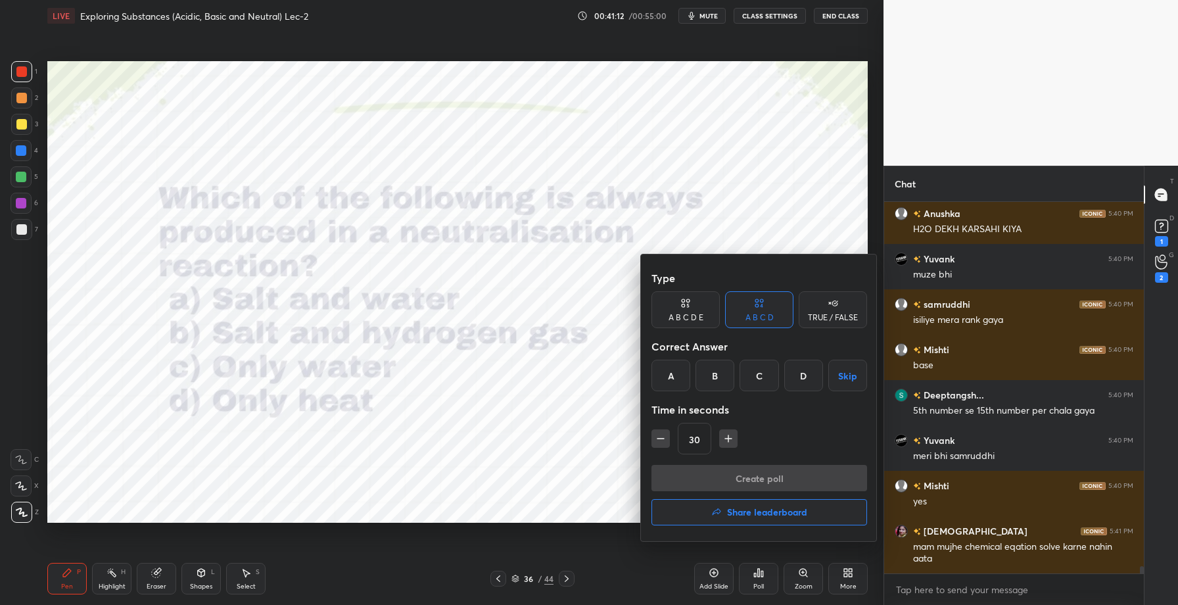
click at [672, 378] on div "A" at bounding box center [670, 376] width 39 height 32
click at [756, 484] on button "Create poll" at bounding box center [759, 478] width 216 height 26
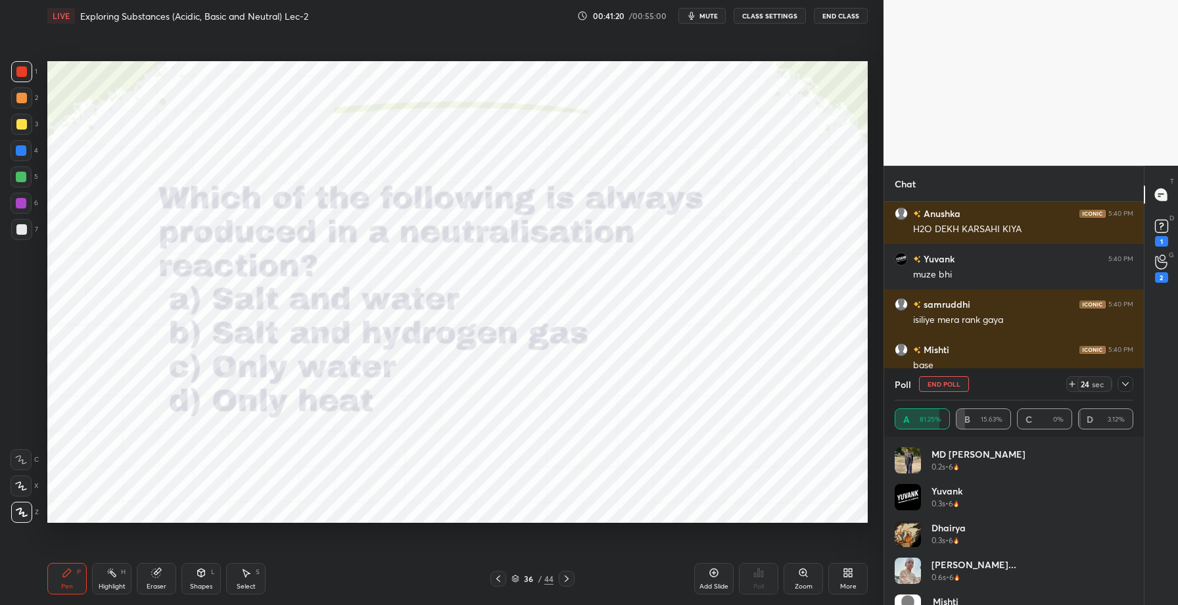
scroll to position [18194, 0]
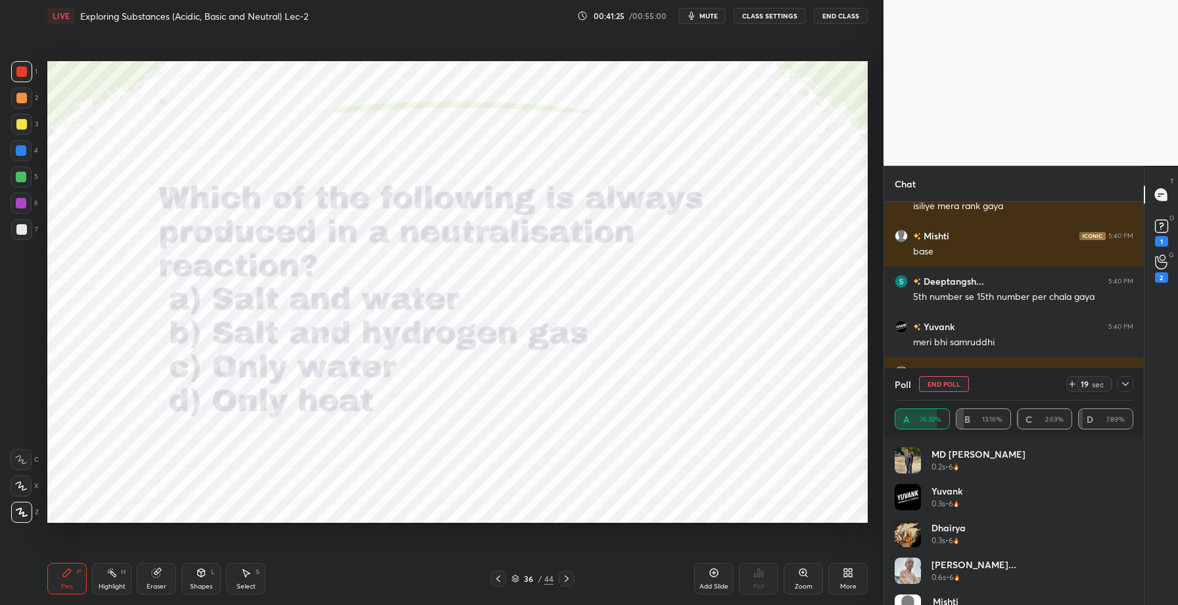
click at [1126, 385] on icon at bounding box center [1125, 384] width 11 height 11
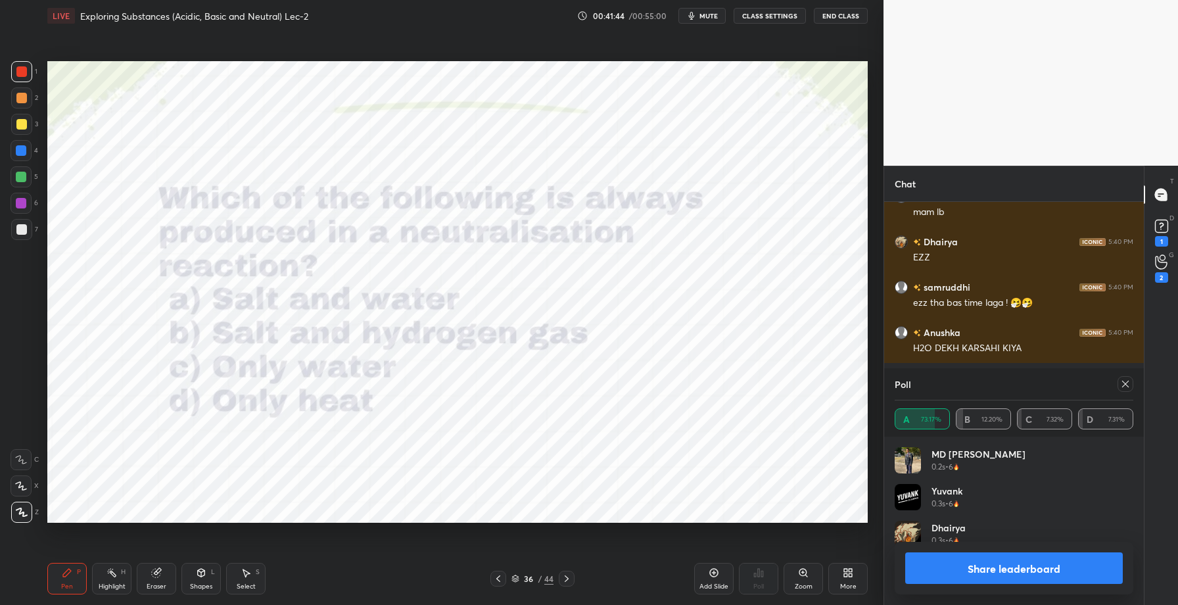
scroll to position [0, 1]
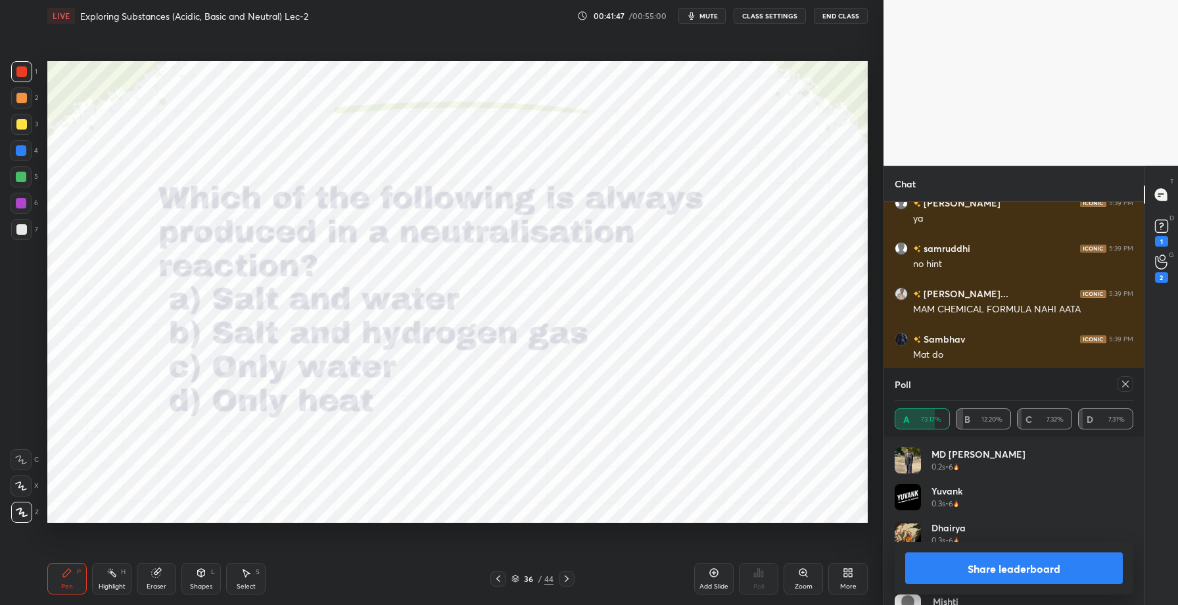
click at [998, 572] on button "Share leaderboard" at bounding box center [1014, 568] width 218 height 32
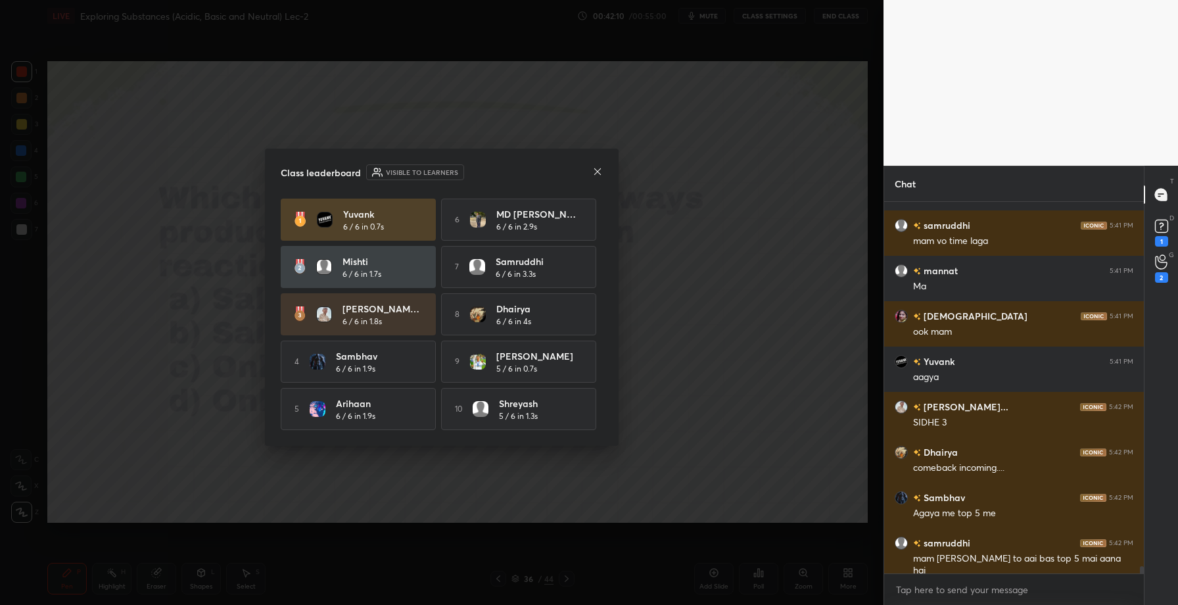
click at [599, 168] on icon at bounding box center [597, 171] width 11 height 11
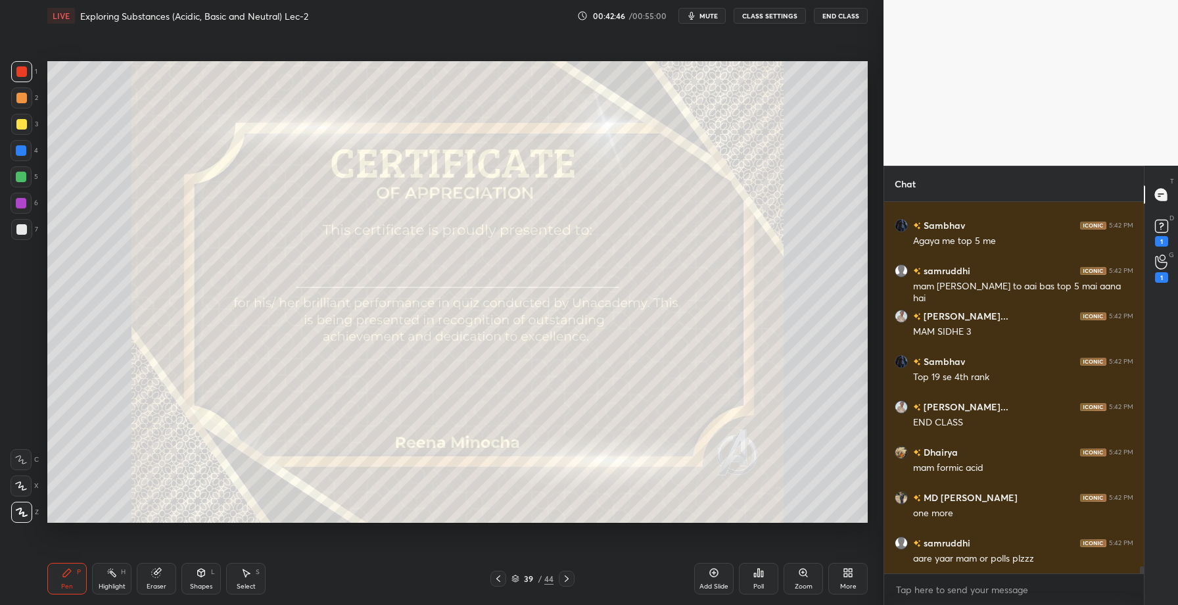
scroll to position [18011, 0]
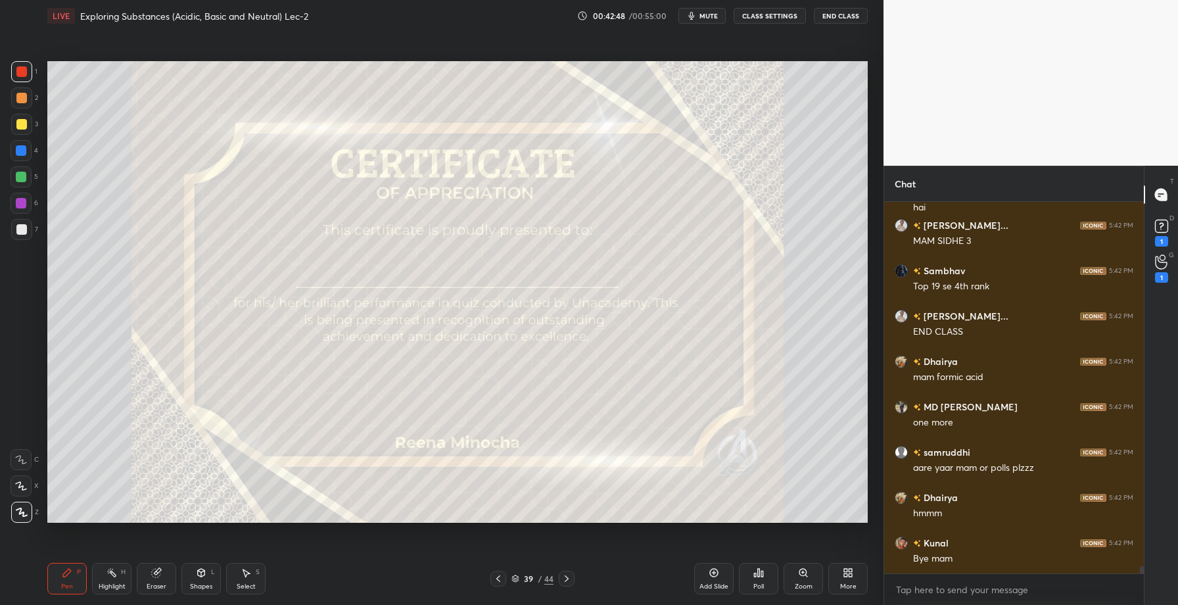
click at [753, 583] on div "Poll" at bounding box center [758, 586] width 11 height 7
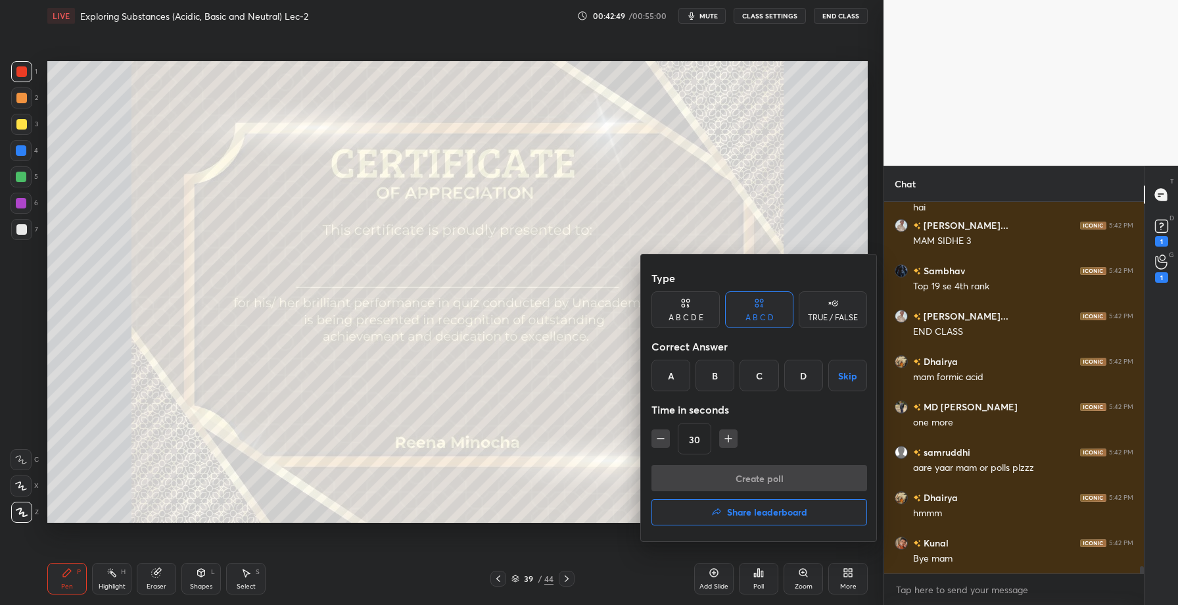
click at [759, 507] on h4 "Share leaderboard" at bounding box center [767, 511] width 80 height 9
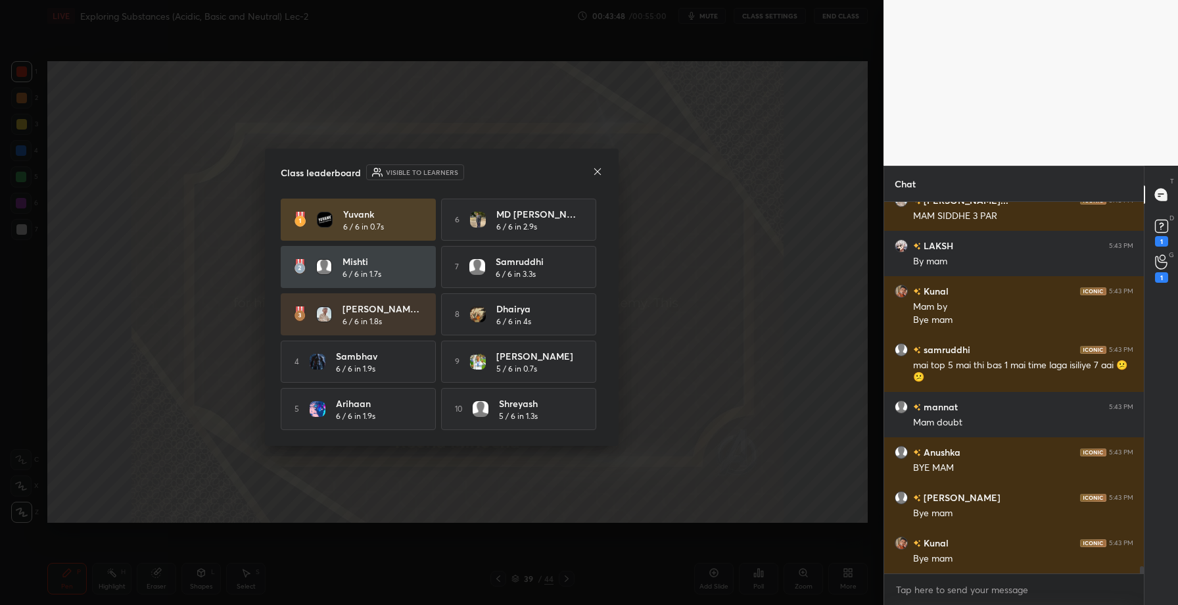
scroll to position [18626, 0]
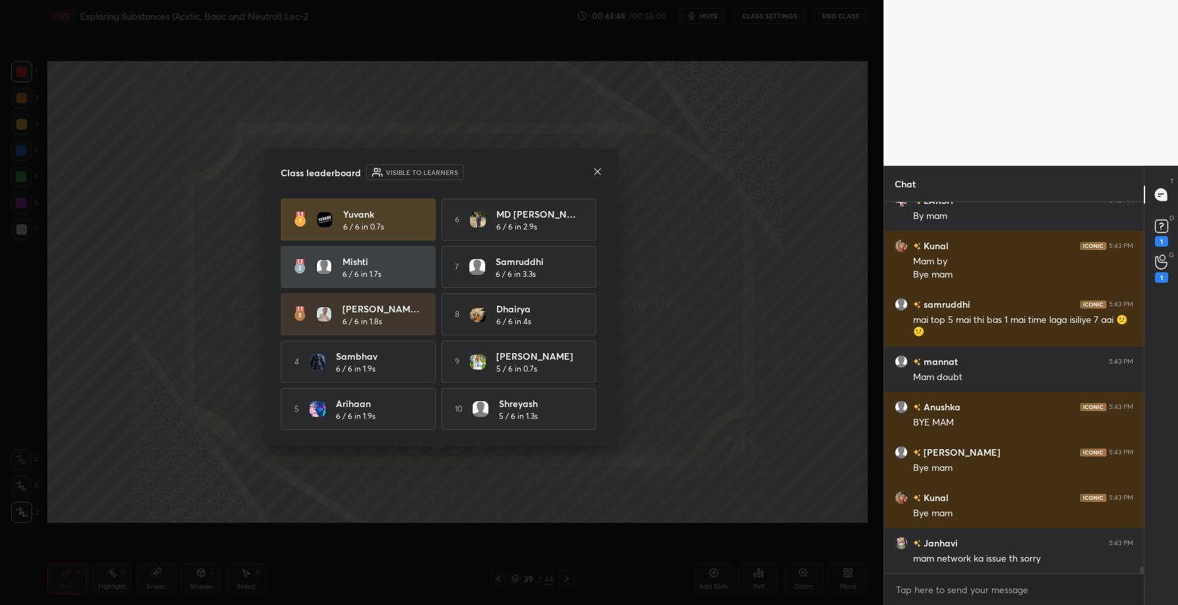
click at [595, 172] on icon at bounding box center [597, 171] width 11 height 11
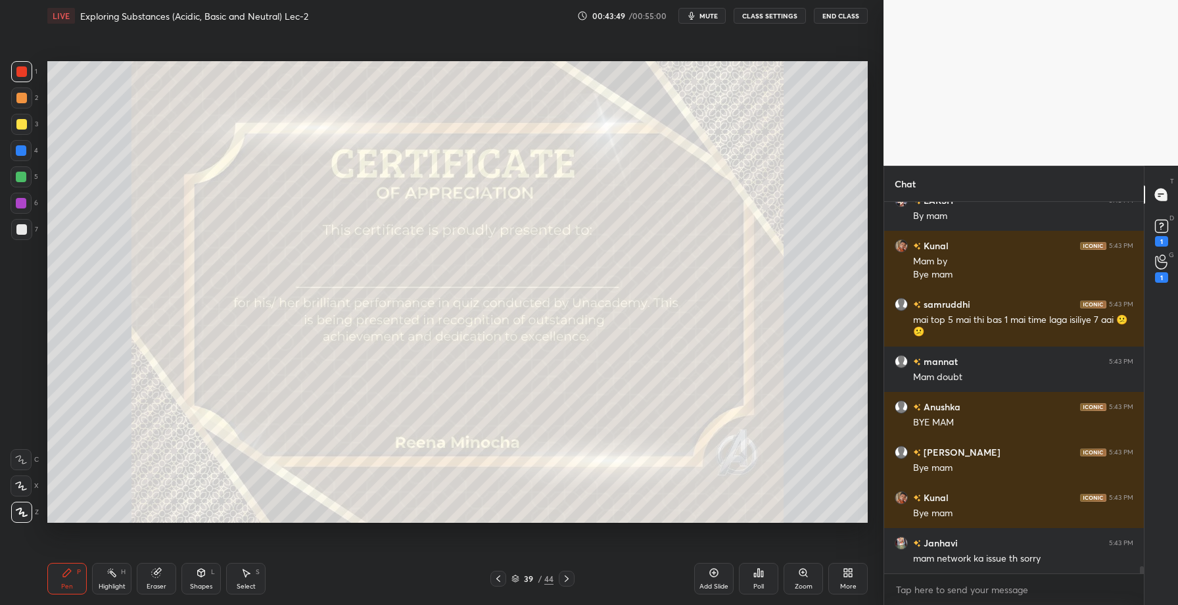
scroll to position [18671, 0]
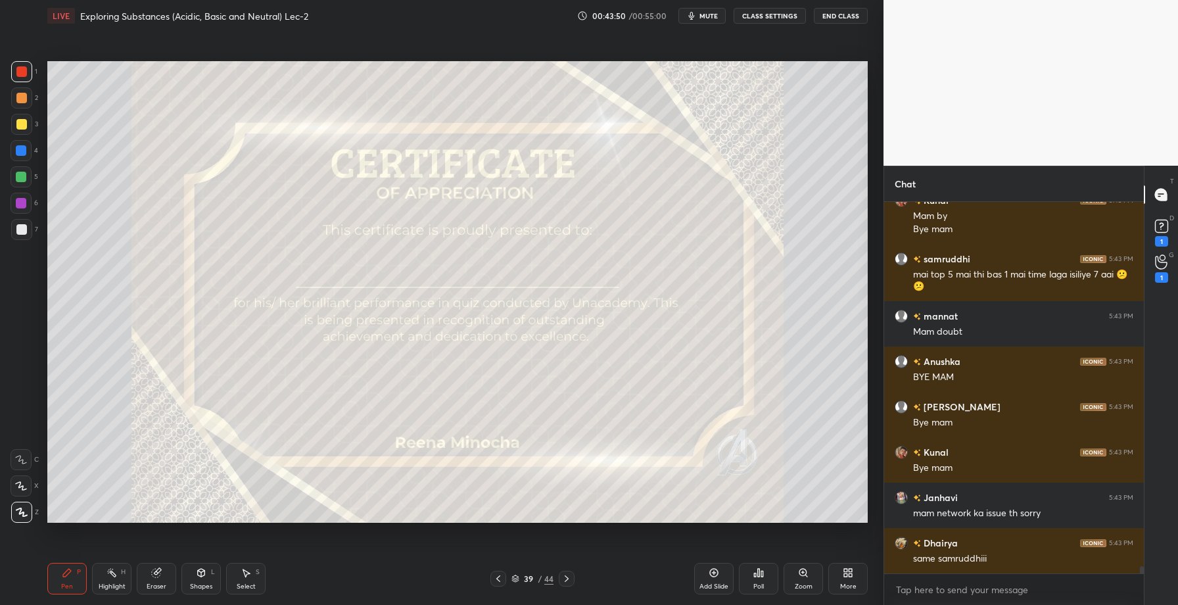
drag, startPoint x: 17, startPoint y: 127, endPoint x: 41, endPoint y: 124, distance: 23.9
click at [19, 128] on div at bounding box center [21, 124] width 11 height 11
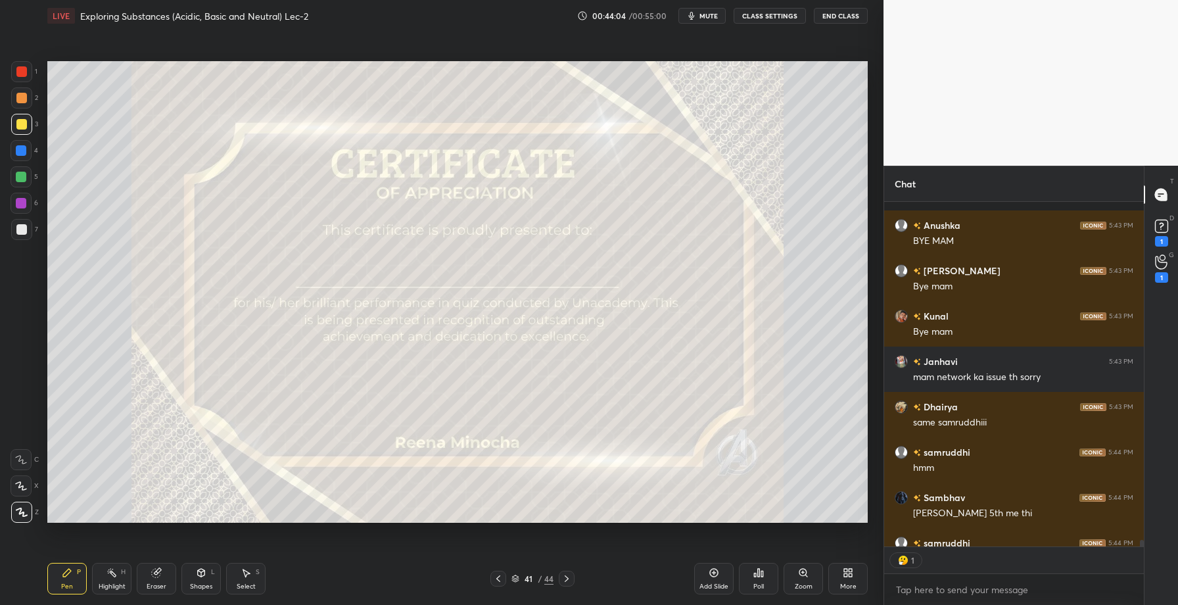
scroll to position [18879, 0]
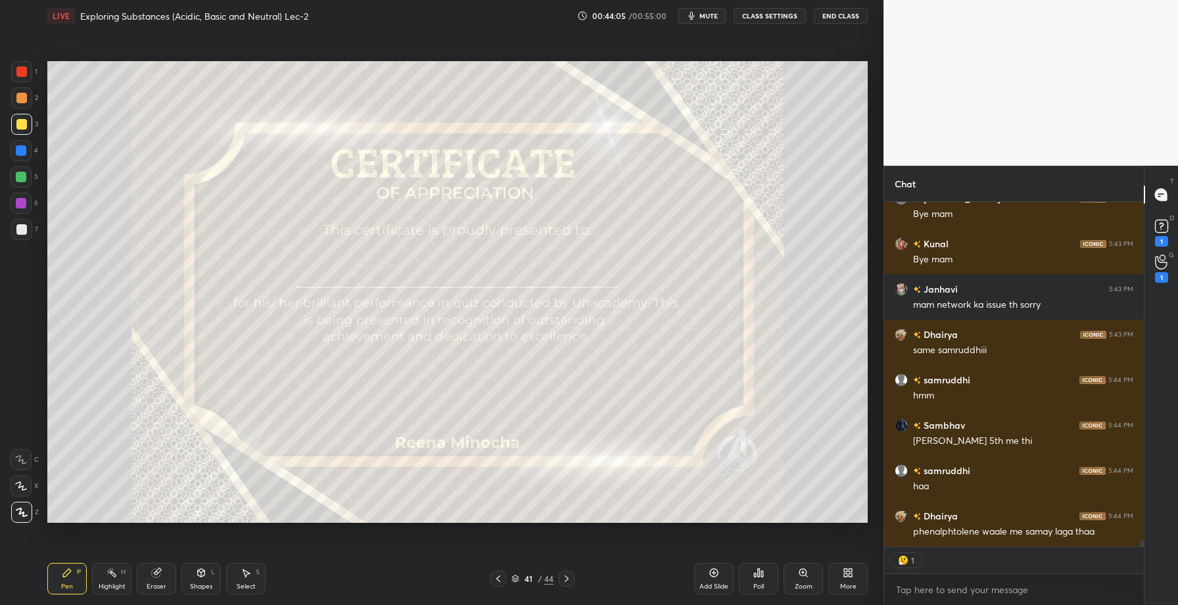
click at [758, 578] on div "Poll" at bounding box center [758, 579] width 39 height 32
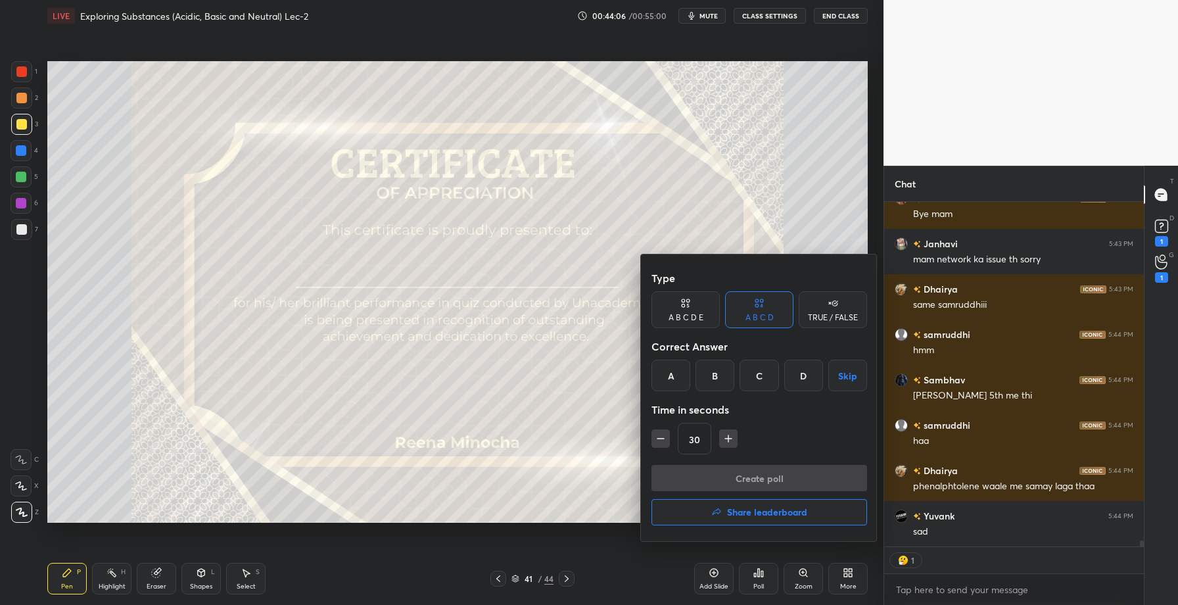
click at [722, 514] on button "Share leaderboard" at bounding box center [759, 512] width 216 height 26
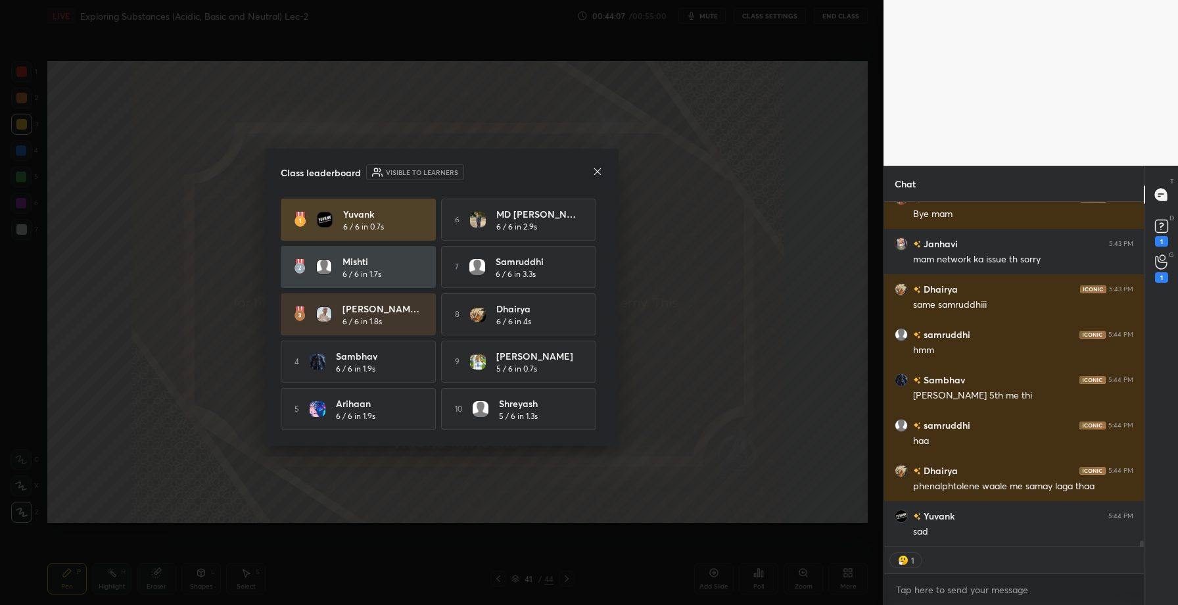
scroll to position [18970, 0]
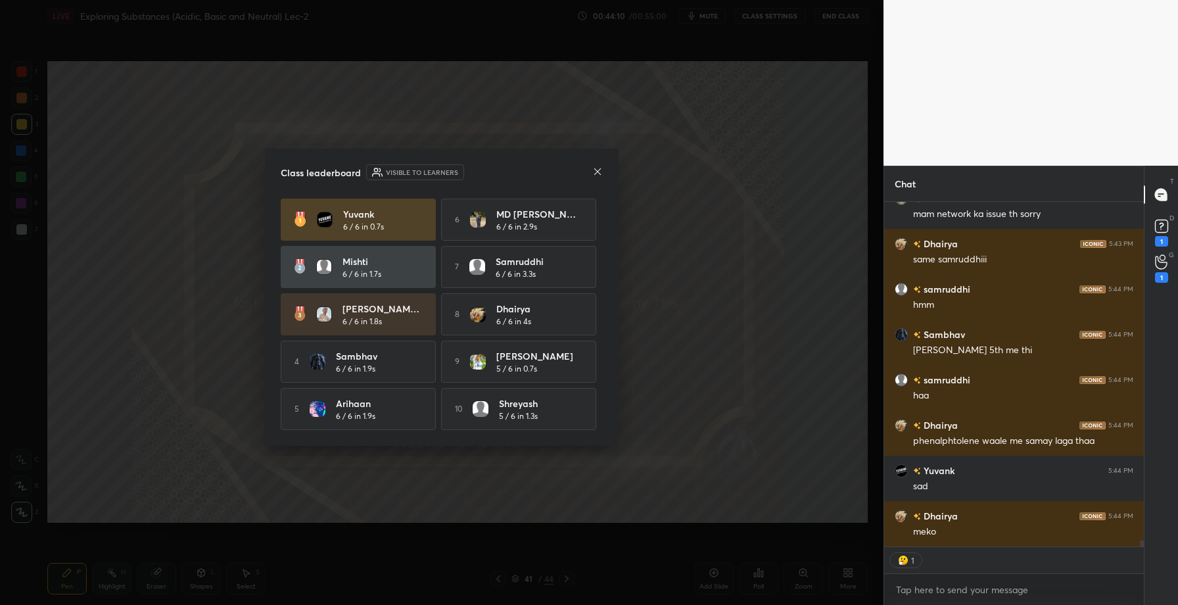
click at [601, 166] on icon at bounding box center [597, 171] width 11 height 11
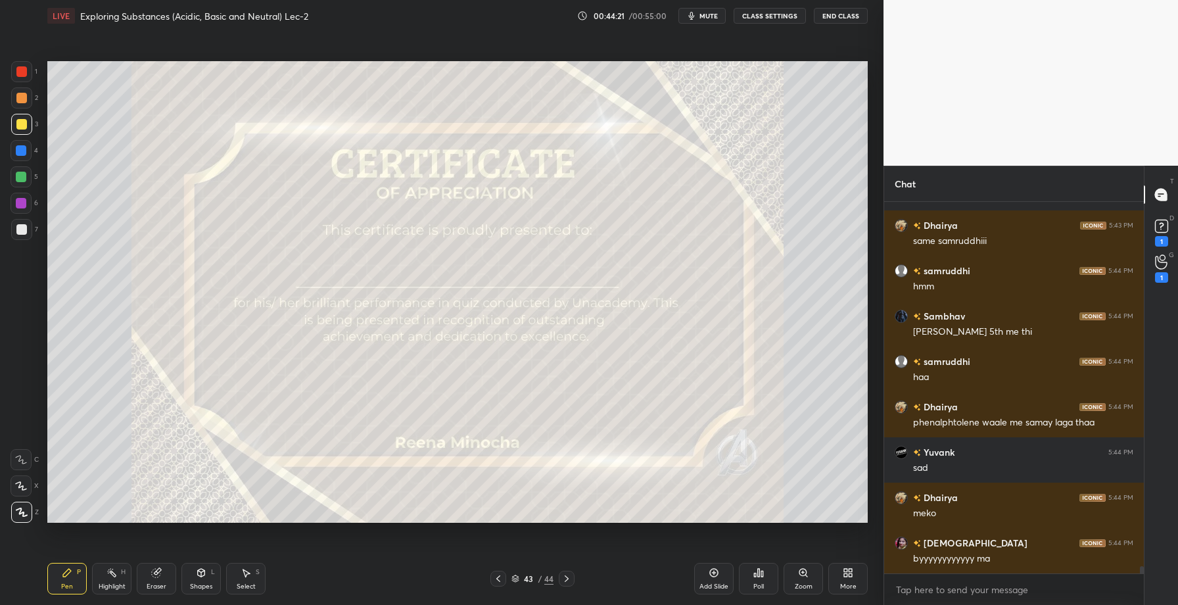
scroll to position [19034, 0]
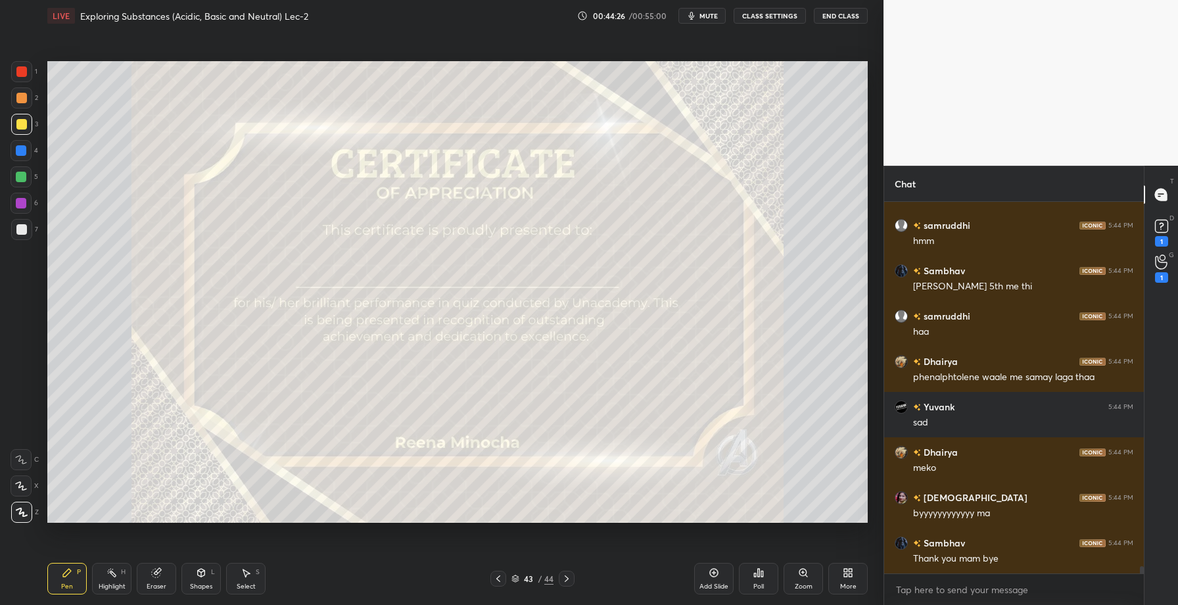
click at [855, 586] on div "More" at bounding box center [848, 586] width 16 height 7
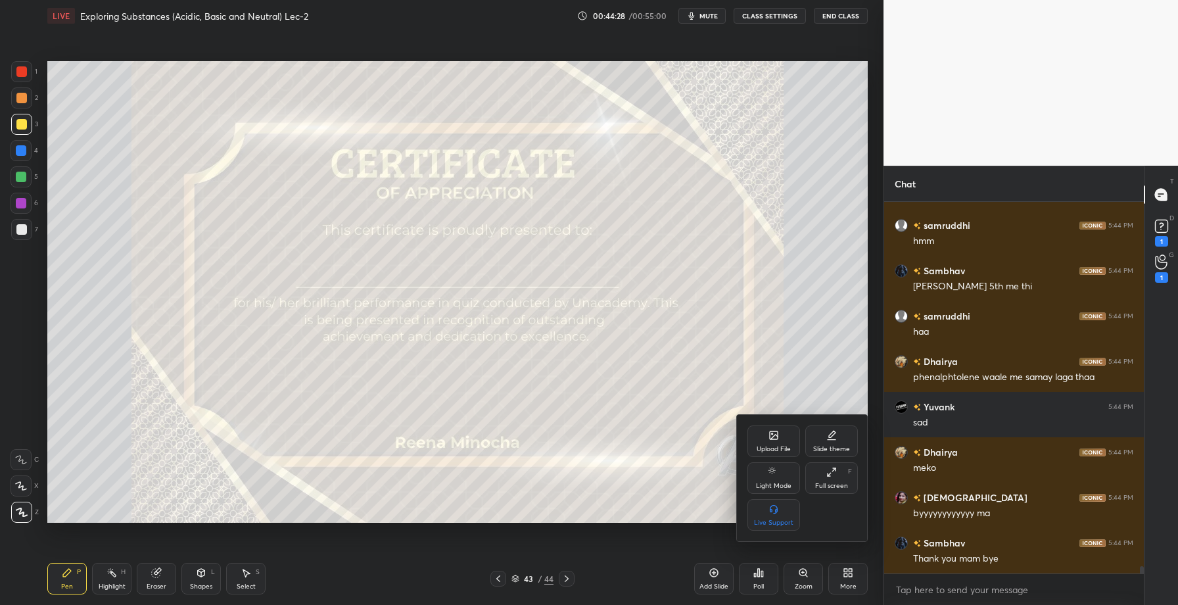
scroll to position [19079, 0]
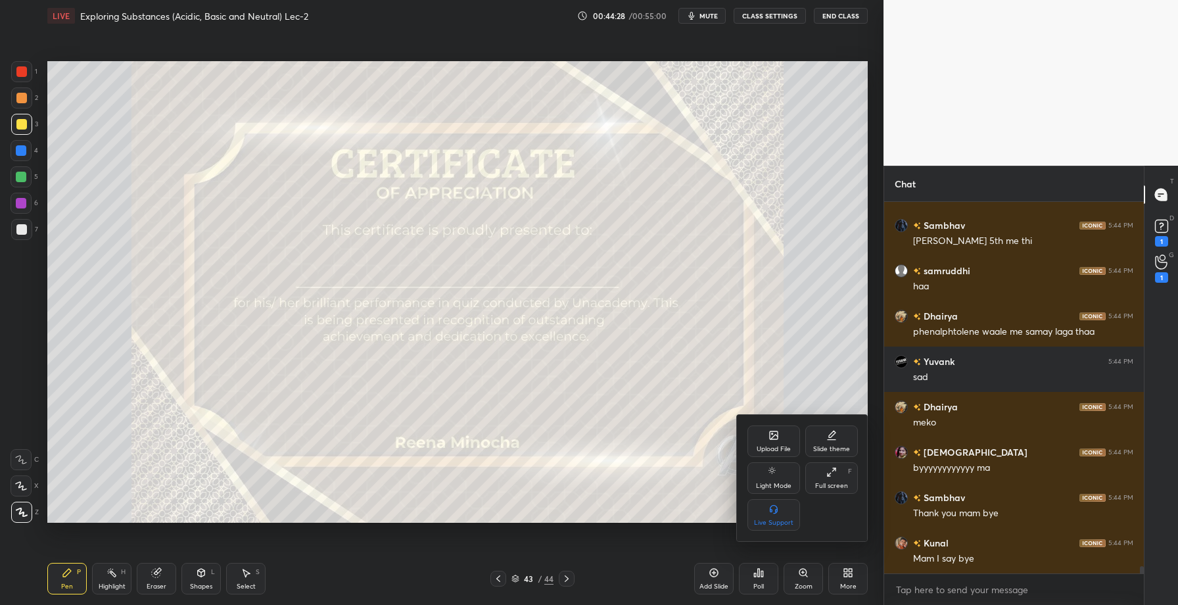
click at [778, 434] on icon at bounding box center [774, 435] width 8 height 8
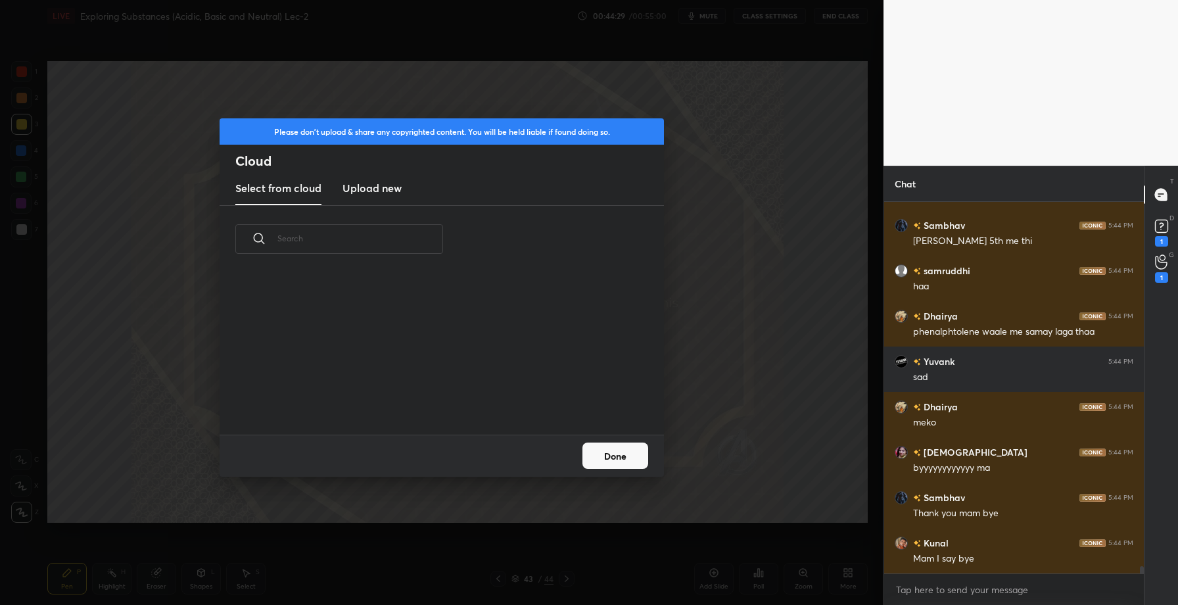
click at [374, 193] on h3 "Upload new" at bounding box center [371, 188] width 59 height 16
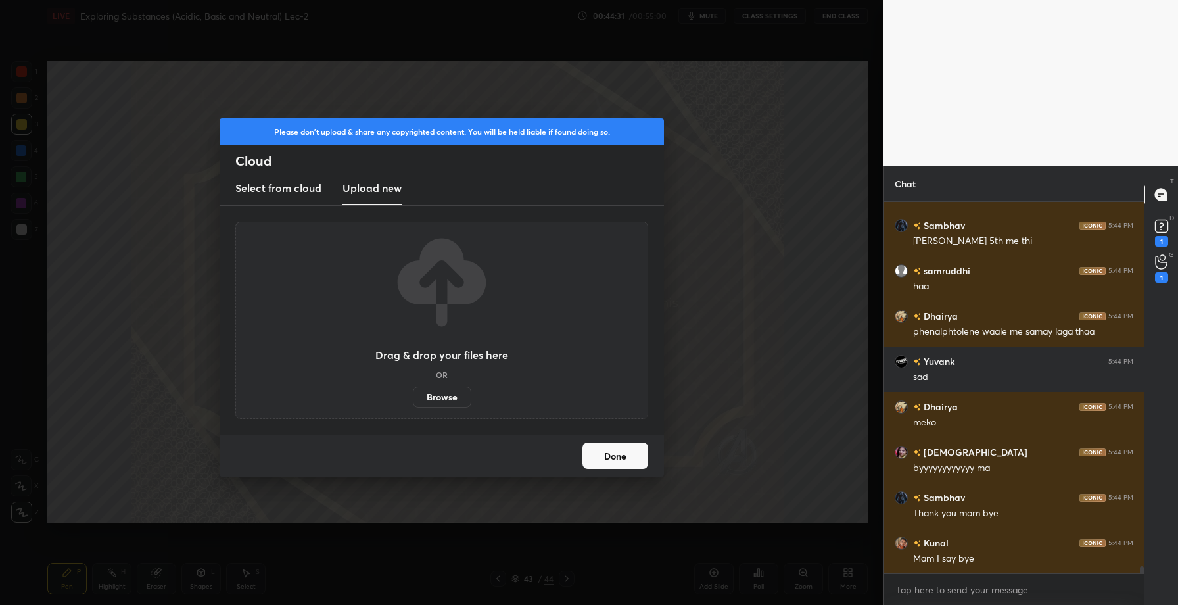
click at [438, 396] on label "Browse" at bounding box center [442, 396] width 58 height 21
click at [413, 396] on input "Browse" at bounding box center [413, 396] width 0 height 21
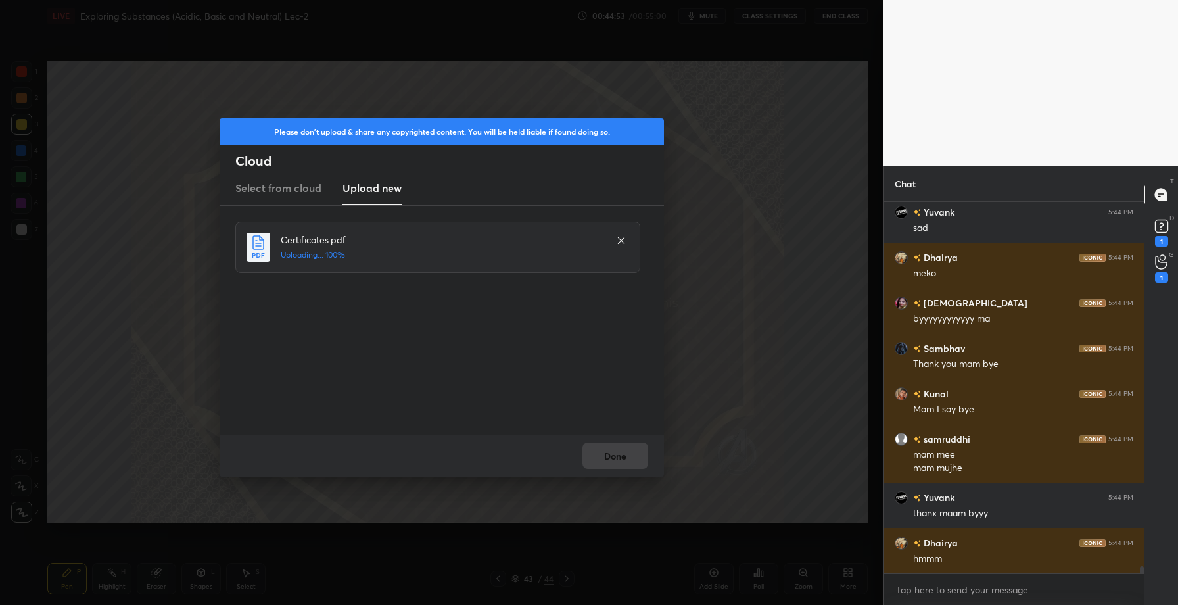
scroll to position [19274, 0]
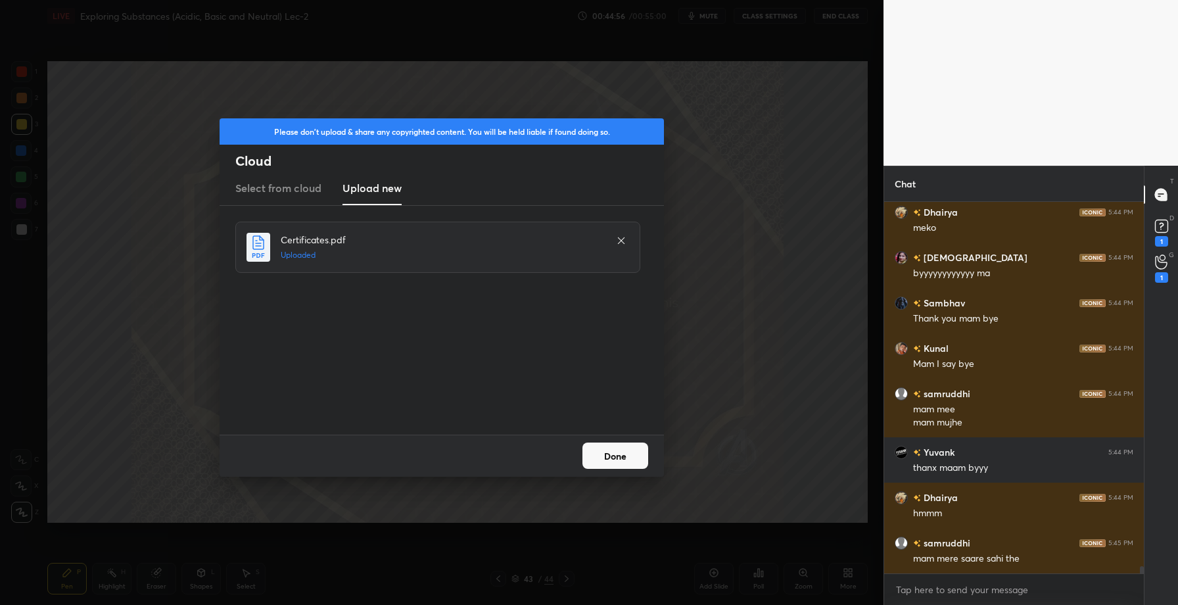
click at [624, 456] on button "Done" at bounding box center [615, 455] width 66 height 26
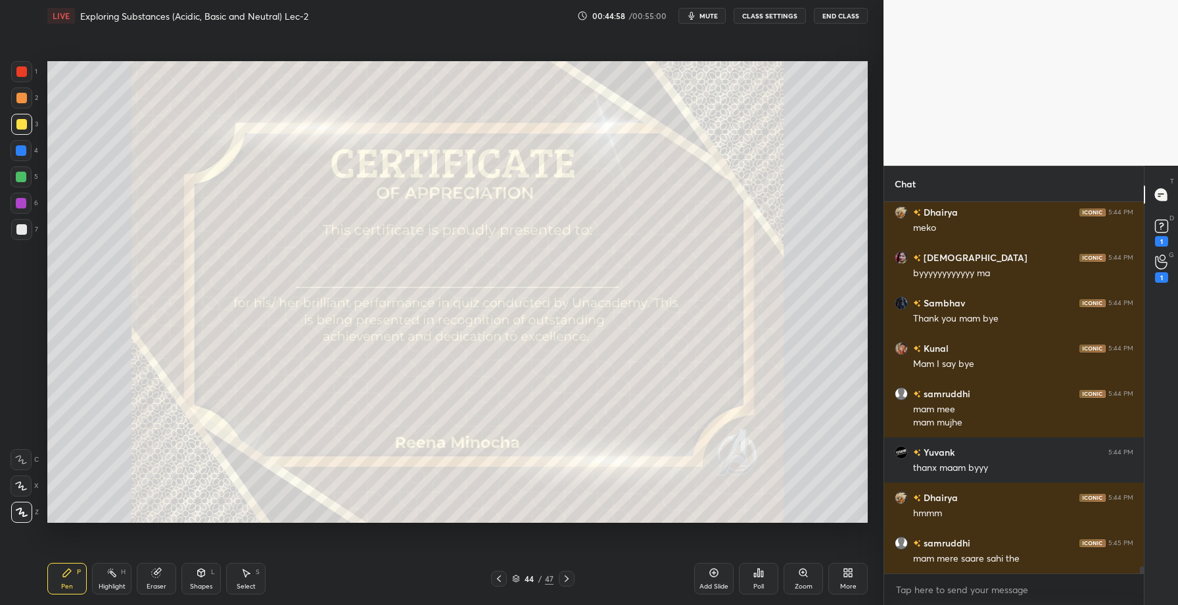
click at [764, 584] on div "Poll" at bounding box center [758, 579] width 39 height 32
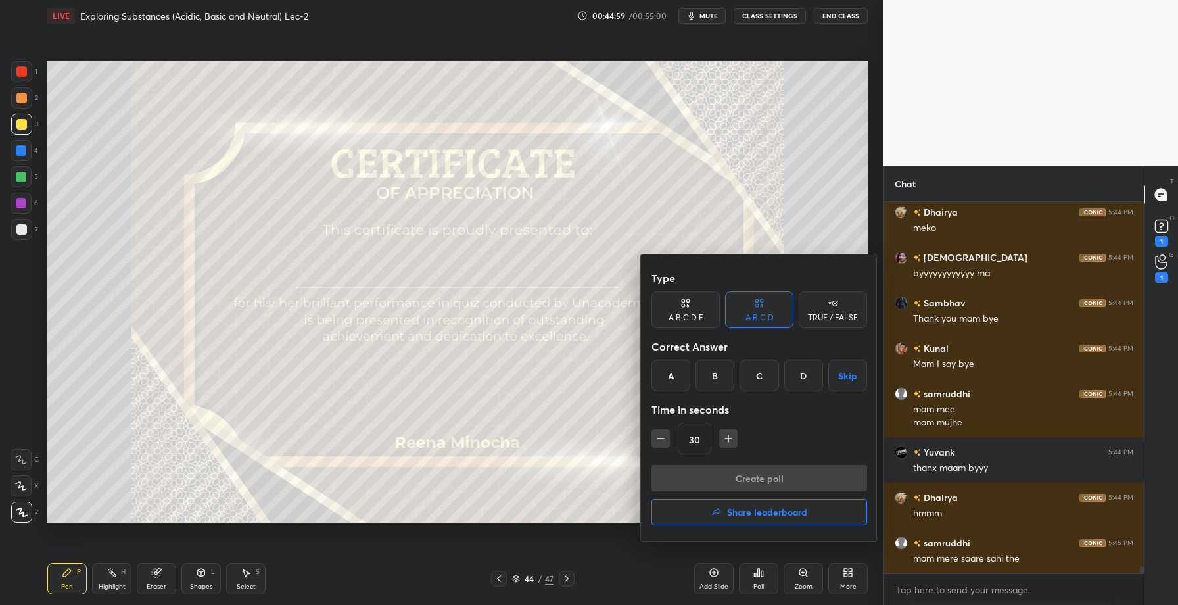
click at [745, 511] on h4 "Share leaderboard" at bounding box center [767, 511] width 80 height 9
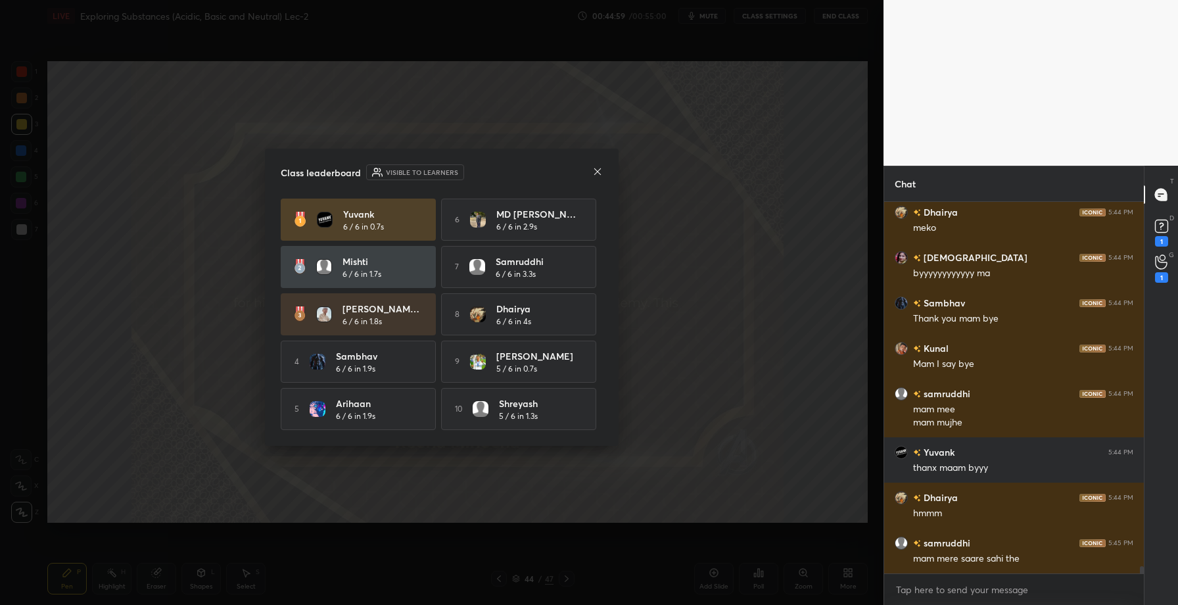
scroll to position [19319, 0]
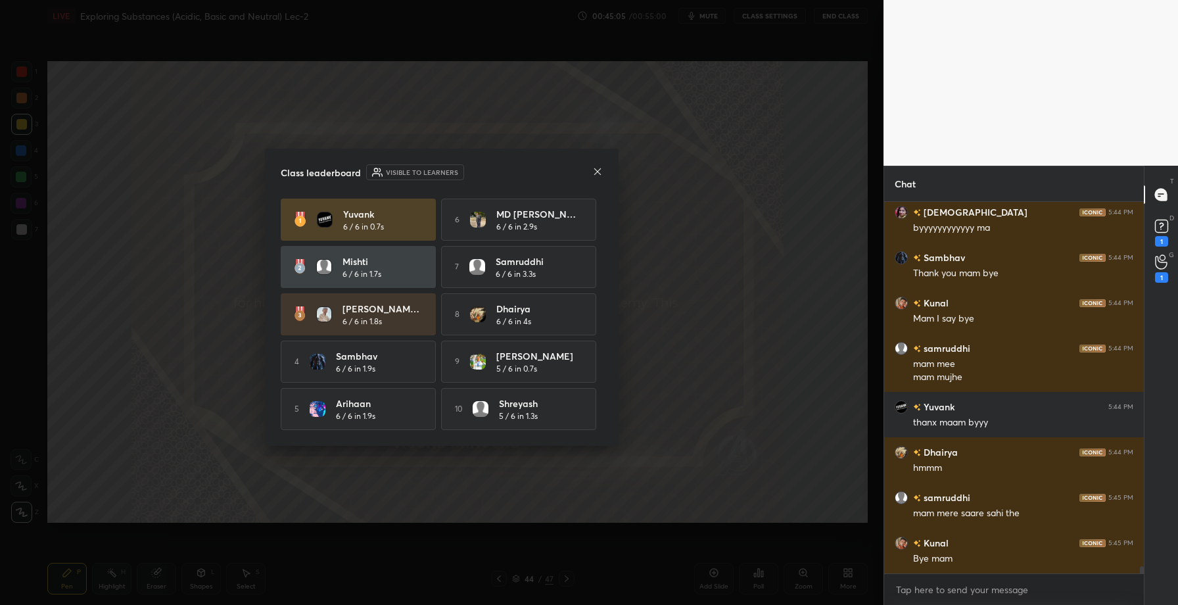
click at [601, 168] on icon at bounding box center [597, 171] width 11 height 11
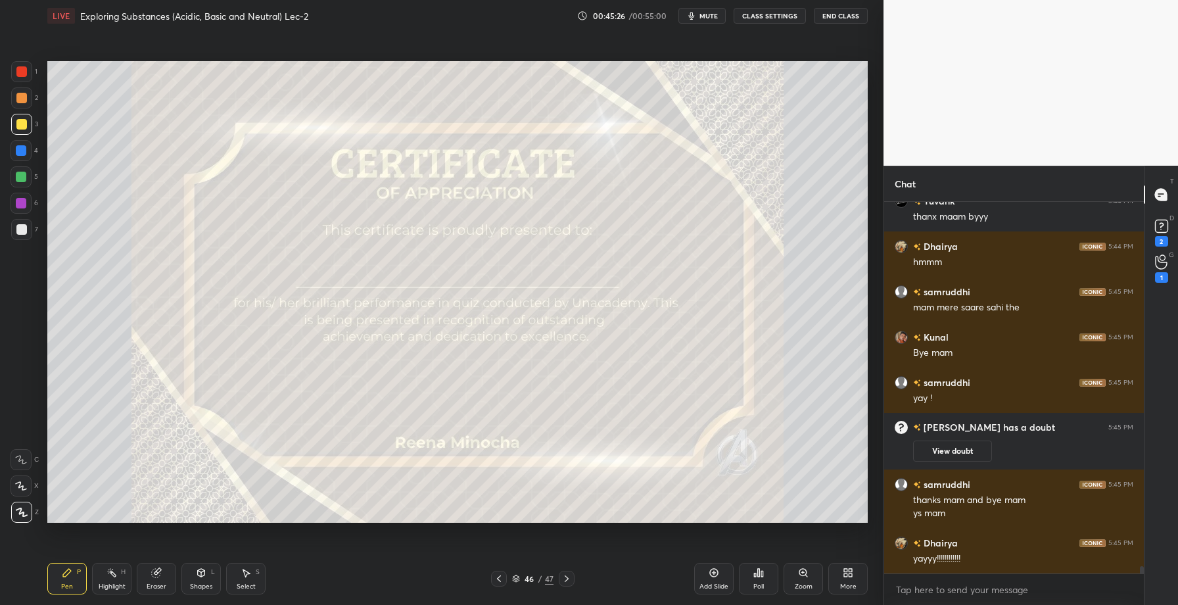
scroll to position [19046, 0]
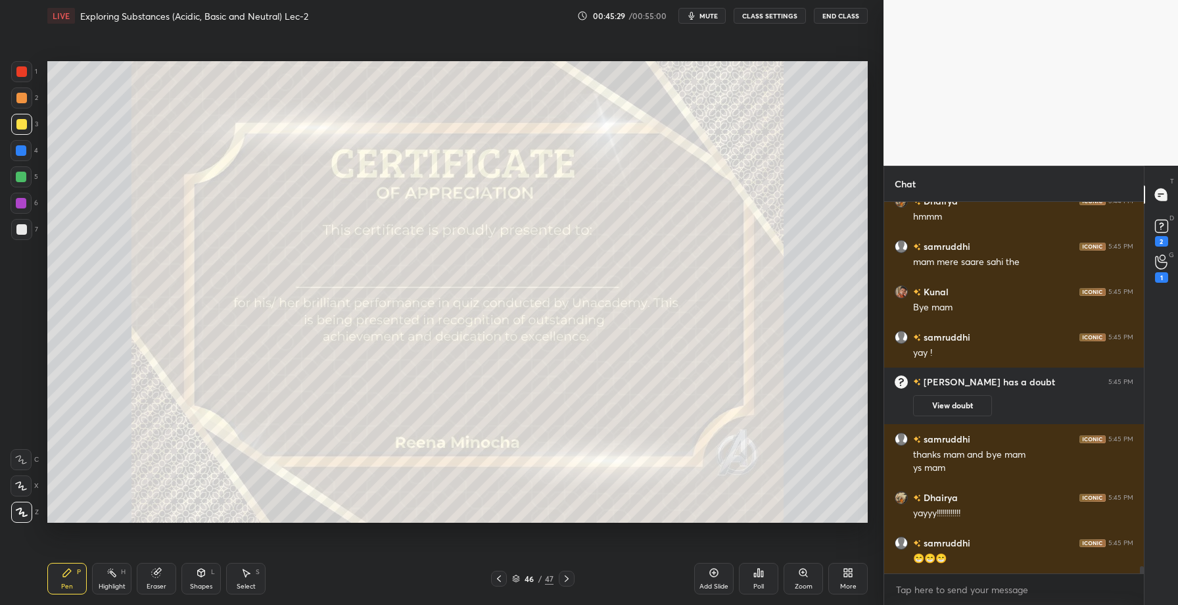
drag, startPoint x: 152, startPoint y: 583, endPoint x: 181, endPoint y: 542, distance: 50.0
click at [156, 578] on div "Eraser" at bounding box center [156, 579] width 39 height 32
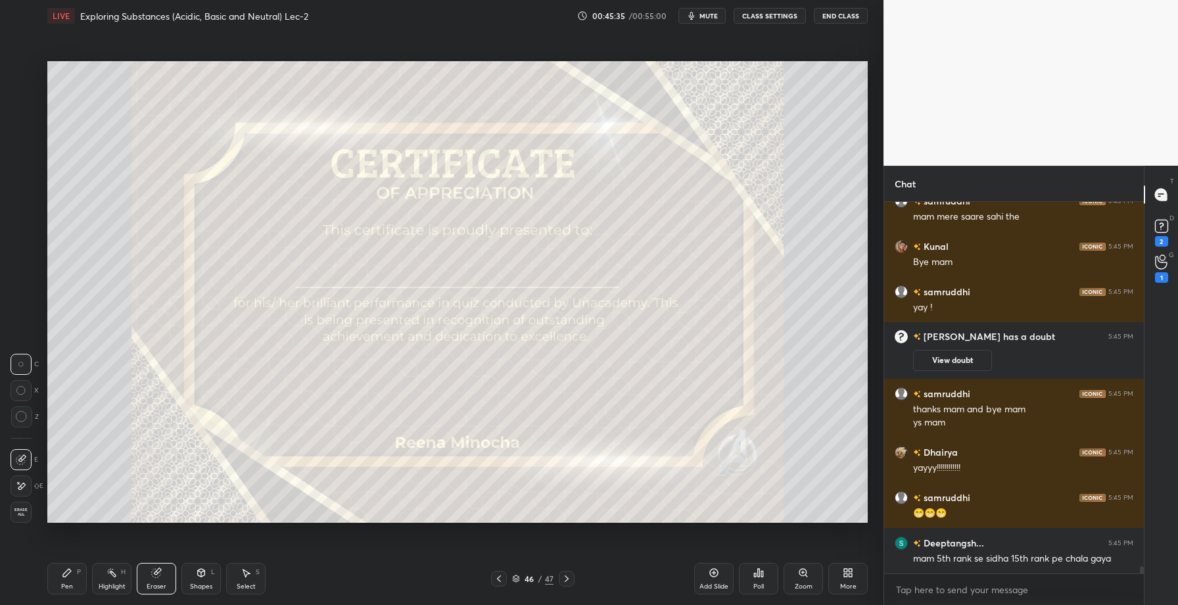
drag, startPoint x: 70, startPoint y: 574, endPoint x: 78, endPoint y: 561, distance: 15.3
click at [70, 574] on icon at bounding box center [67, 572] width 11 height 11
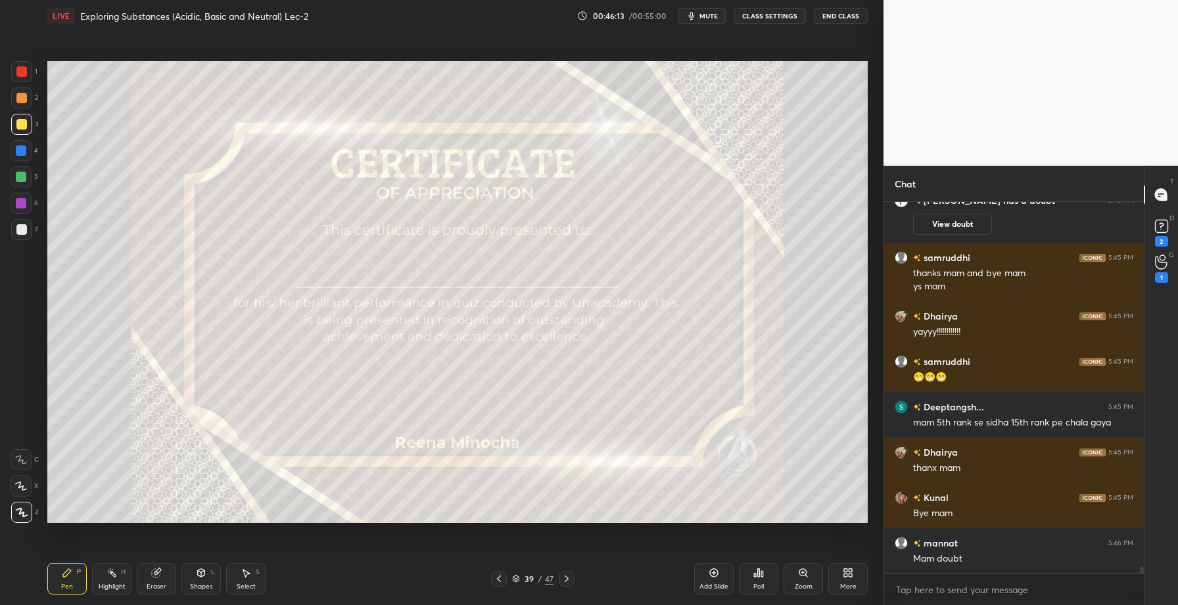
scroll to position [19273, 0]
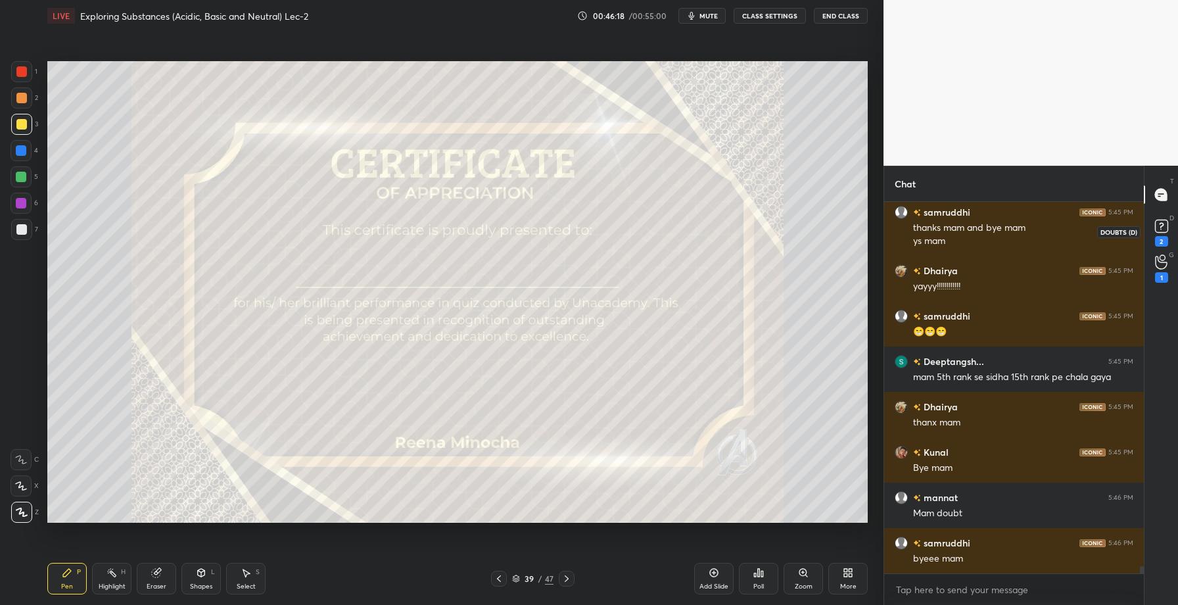
click at [1164, 228] on rect at bounding box center [1161, 226] width 12 height 12
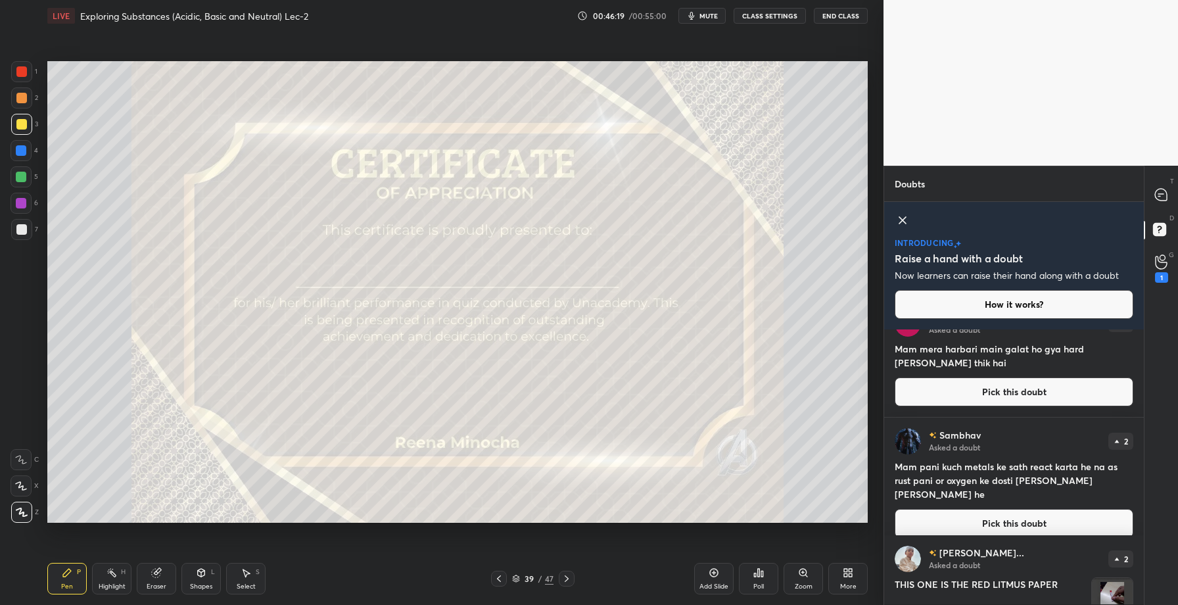
scroll to position [0, 0]
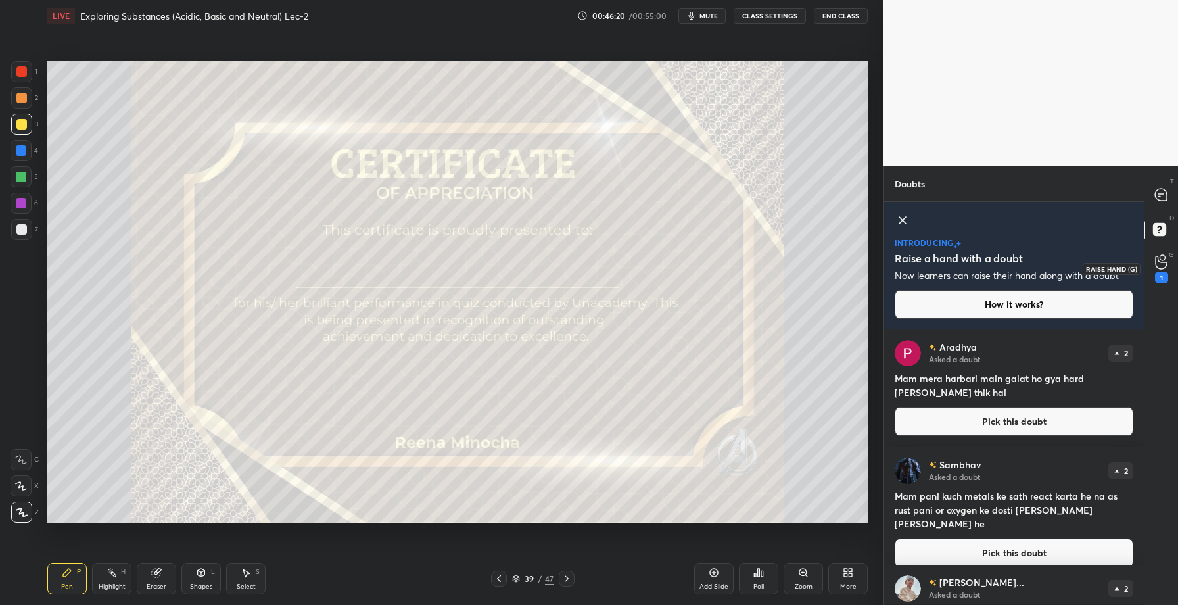
click at [1155, 267] on icon at bounding box center [1161, 261] width 12 height 15
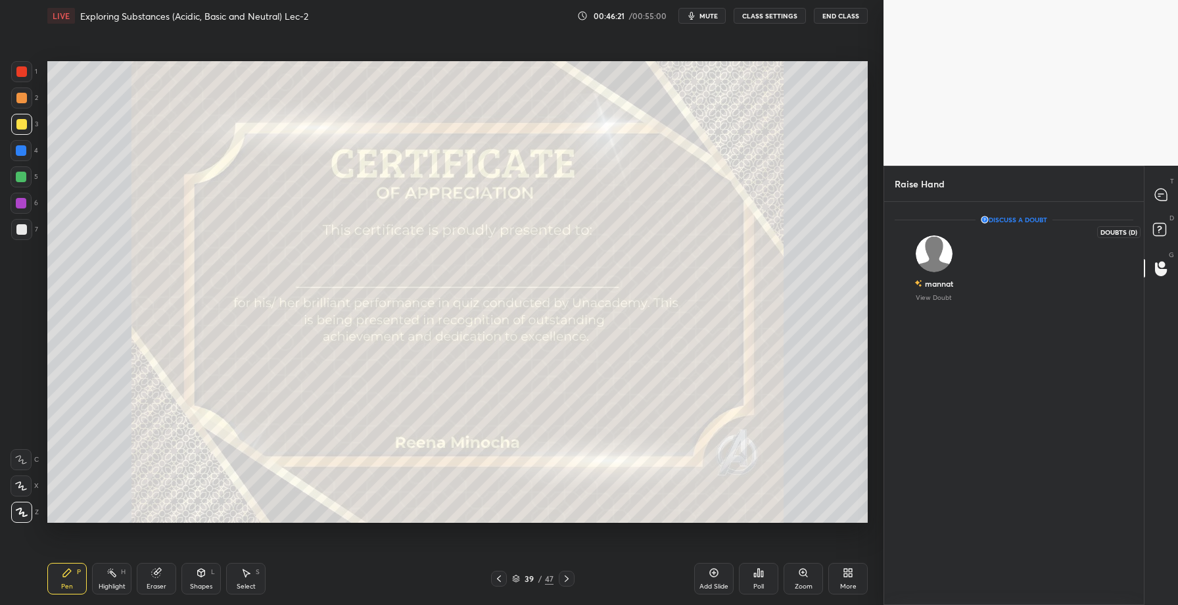
click at [1163, 232] on rect at bounding box center [1159, 229] width 12 height 12
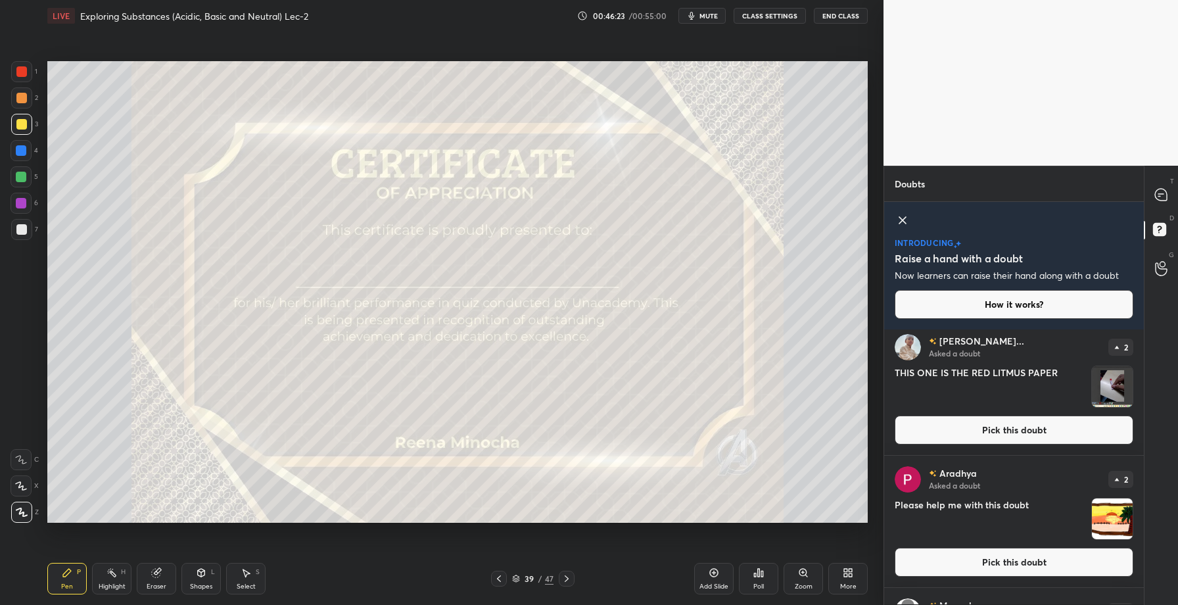
scroll to position [221, 0]
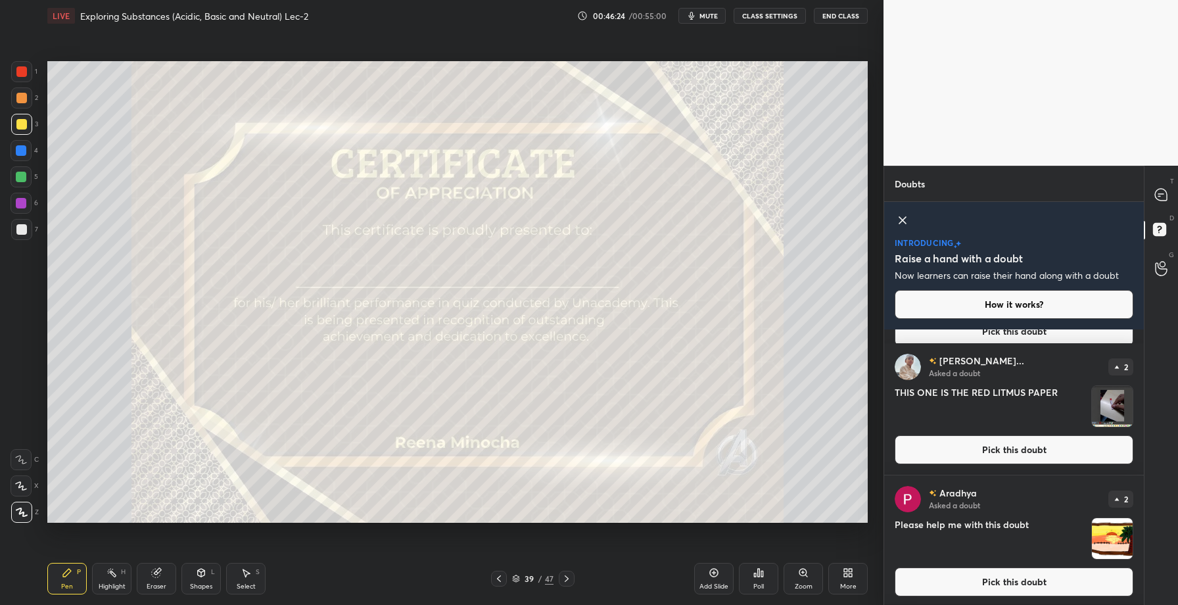
click at [1006, 442] on button "Pick this doubt" at bounding box center [1014, 449] width 239 height 29
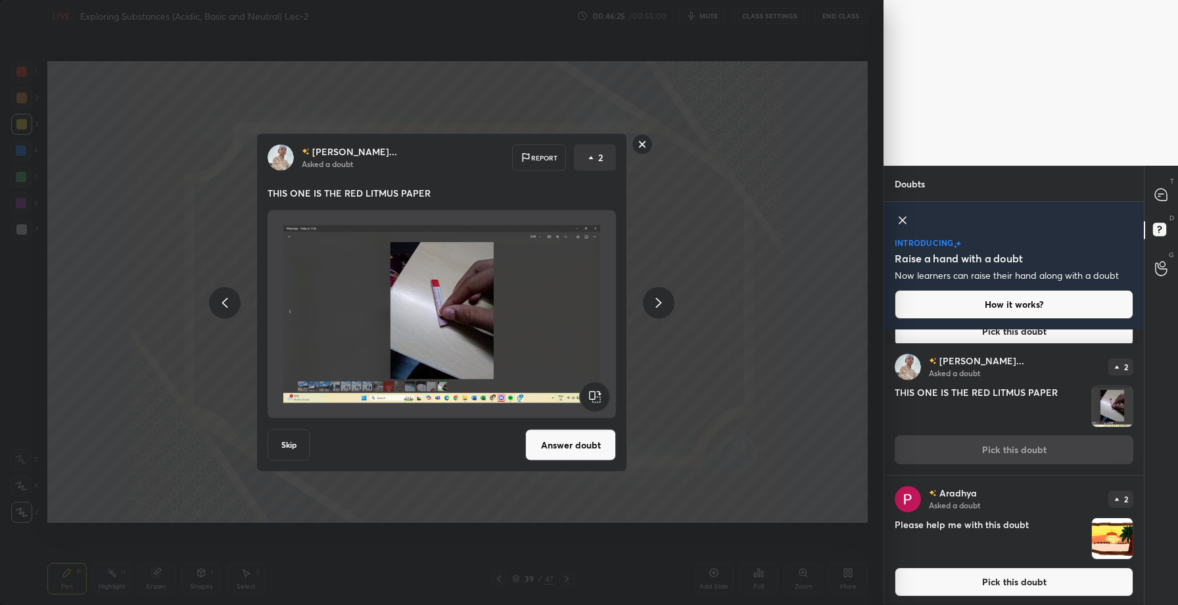
click at [576, 443] on button "Answer doubt" at bounding box center [570, 445] width 91 height 32
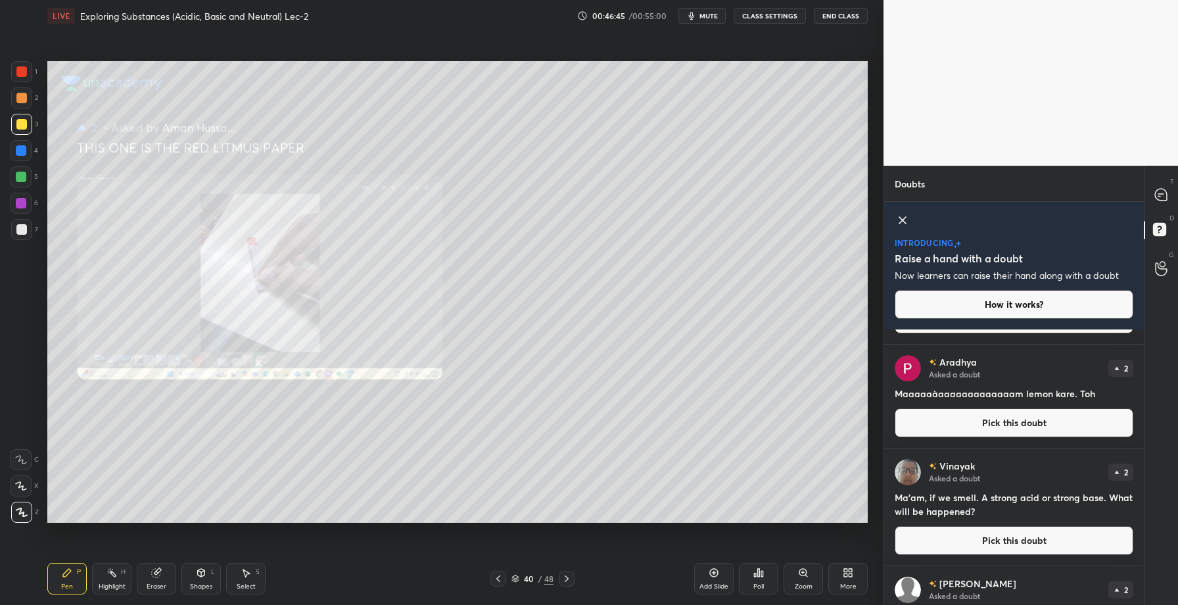
scroll to position [598, 0]
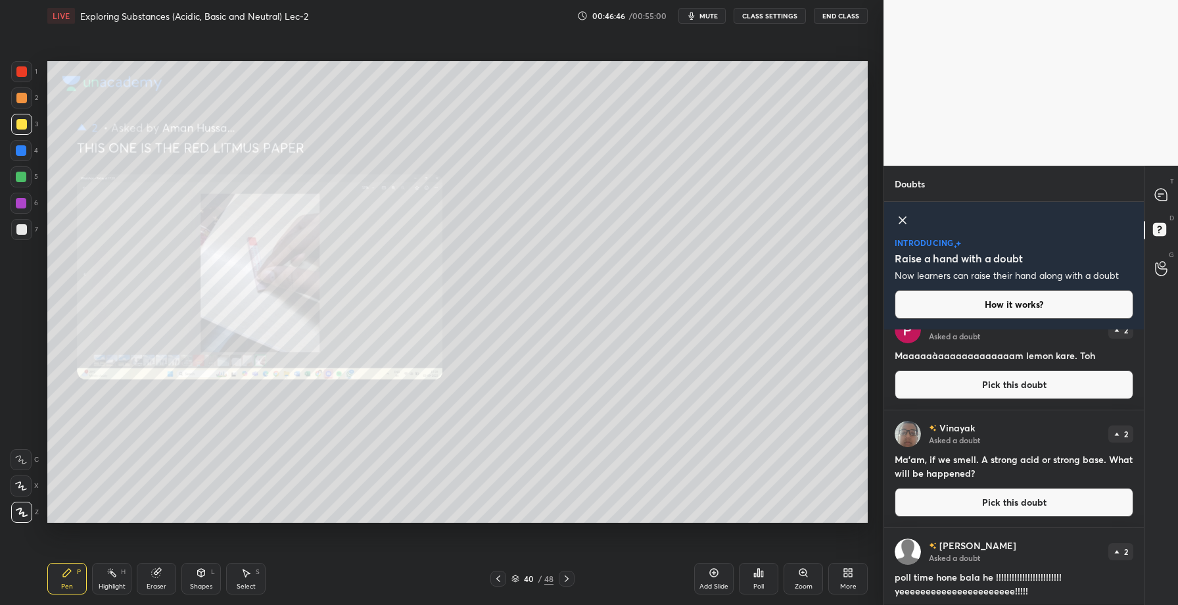
click at [987, 511] on button "Pick this doubt" at bounding box center [1014, 502] width 239 height 29
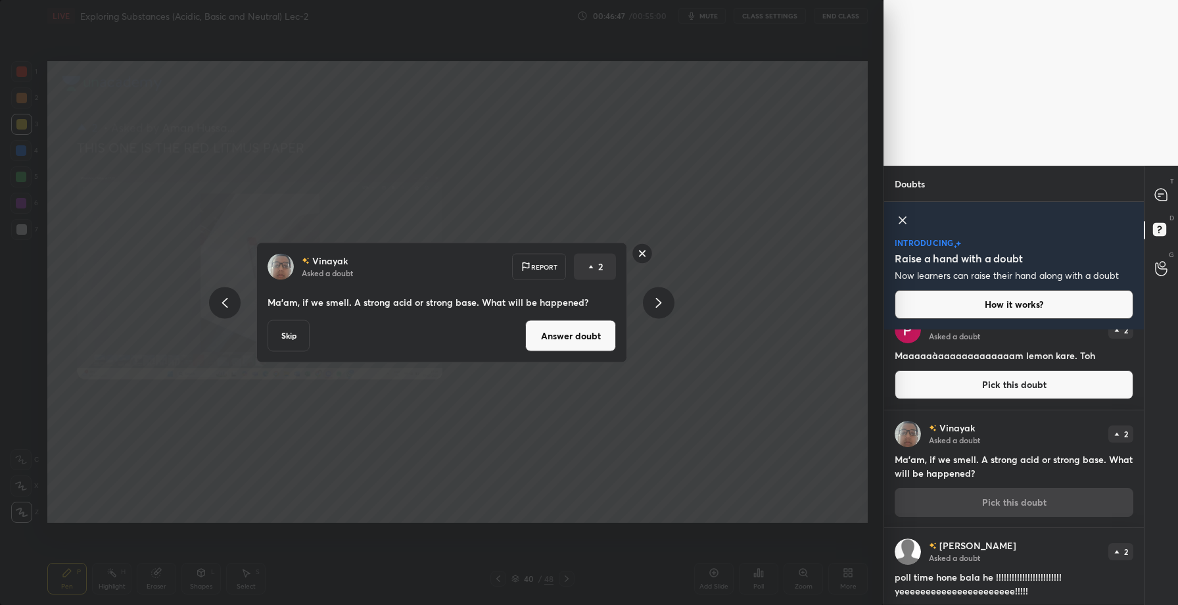
click at [561, 330] on button "Answer doubt" at bounding box center [570, 336] width 91 height 32
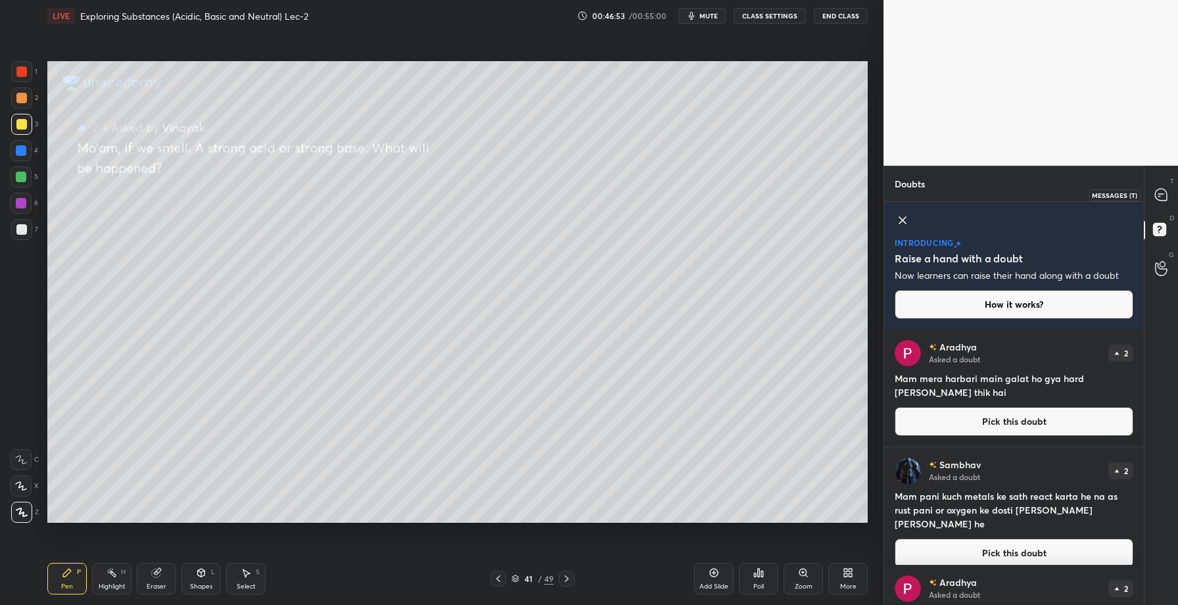
click at [1164, 197] on icon at bounding box center [1161, 195] width 12 height 12
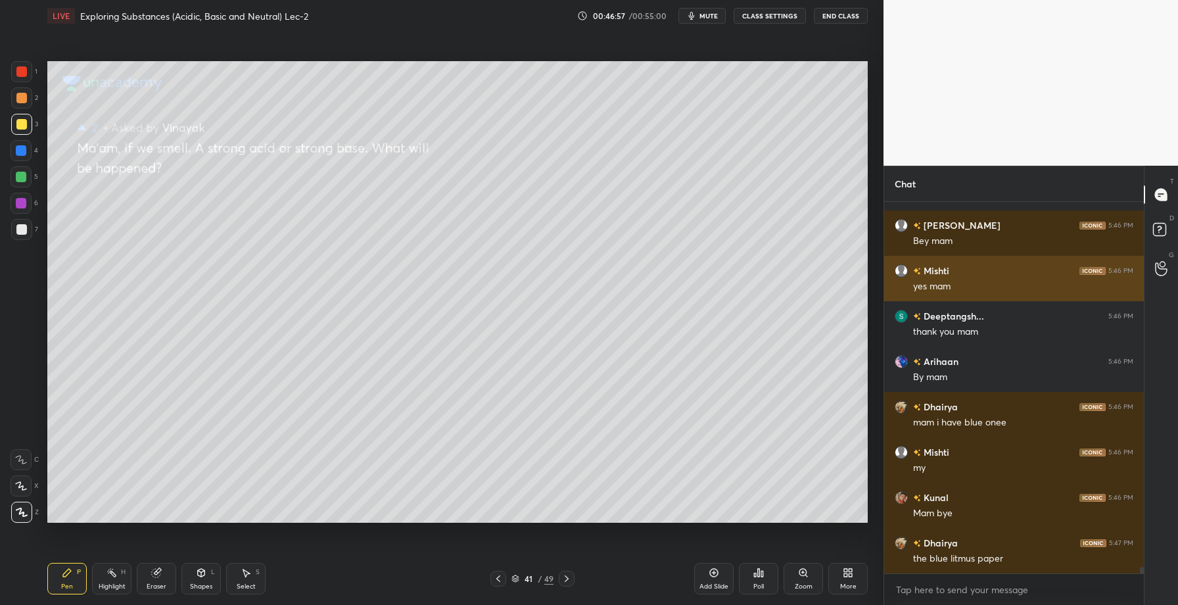
scroll to position [19997, 0]
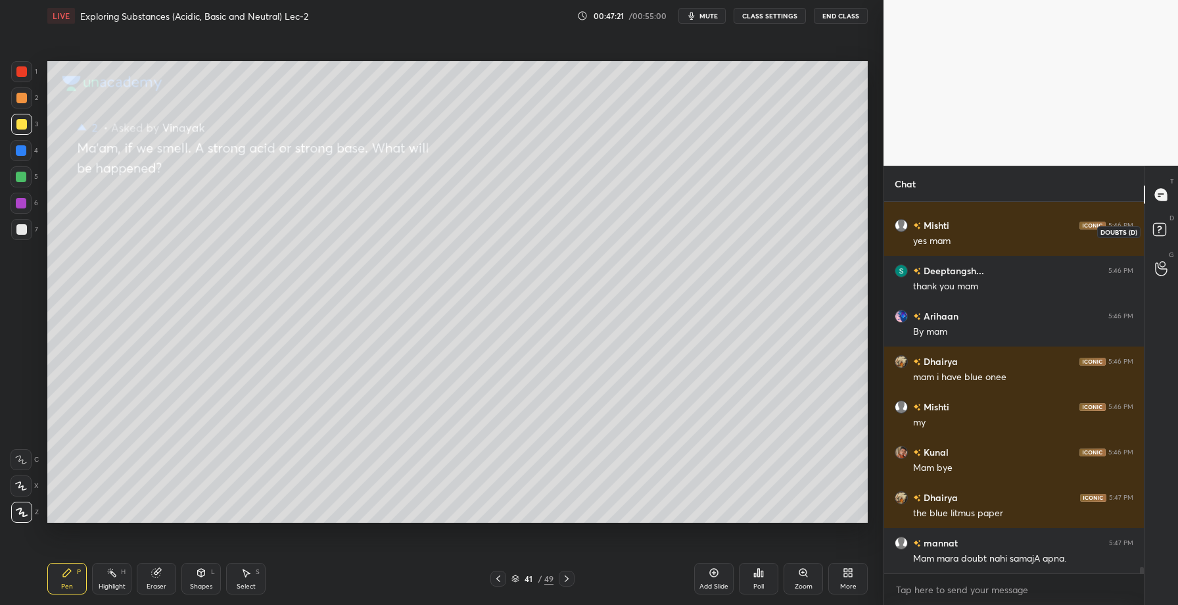
click at [1158, 231] on icon at bounding box center [1159, 228] width 5 height 5
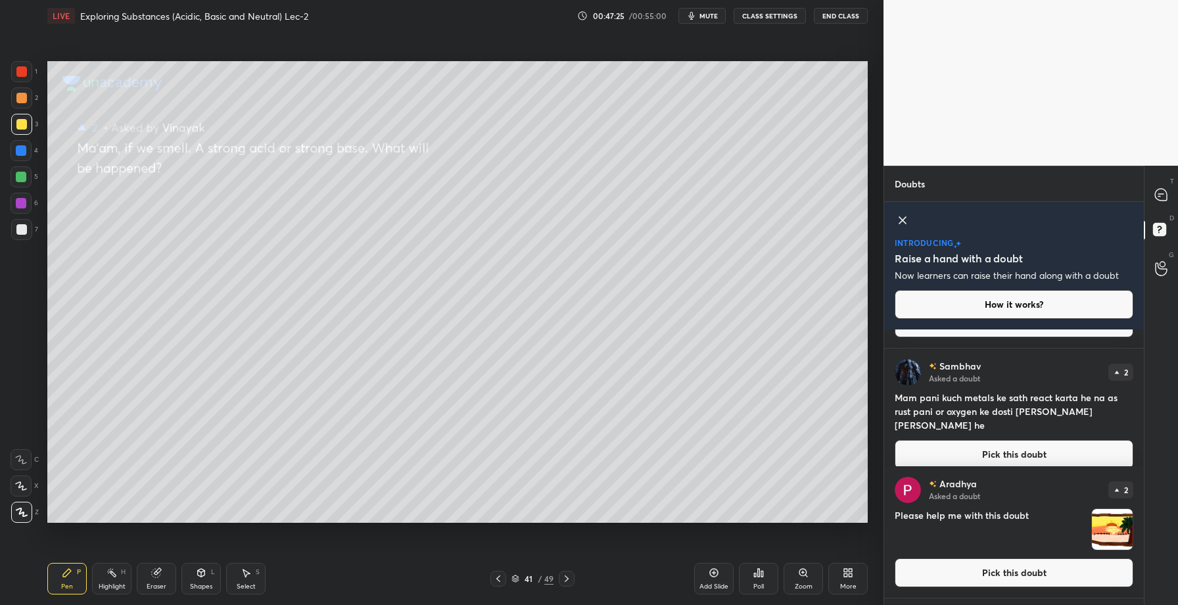
scroll to position [97, 0]
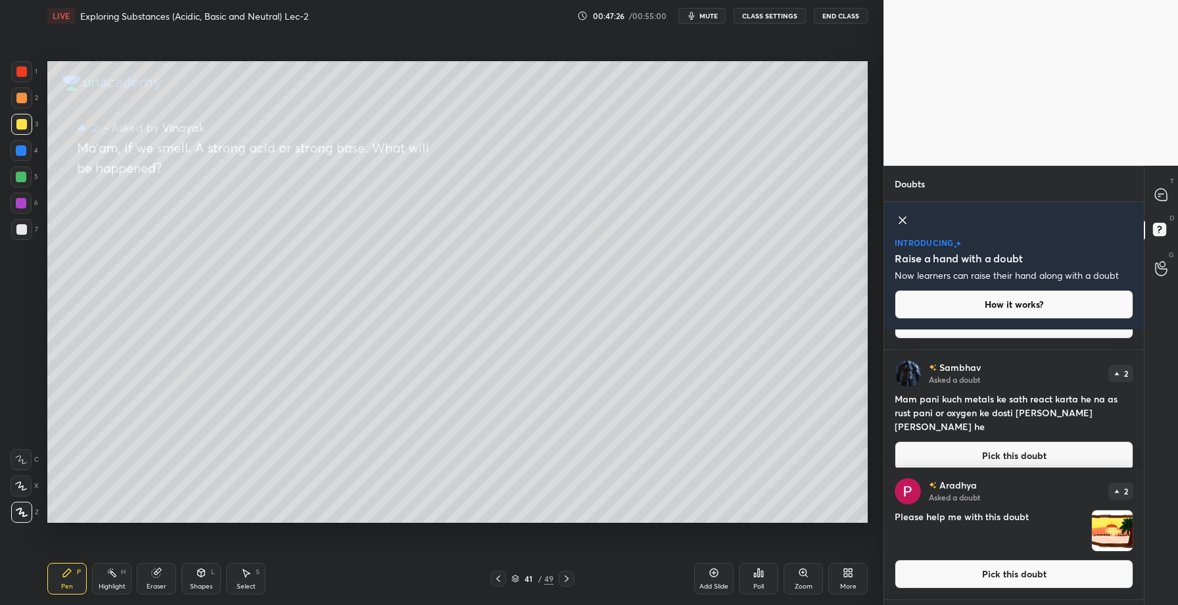
click at [1017, 441] on button "Pick this doubt" at bounding box center [1014, 455] width 239 height 29
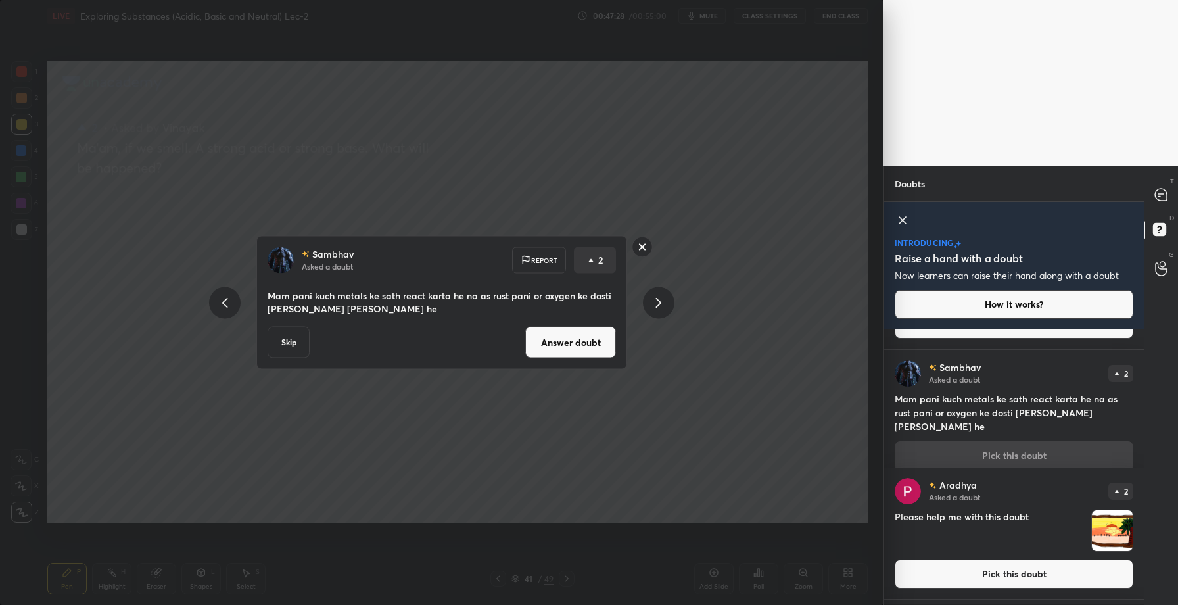
click at [572, 343] on button "Answer doubt" at bounding box center [570, 343] width 91 height 32
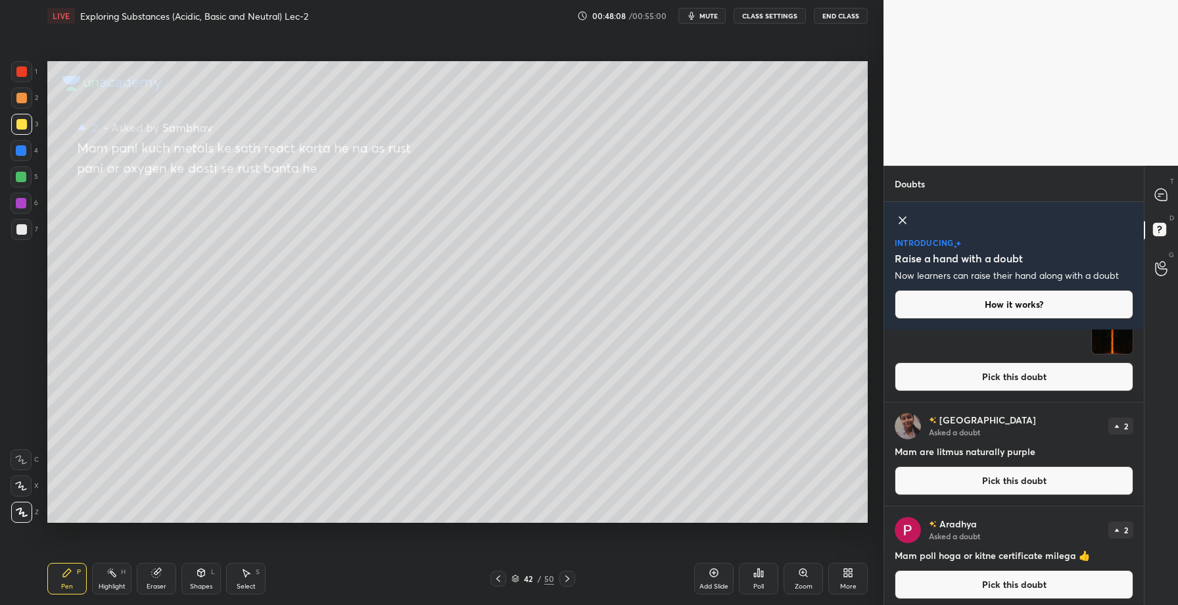
scroll to position [742, 0]
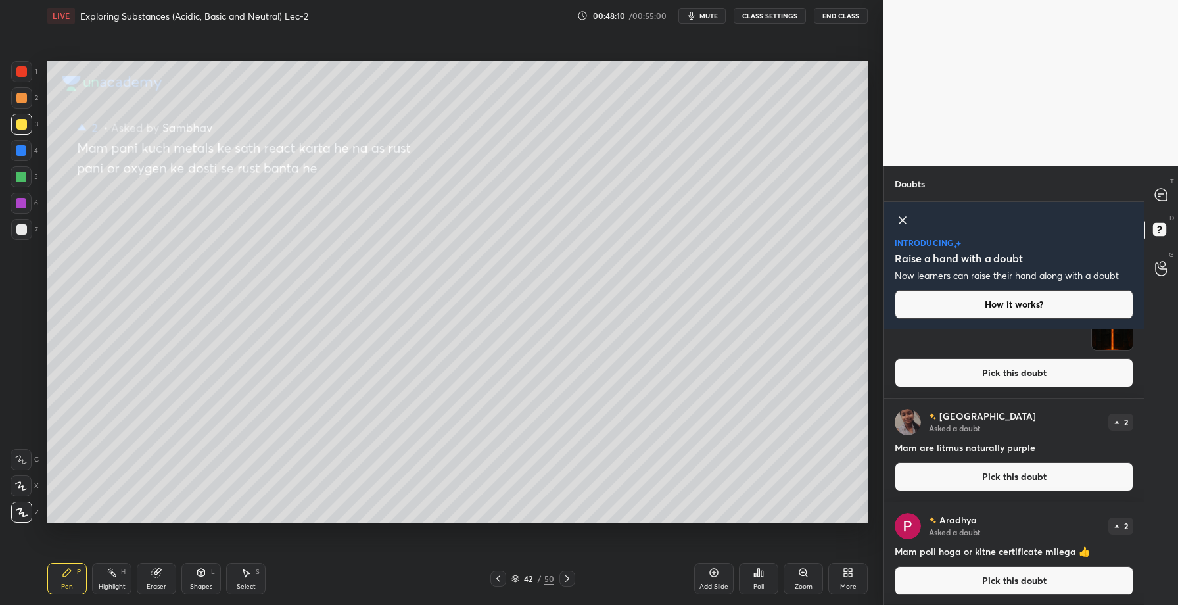
click at [956, 476] on button "Pick this doubt" at bounding box center [1014, 476] width 239 height 29
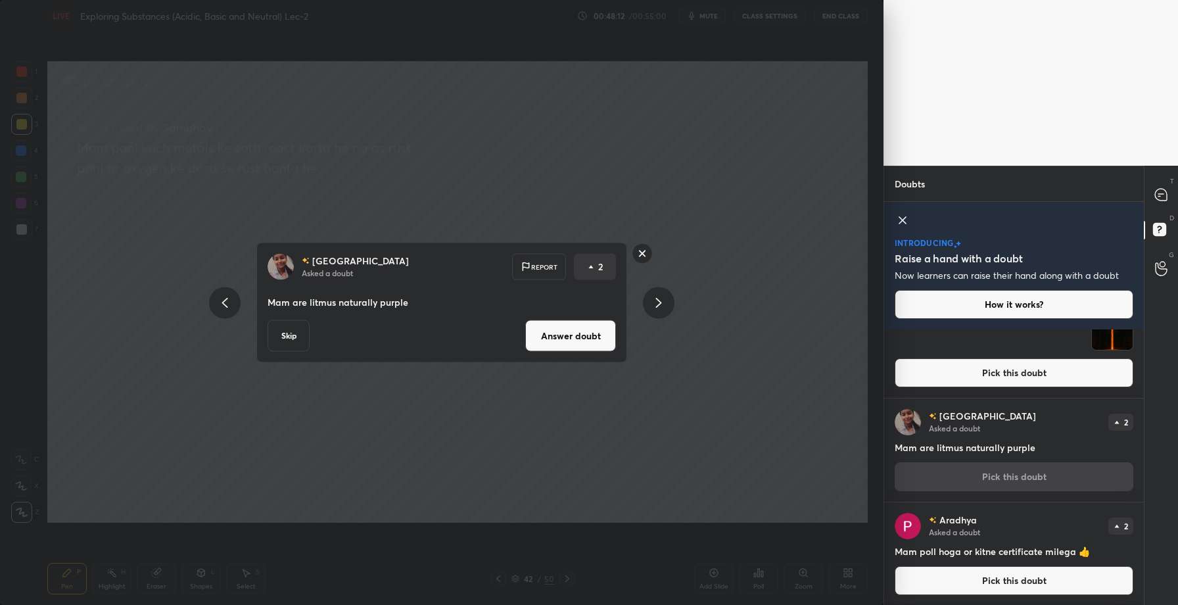
click at [574, 333] on button "Answer doubt" at bounding box center [570, 336] width 91 height 32
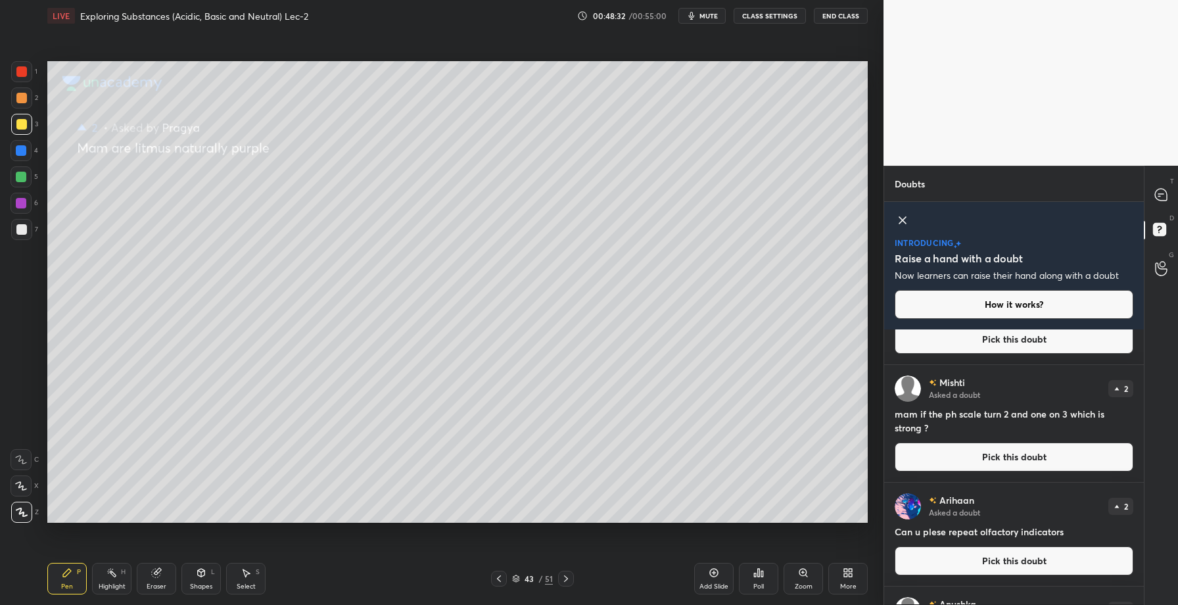
scroll to position [875, 0]
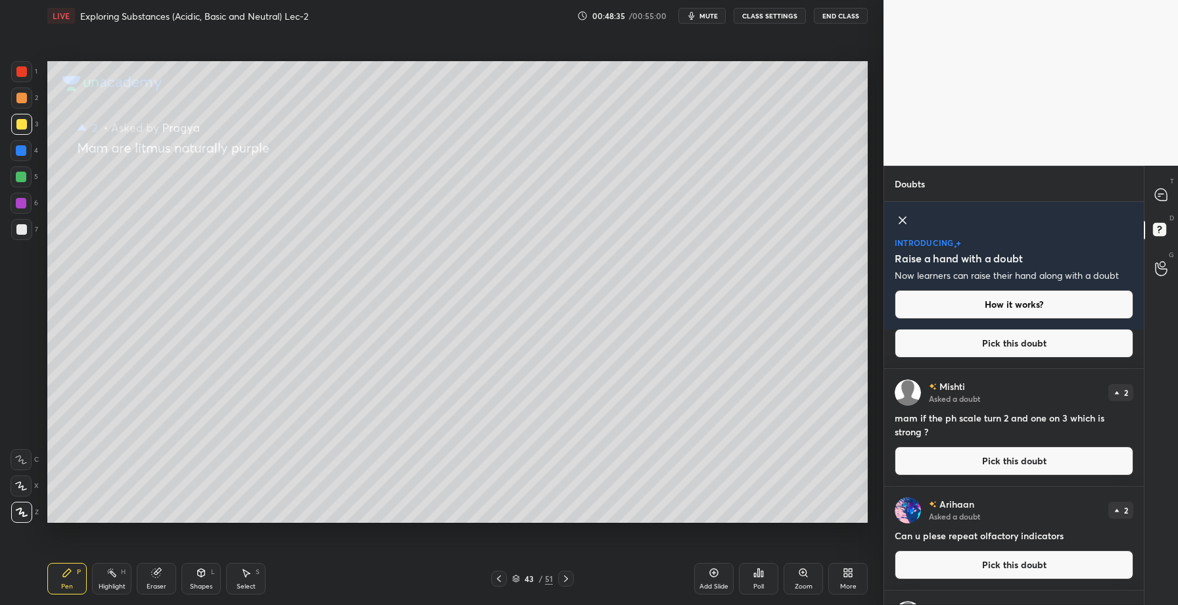
click at [1017, 463] on button "Pick this doubt" at bounding box center [1014, 460] width 239 height 29
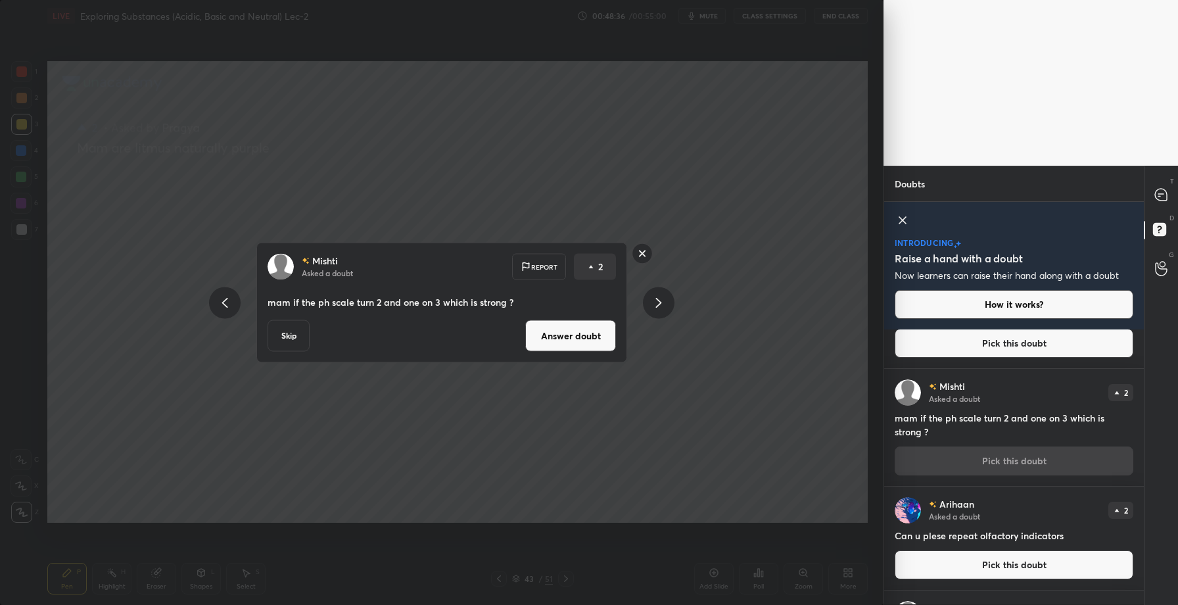
click at [569, 340] on button "Answer doubt" at bounding box center [570, 336] width 91 height 32
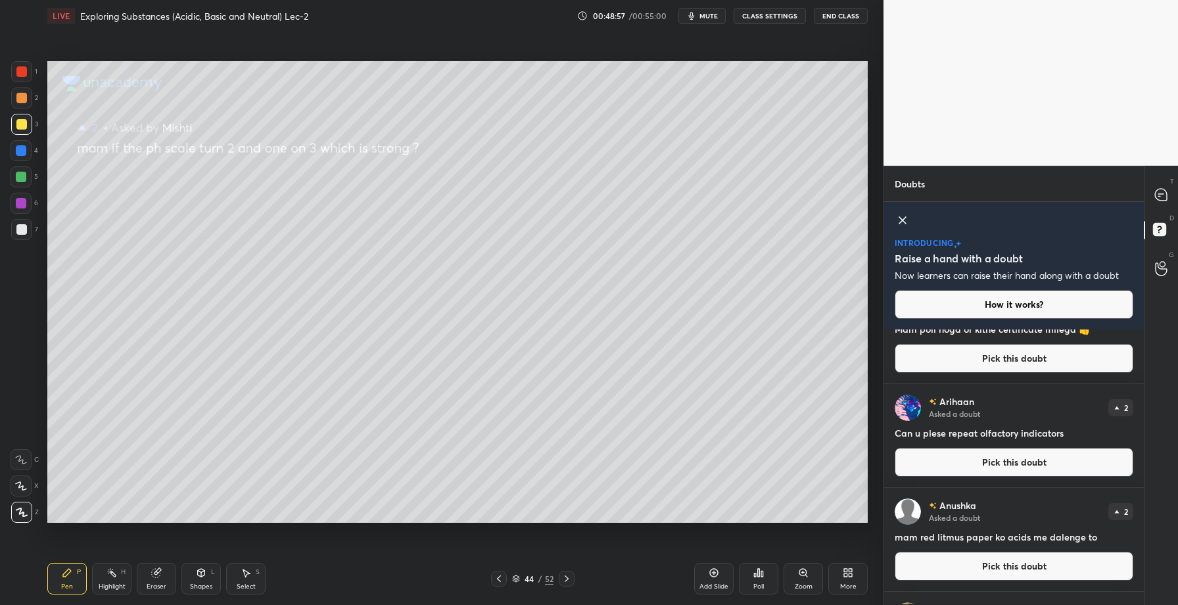
scroll to position [864, 0]
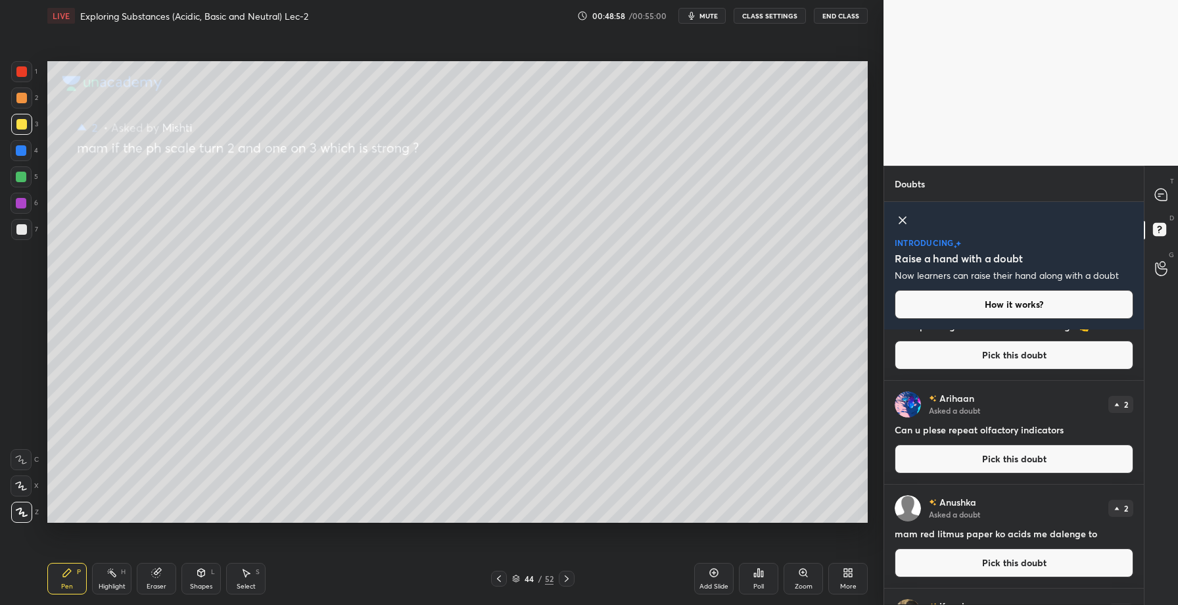
click at [1039, 456] on button "Pick this doubt" at bounding box center [1014, 458] width 239 height 29
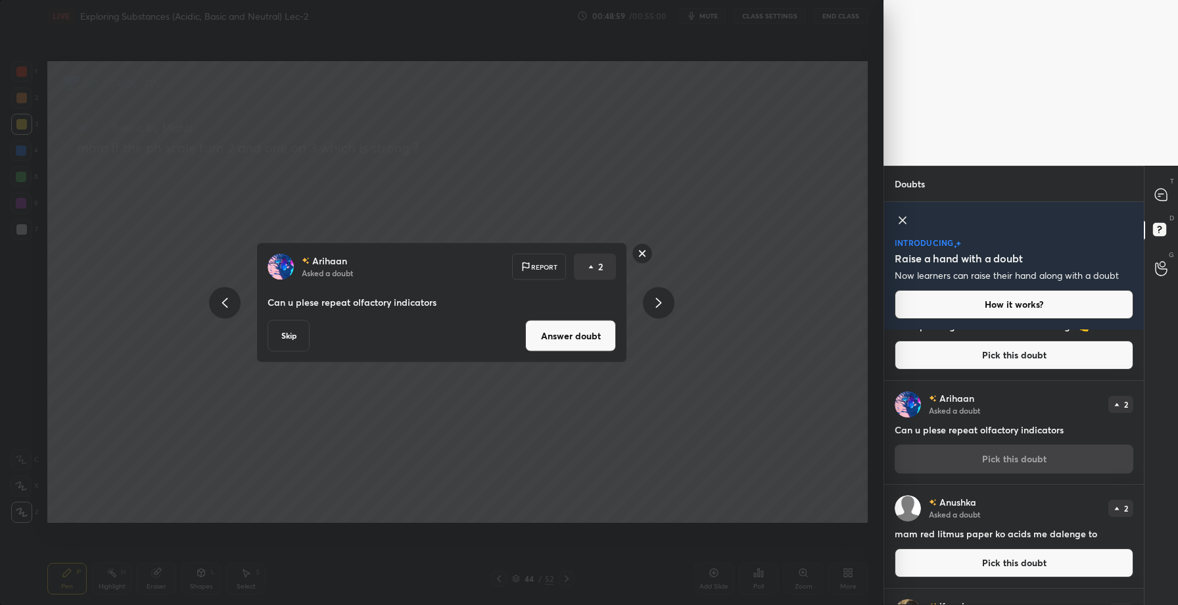
click at [572, 328] on button "Answer doubt" at bounding box center [570, 336] width 91 height 32
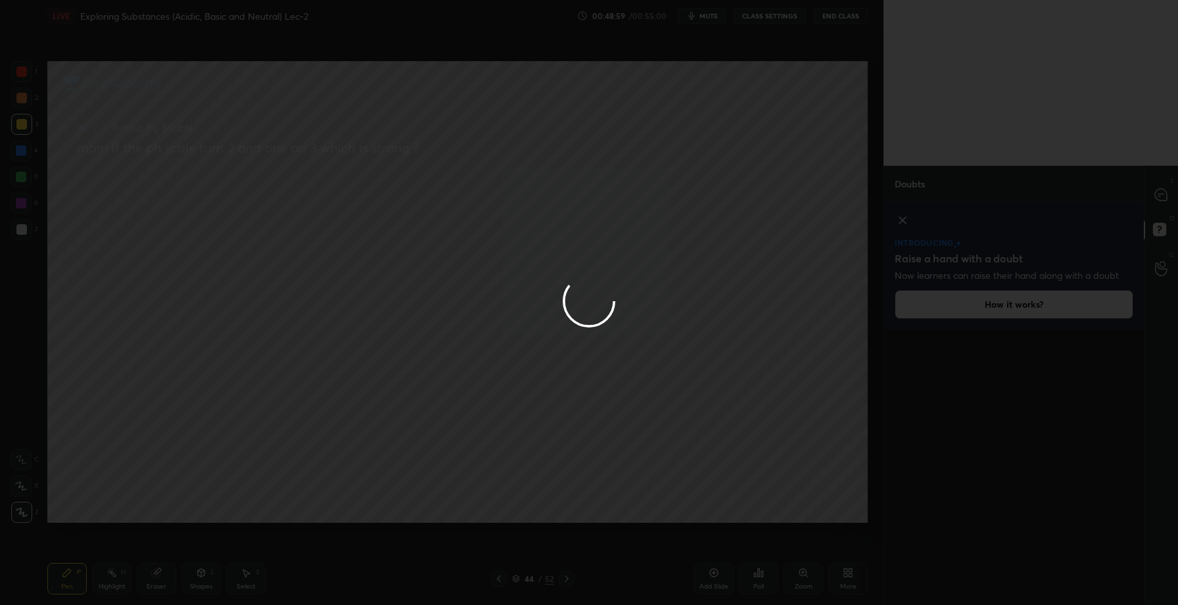
scroll to position [0, 0]
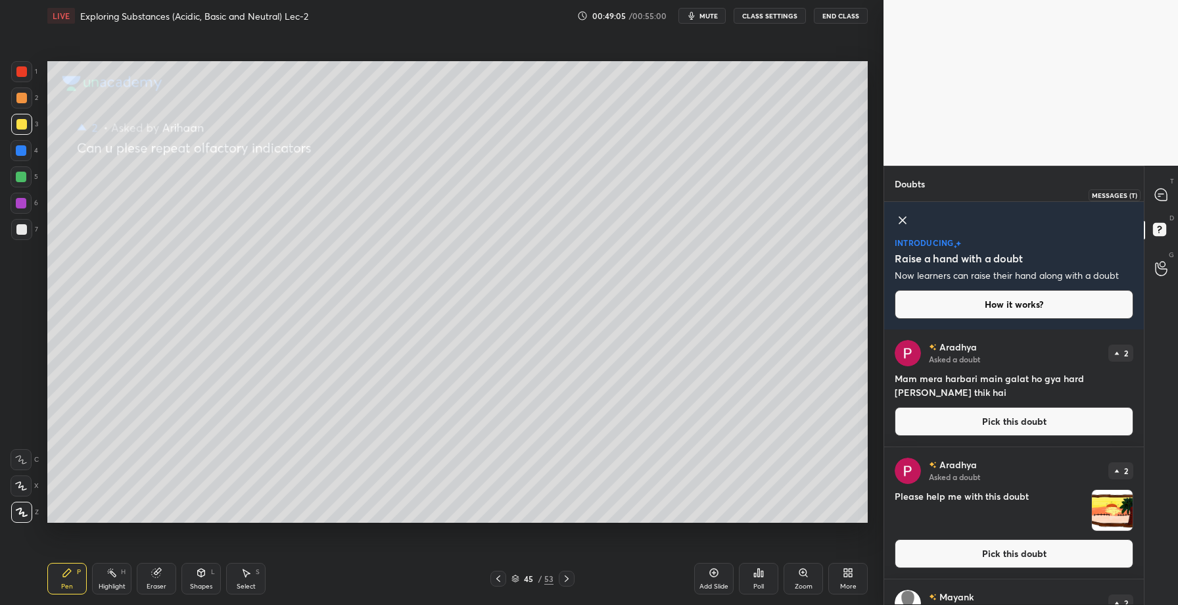
click at [1164, 196] on icon at bounding box center [1161, 195] width 12 height 12
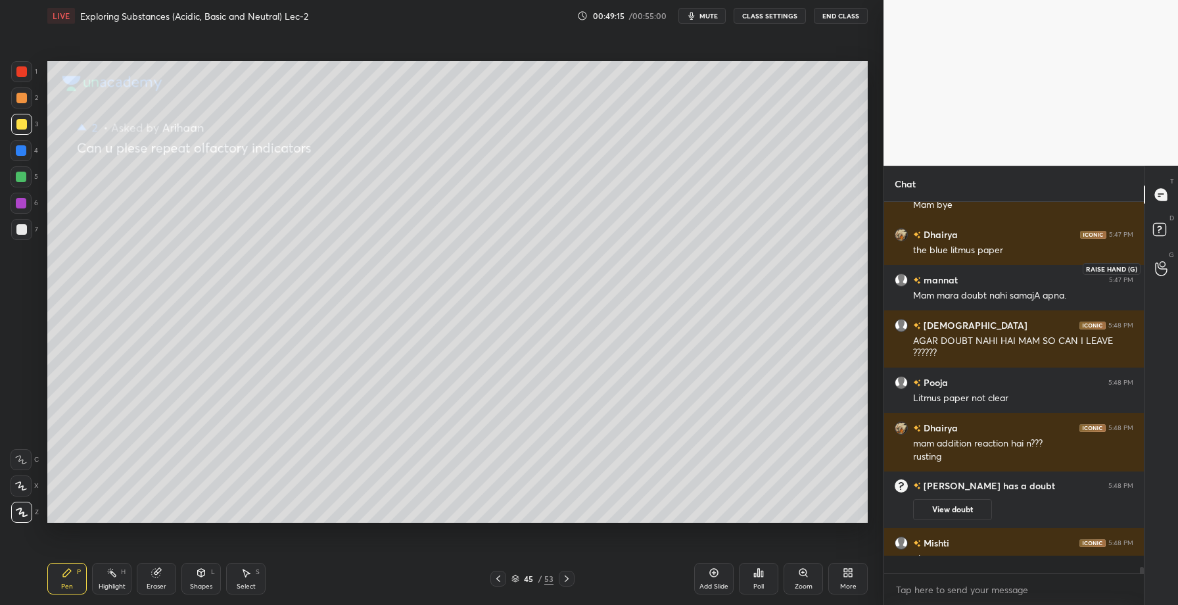
scroll to position [367, 256]
click at [499, 580] on icon at bounding box center [498, 578] width 4 height 7
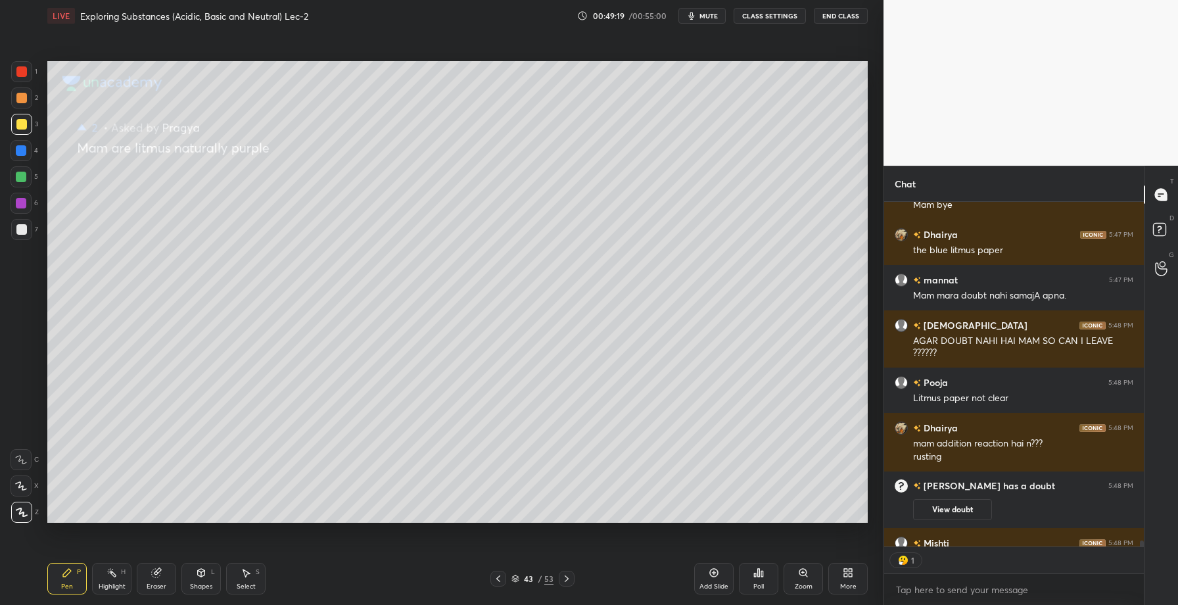
click at [499, 580] on icon at bounding box center [498, 578] width 4 height 7
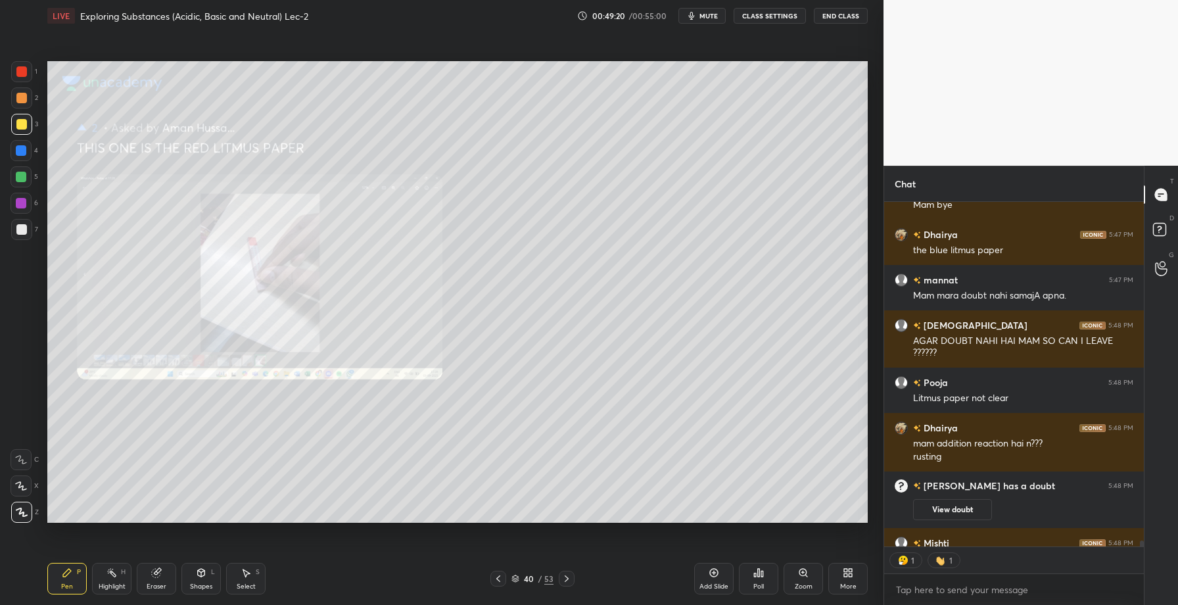
click at [499, 580] on icon at bounding box center [498, 578] width 4 height 7
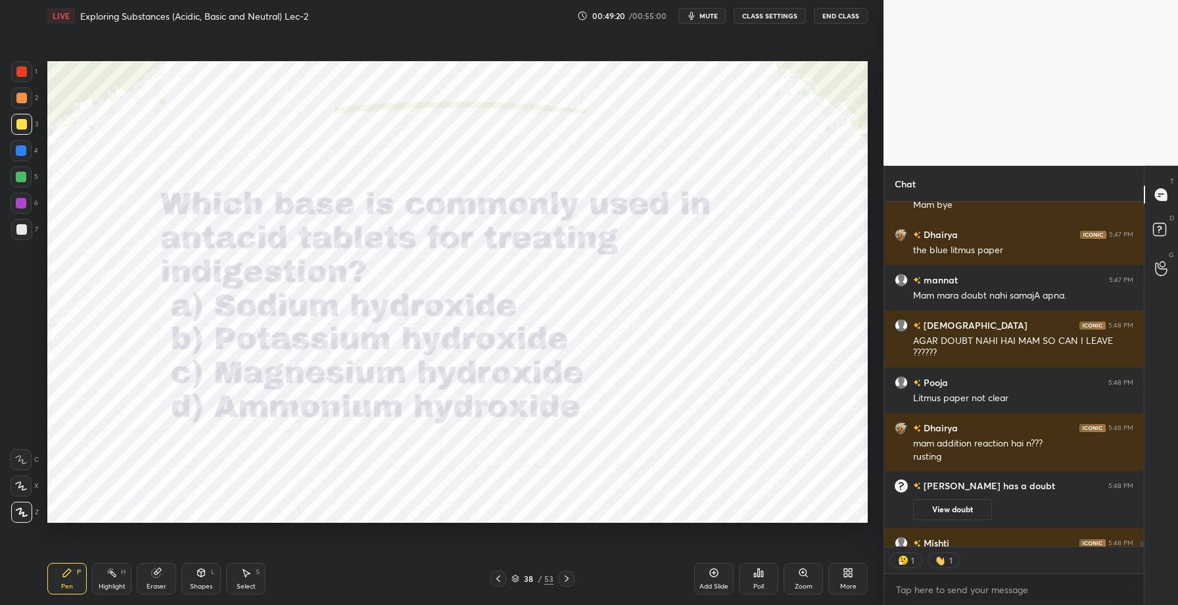
click at [499, 580] on icon at bounding box center [498, 578] width 4 height 7
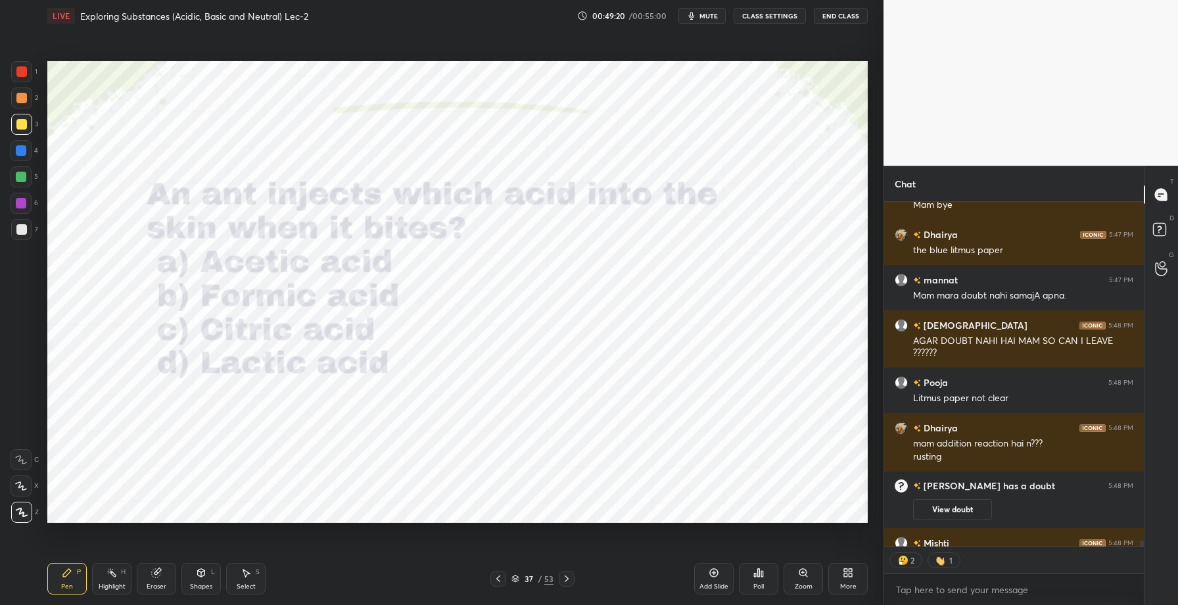
click at [499, 580] on icon at bounding box center [498, 578] width 4 height 7
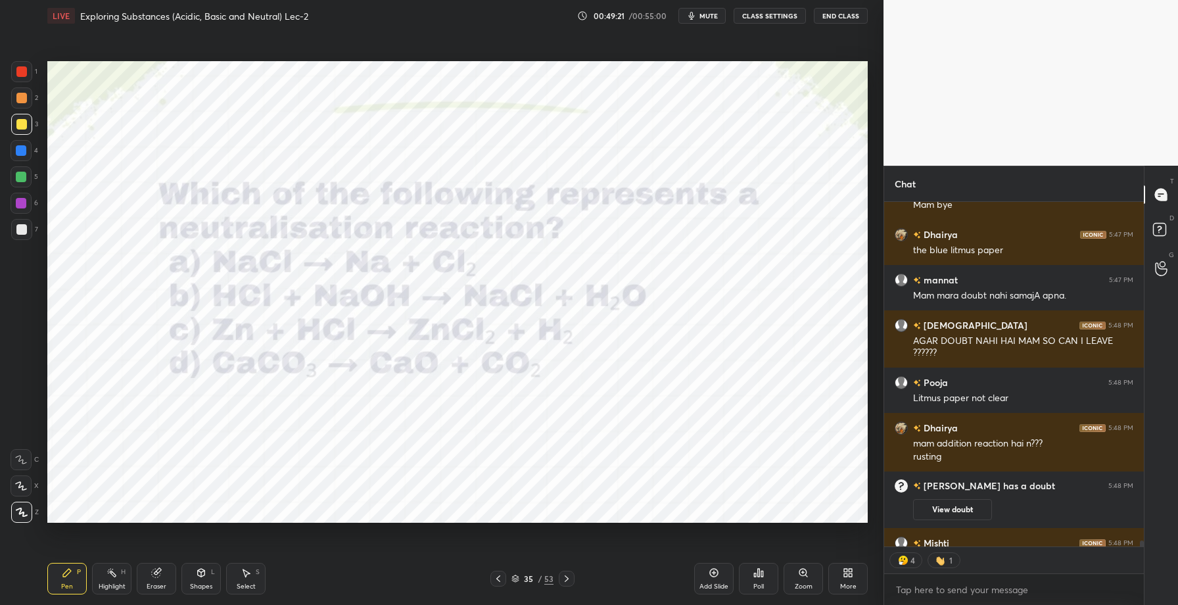
click at [499, 580] on icon at bounding box center [498, 578] width 4 height 7
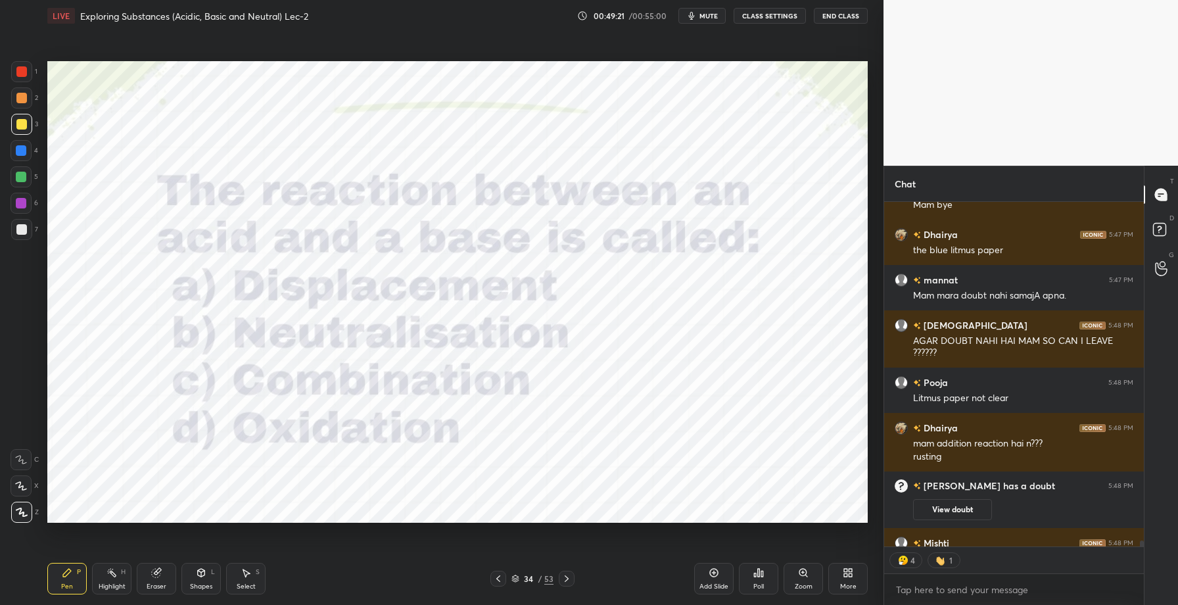
click at [499, 580] on icon at bounding box center [498, 578] width 4 height 7
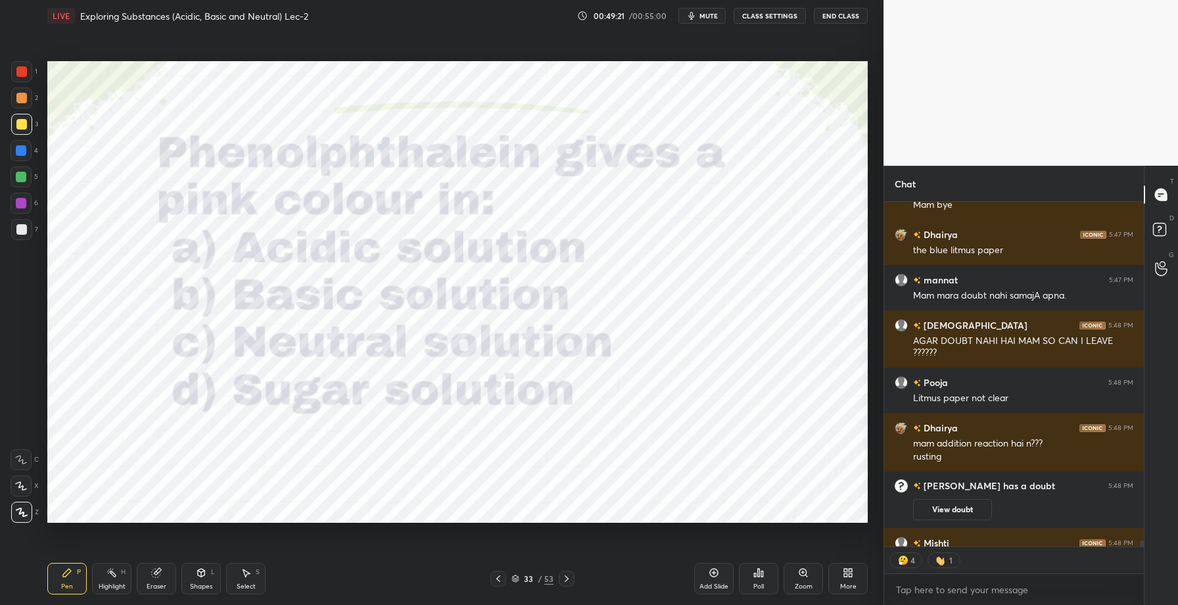
click at [499, 580] on icon at bounding box center [498, 578] width 4 height 7
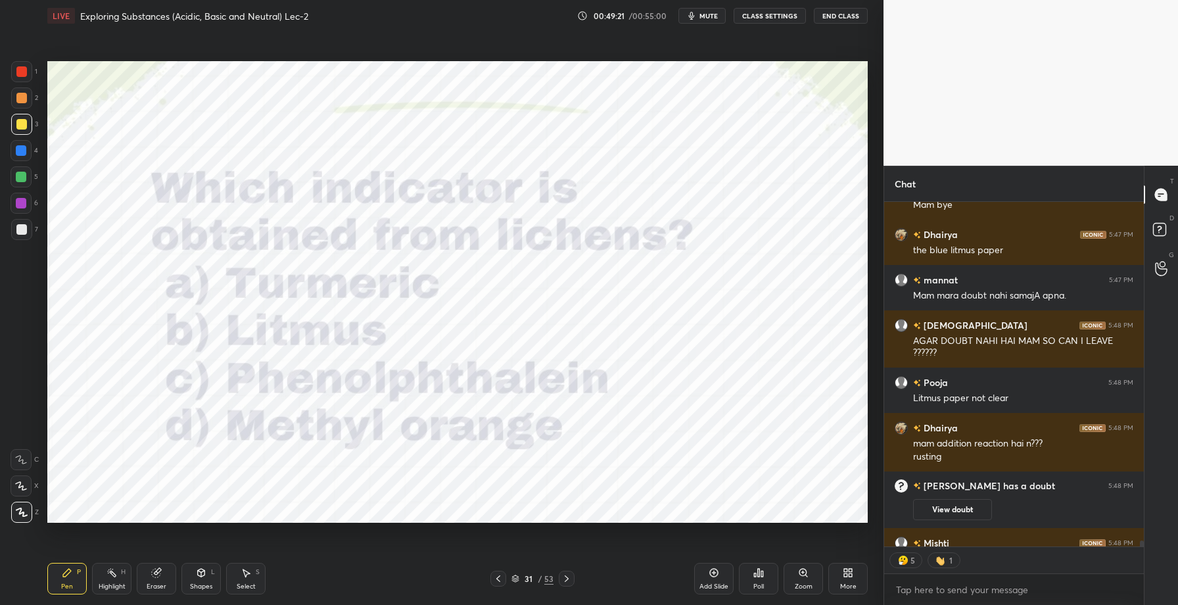
click at [499, 580] on icon at bounding box center [498, 578] width 4 height 7
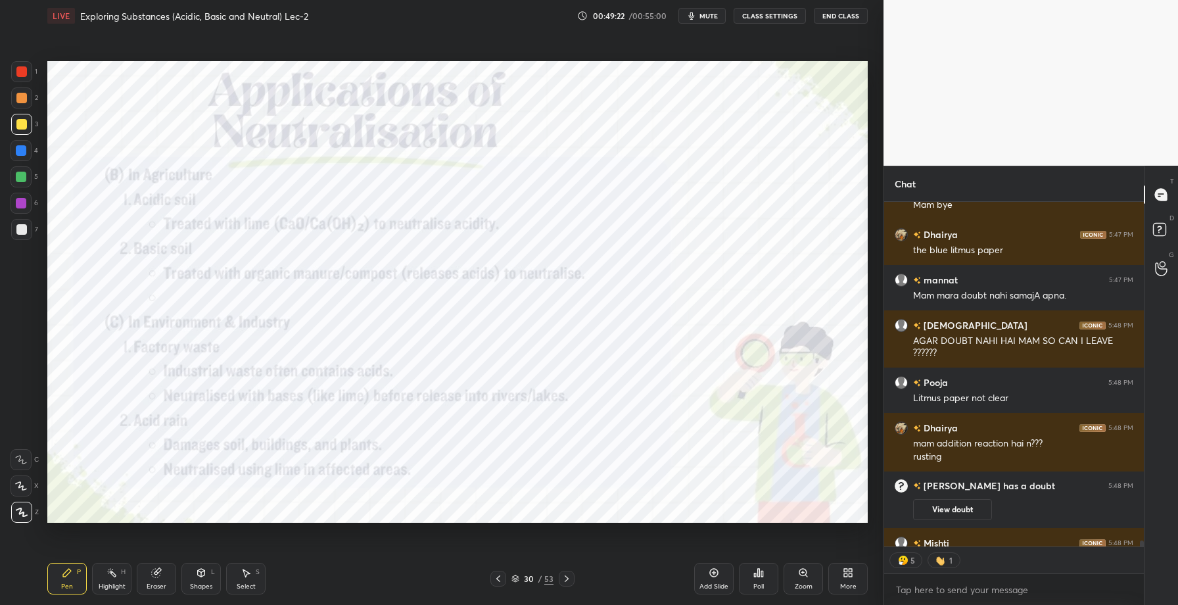
click at [499, 580] on icon at bounding box center [498, 578] width 4 height 7
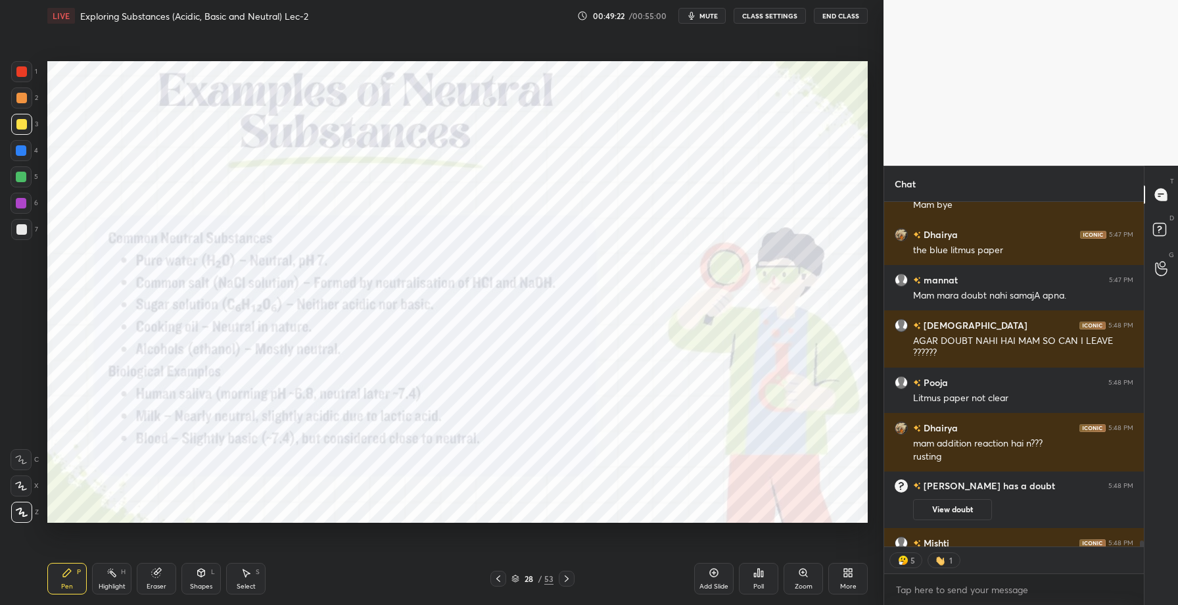
click at [499, 580] on icon at bounding box center [498, 578] width 4 height 7
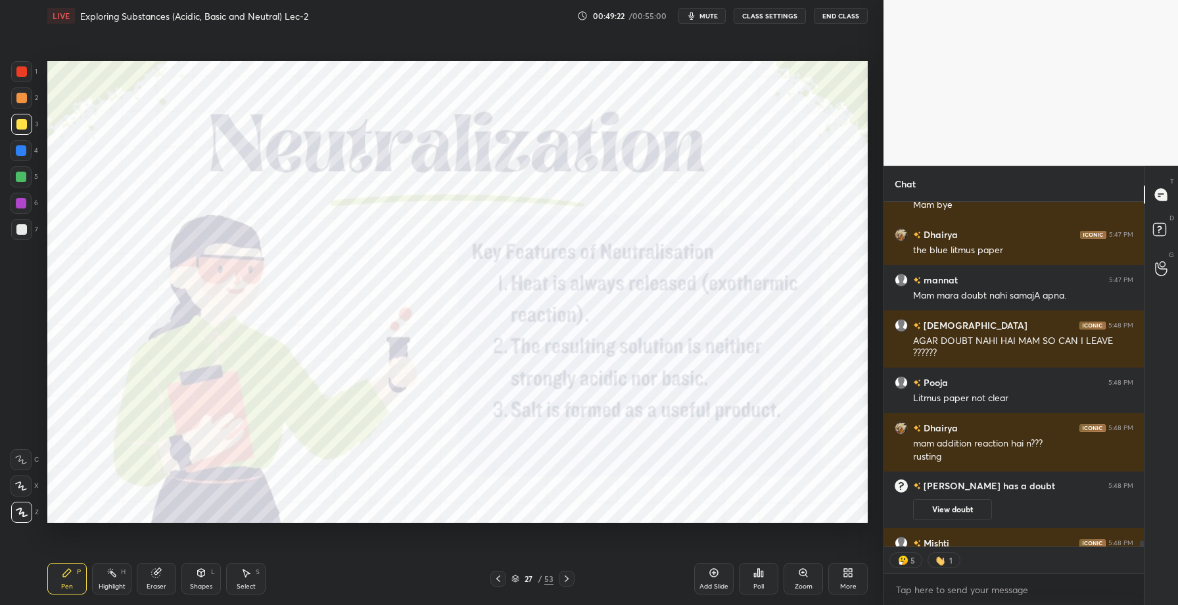
click at [499, 580] on icon at bounding box center [498, 578] width 4 height 7
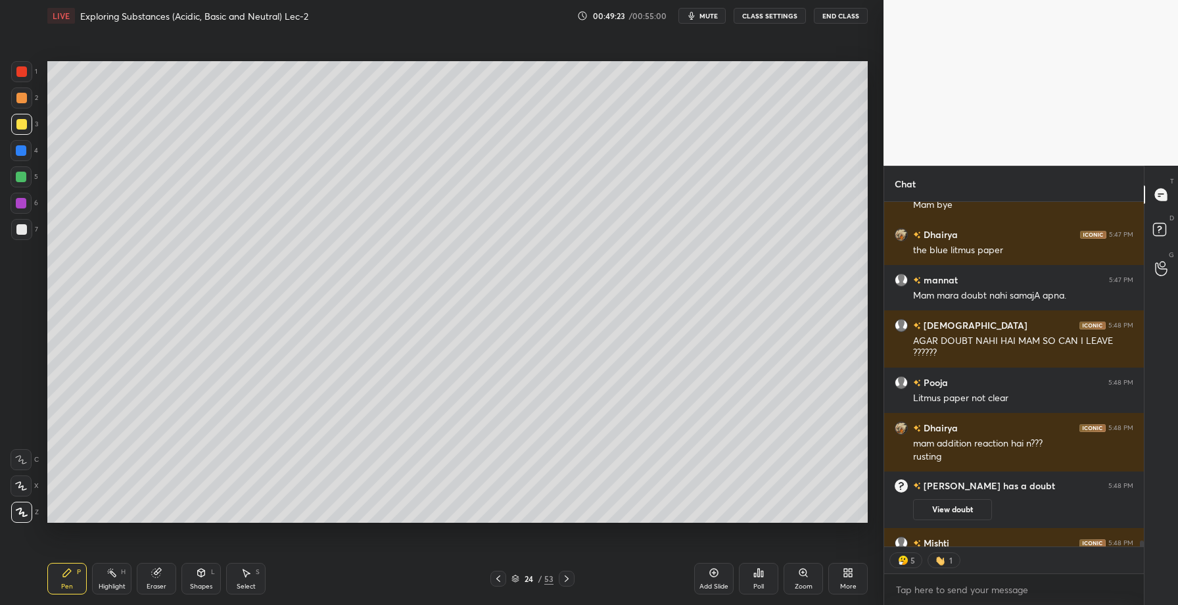
click at [499, 580] on icon at bounding box center [498, 578] width 4 height 7
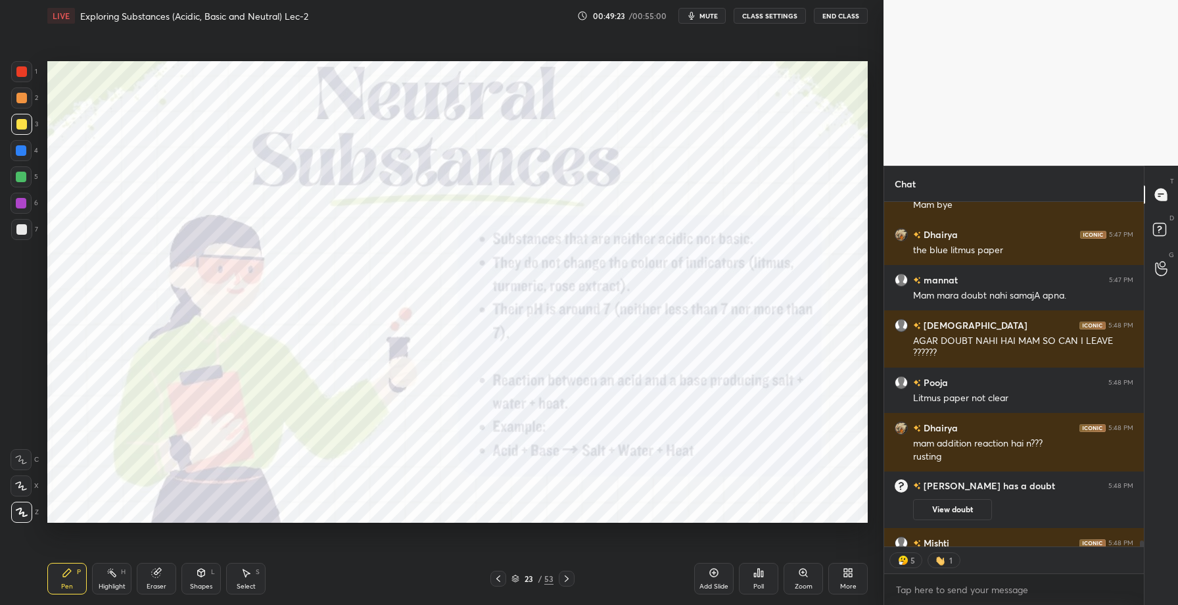
click at [499, 580] on icon at bounding box center [498, 578] width 4 height 7
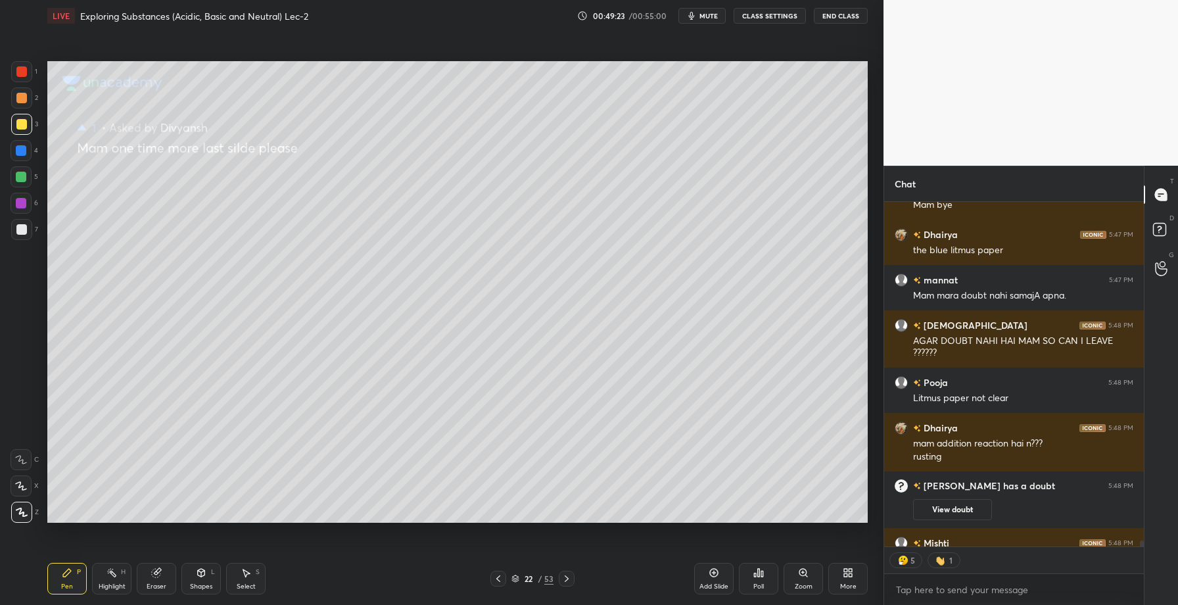
click at [499, 580] on icon at bounding box center [498, 578] width 4 height 7
click at [491, 574] on div at bounding box center [498, 578] width 16 height 16
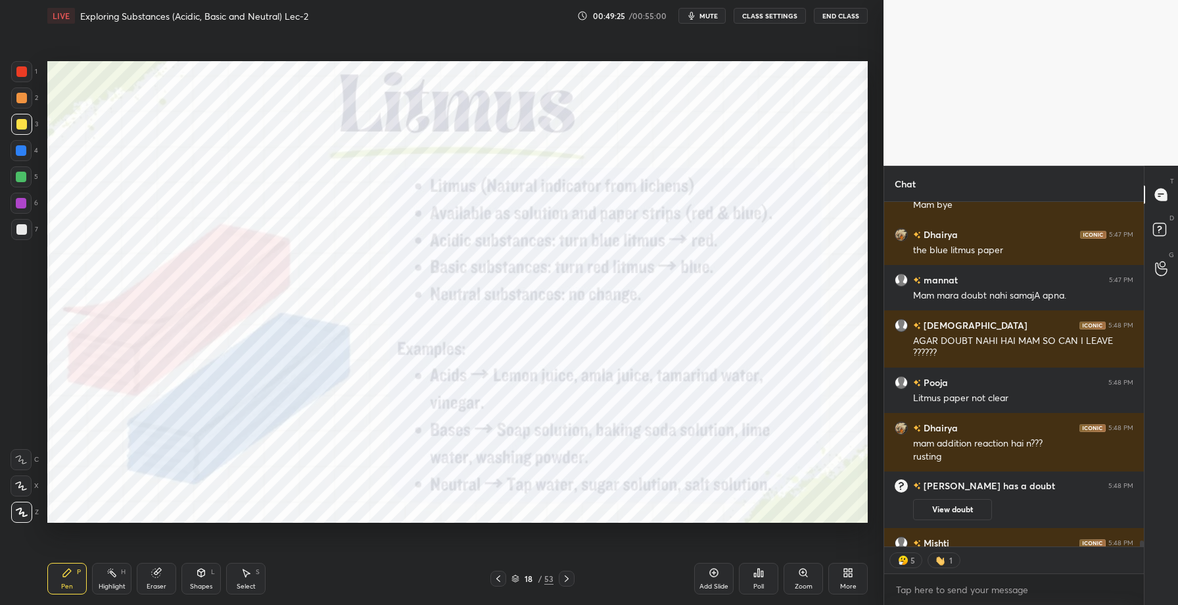
click at [491, 574] on div at bounding box center [498, 578] width 16 height 16
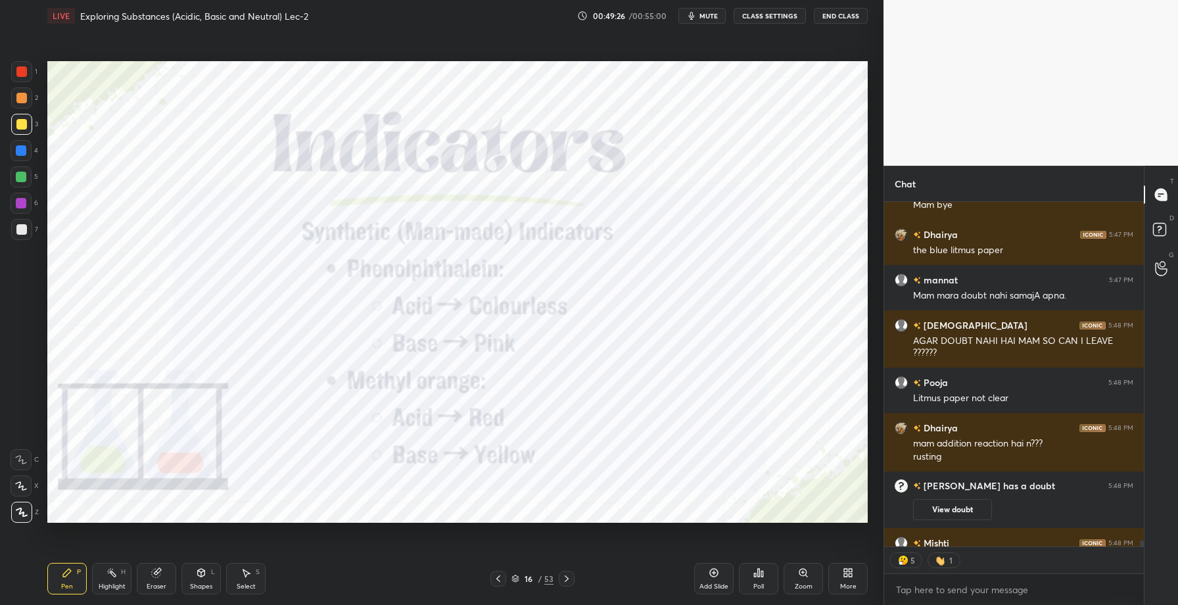
click at [491, 574] on div at bounding box center [498, 578] width 16 height 16
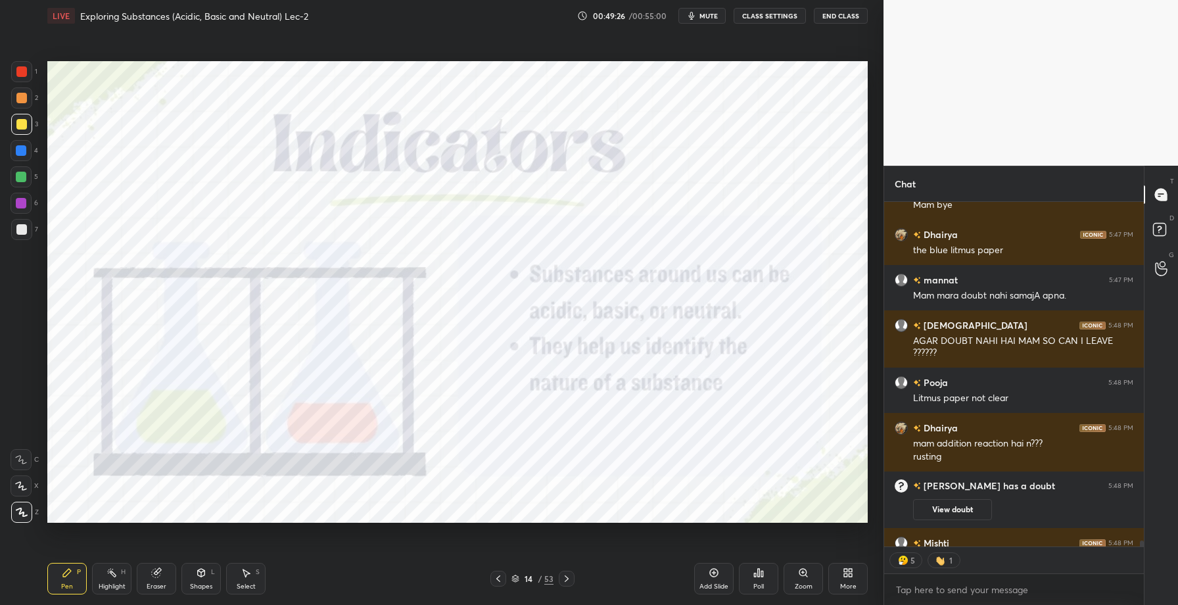
click at [491, 574] on div at bounding box center [498, 578] width 16 height 16
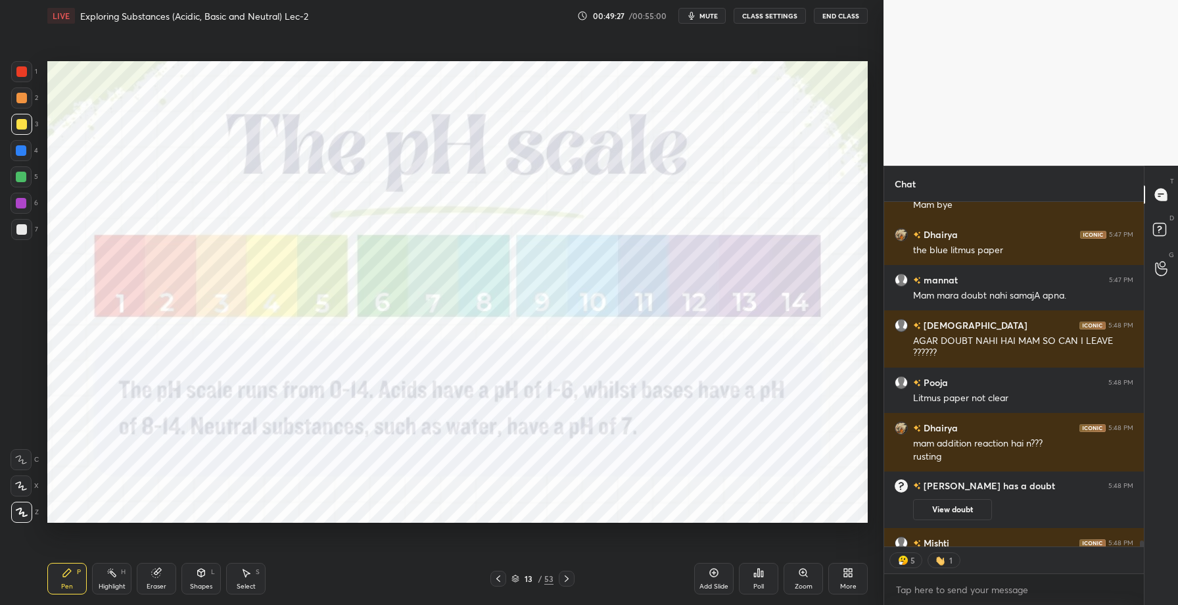
click at [571, 578] on icon at bounding box center [566, 578] width 11 height 11
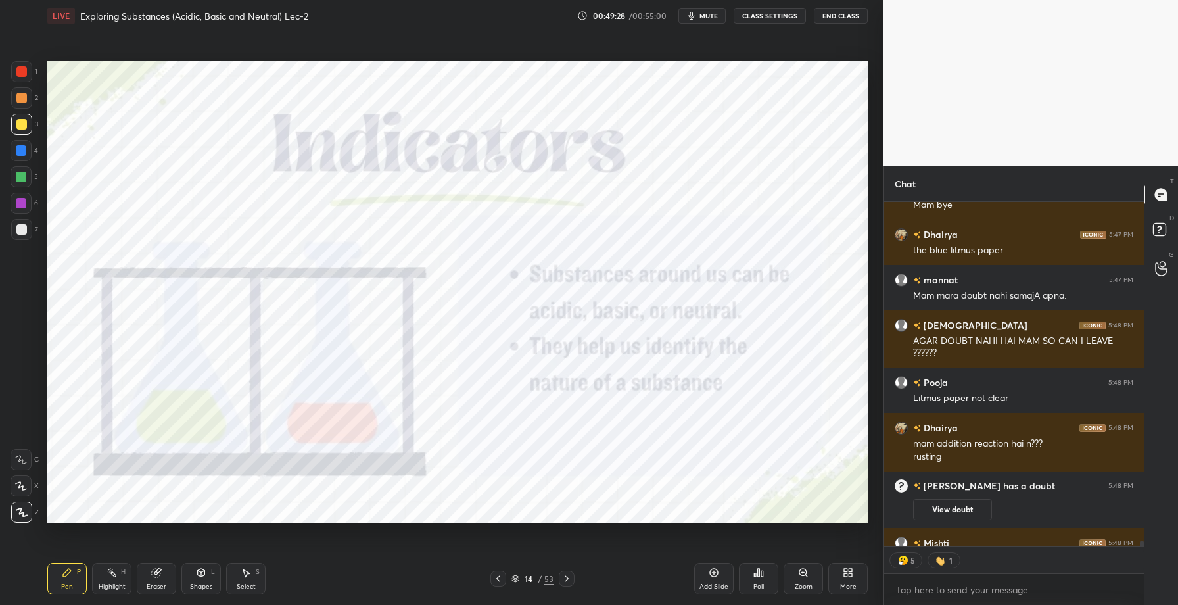
click at [571, 578] on icon at bounding box center [566, 578] width 11 height 11
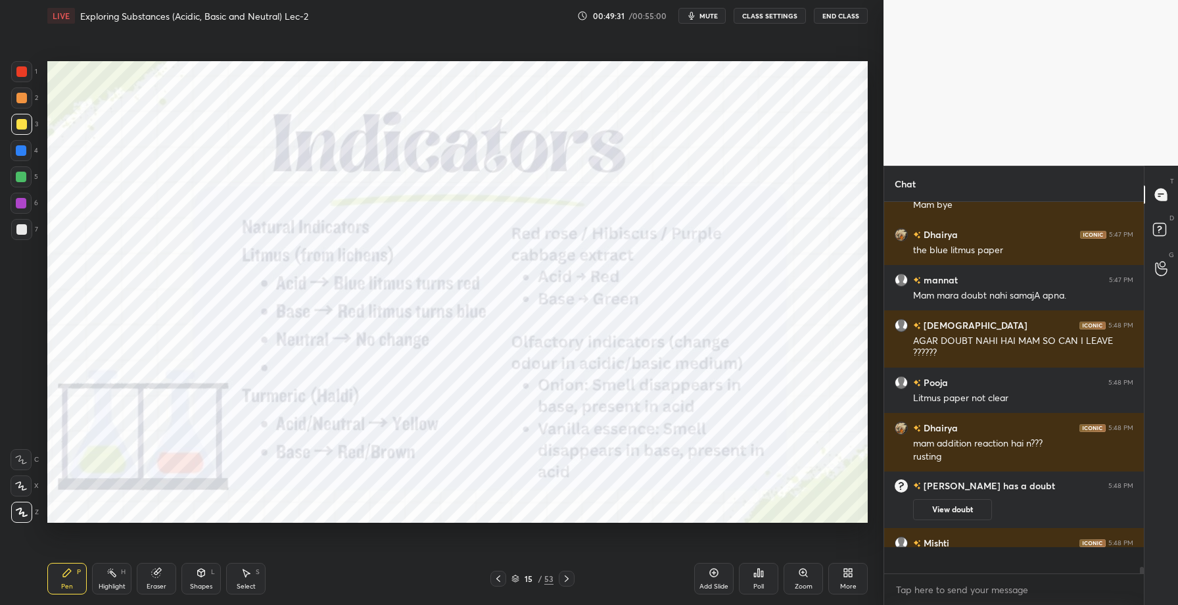
scroll to position [20128, 0]
drag, startPoint x: 18, startPoint y: 70, endPoint x: 23, endPoint y: 66, distance: 7.0
click at [18, 70] on div at bounding box center [21, 71] width 11 height 11
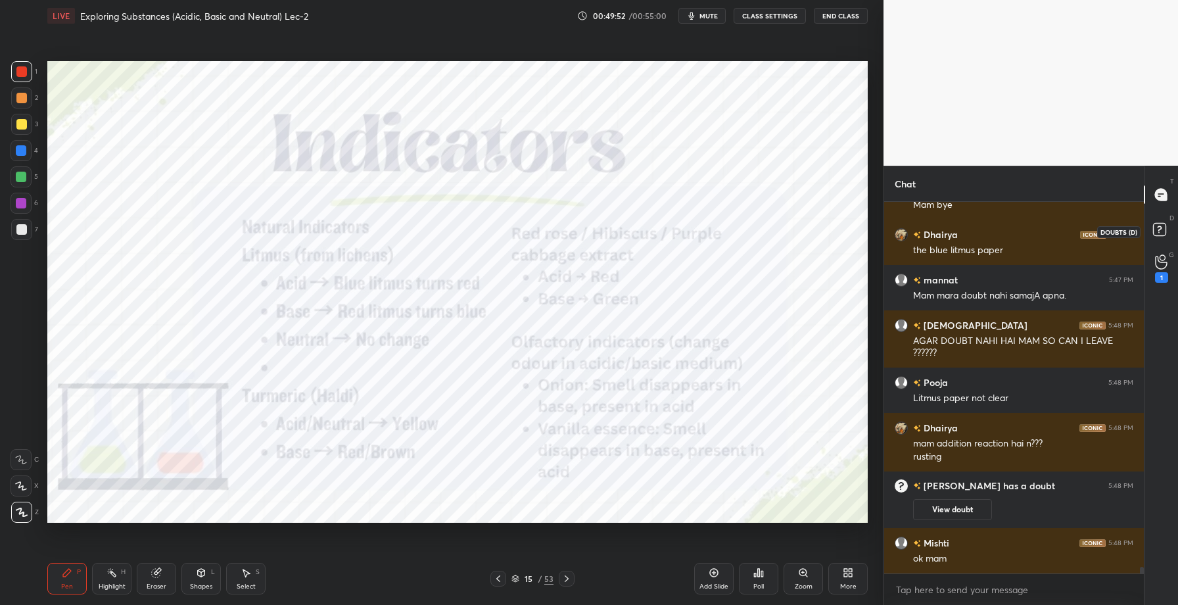
click at [1156, 228] on rect at bounding box center [1159, 229] width 12 height 12
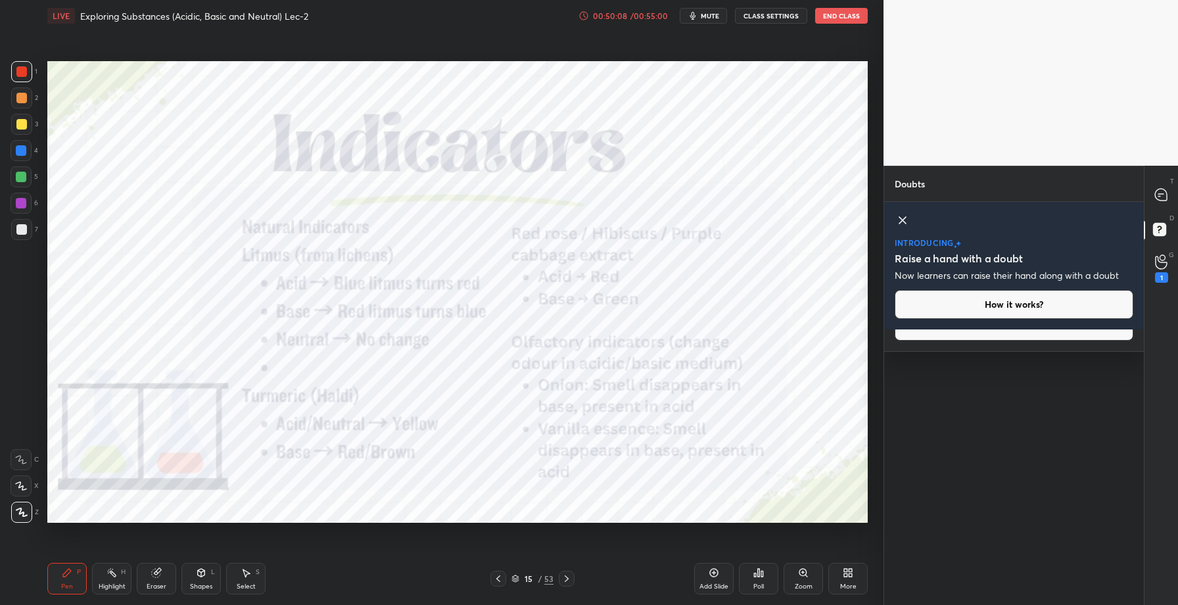
scroll to position [0, 0]
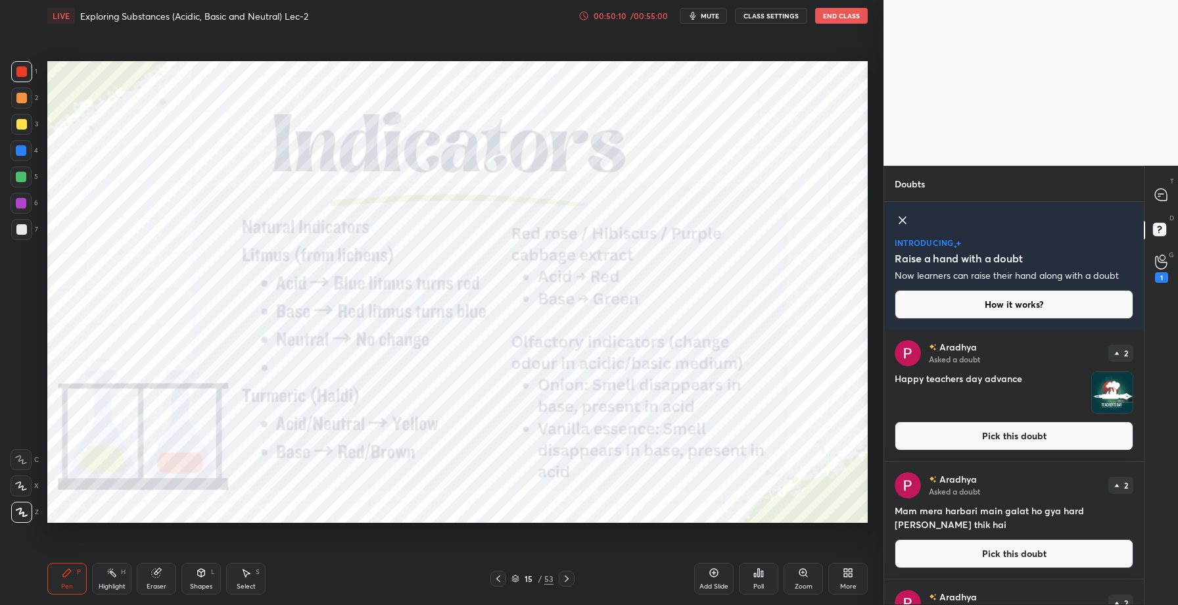
click at [998, 438] on button "Pick this doubt" at bounding box center [1014, 435] width 239 height 29
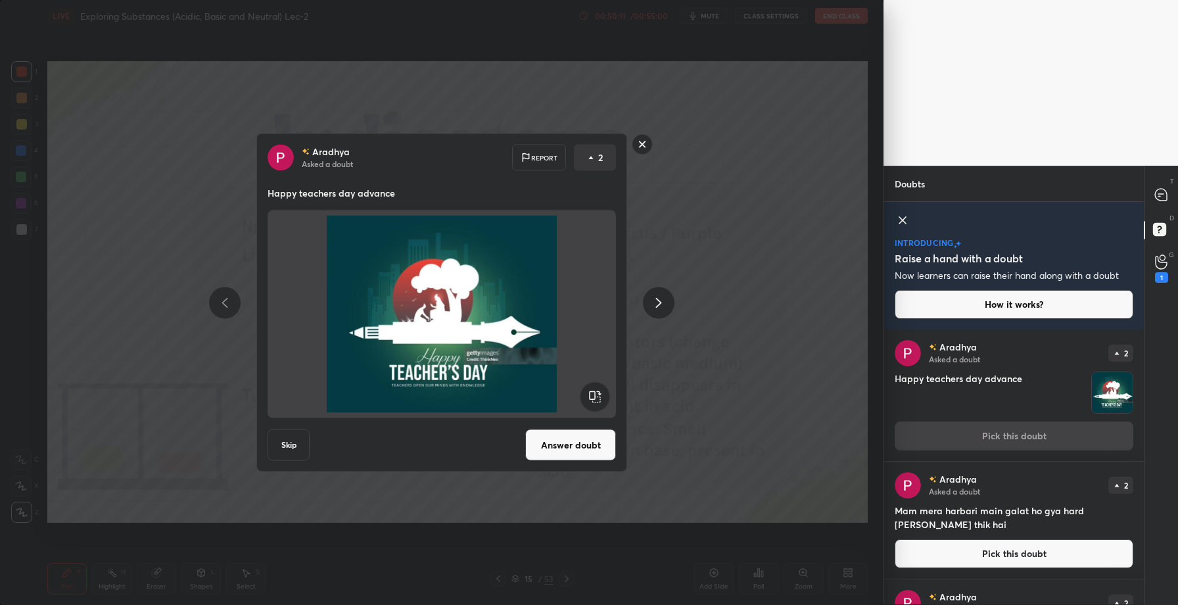
click at [574, 455] on button "Answer doubt" at bounding box center [570, 445] width 91 height 32
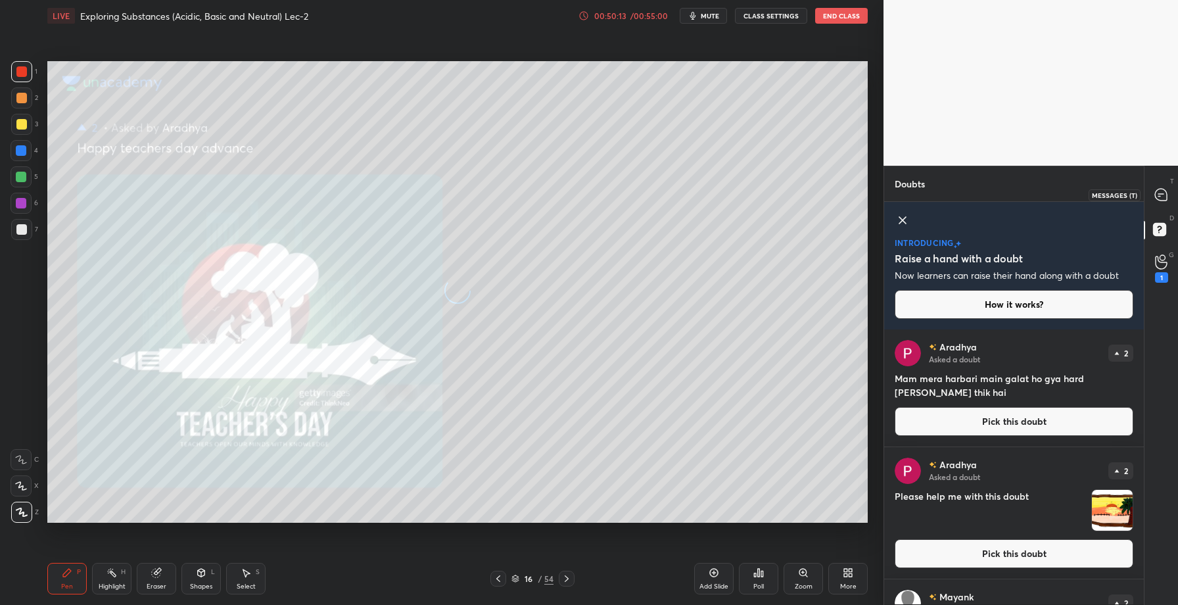
click at [1165, 198] on icon at bounding box center [1161, 195] width 12 height 12
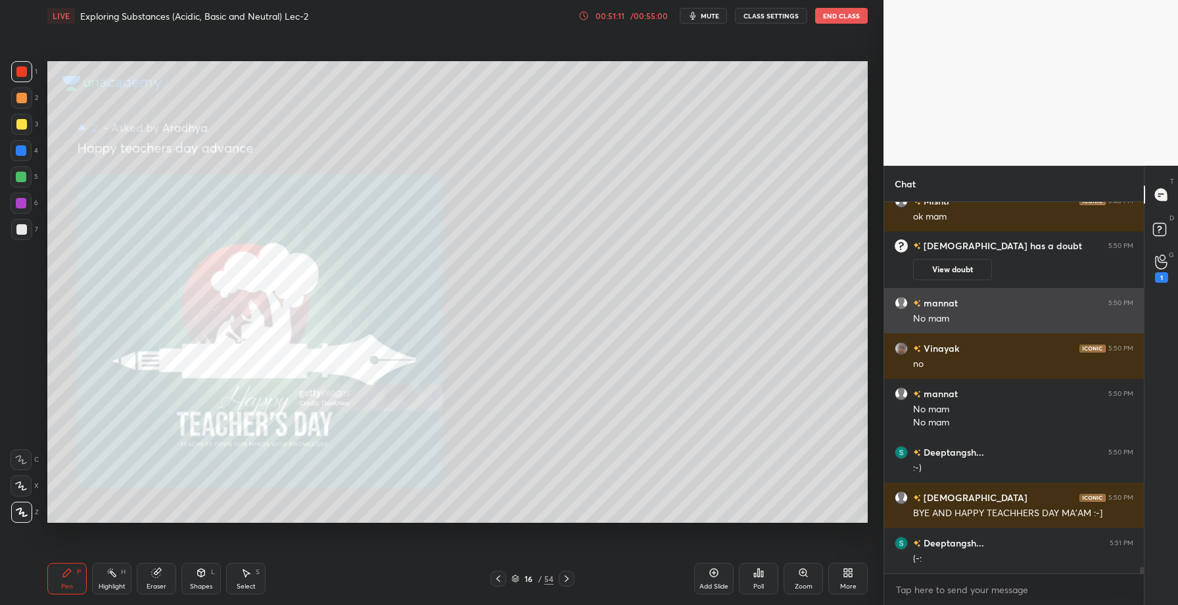
scroll to position [19761, 0]
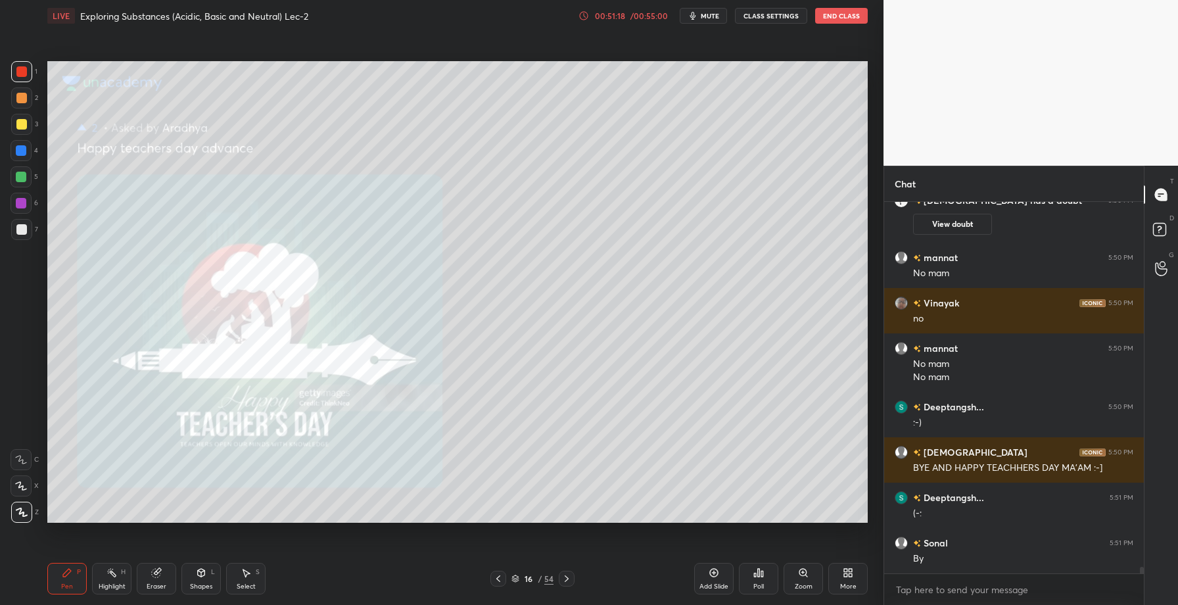
click at [847, 15] on button "End Class" at bounding box center [841, 16] width 53 height 16
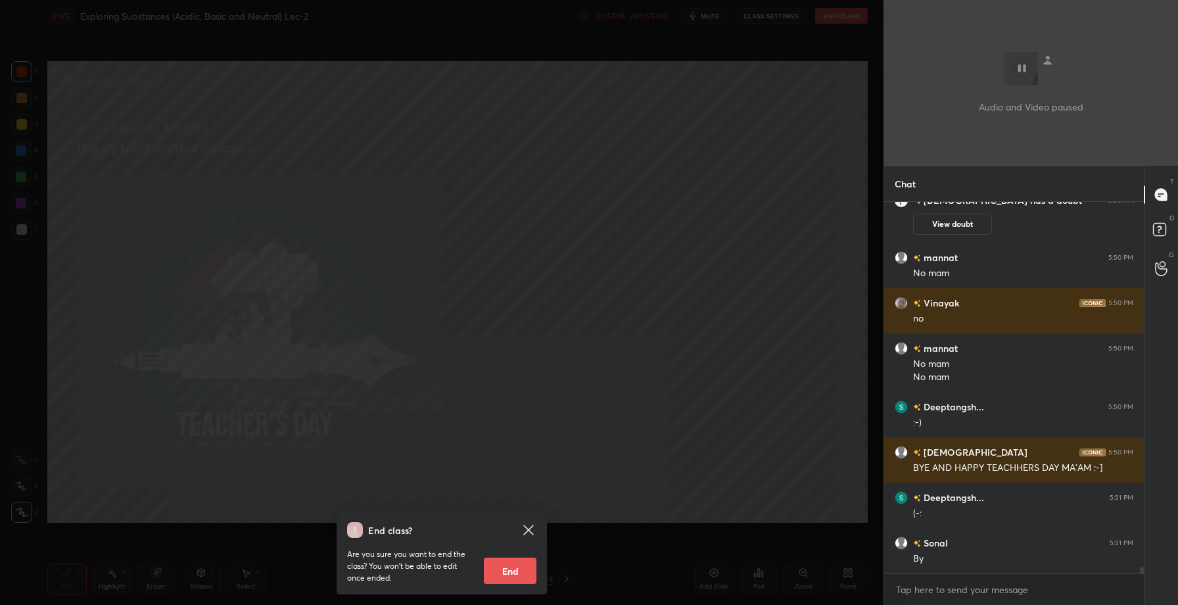
scroll to position [19806, 0]
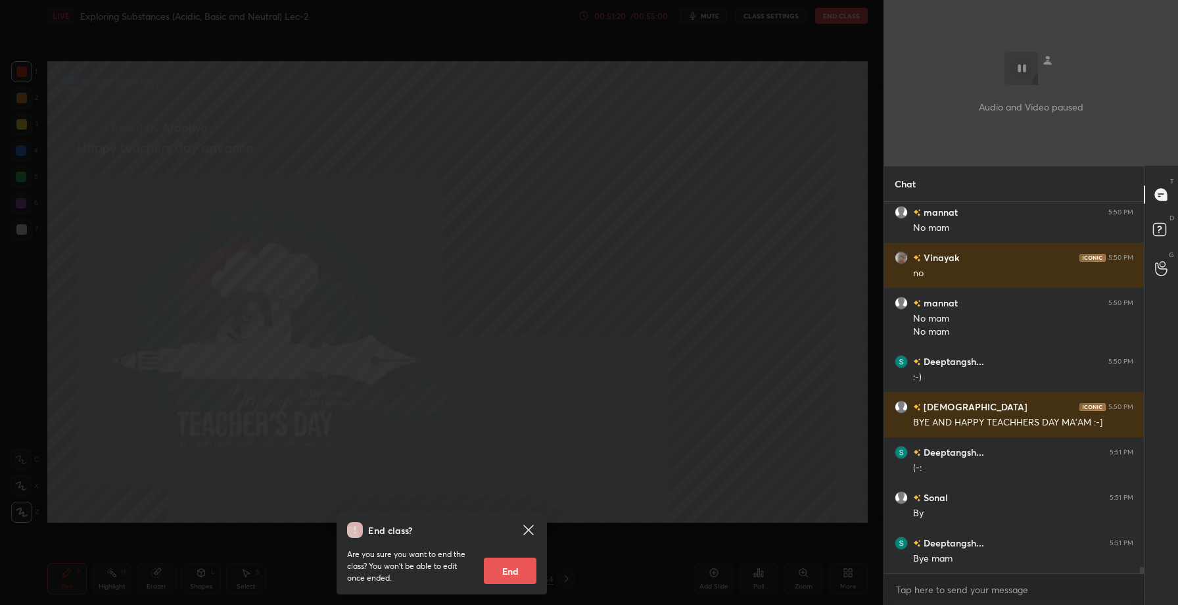
click at [507, 570] on button "End" at bounding box center [510, 570] width 53 height 26
type textarea "x"
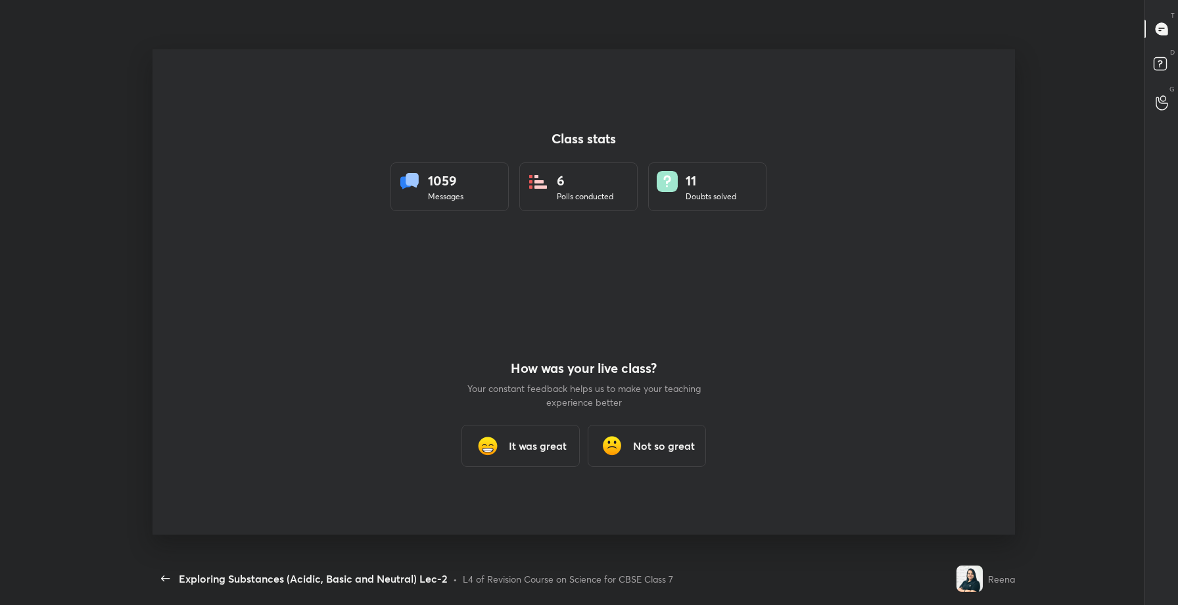
scroll to position [0, 0]
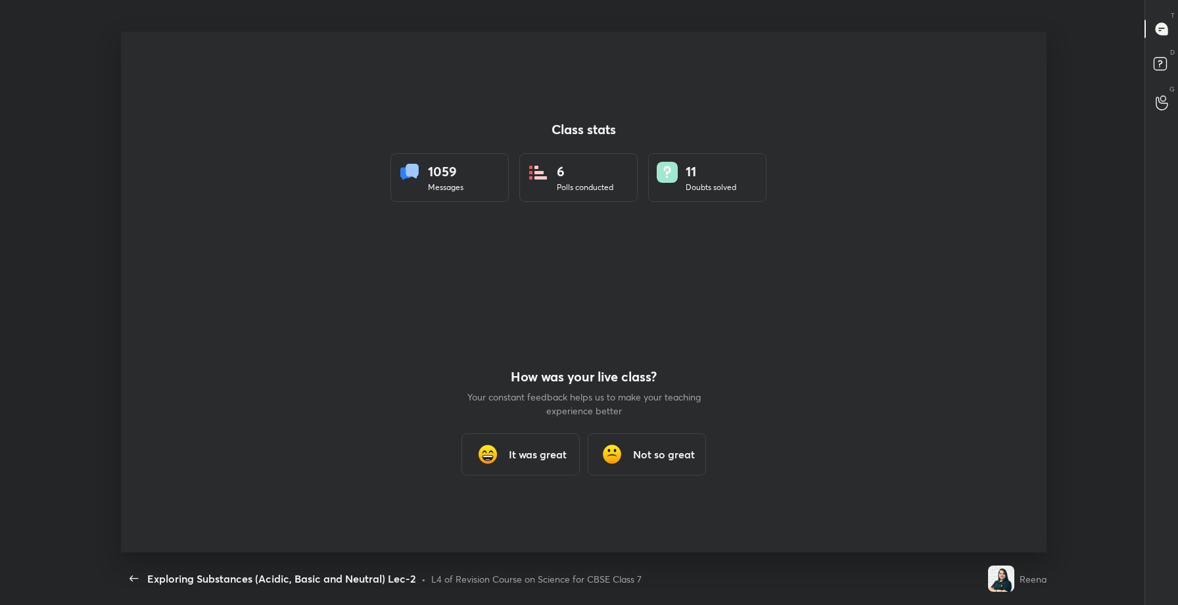
click at [542, 445] on div "It was great" at bounding box center [520, 454] width 118 height 42
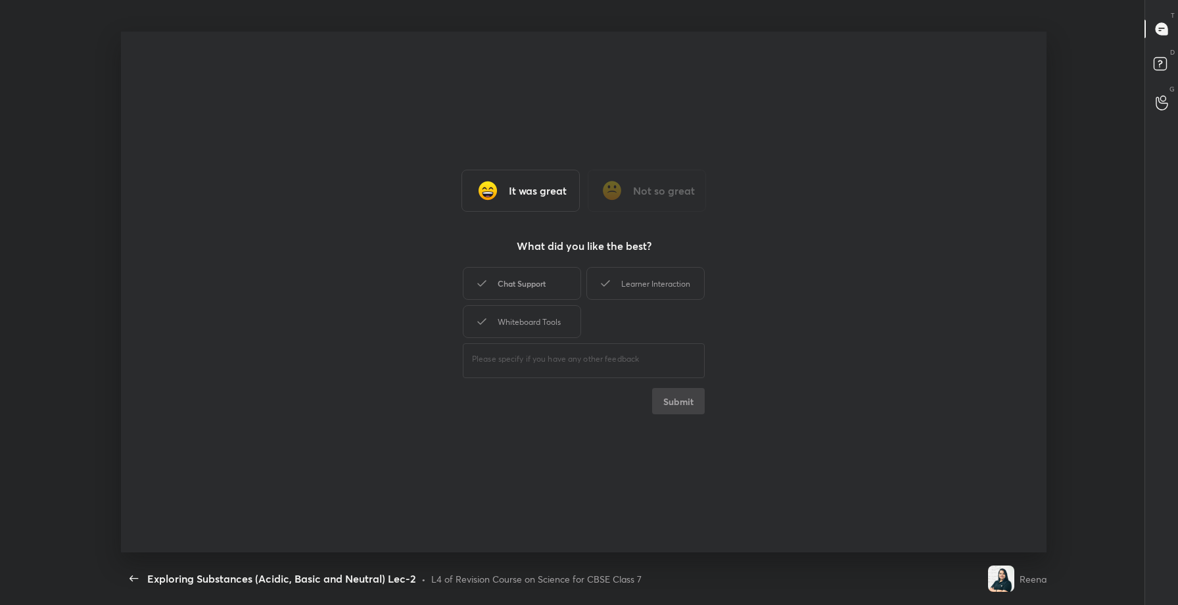
click at [544, 280] on div "Chat Support" at bounding box center [522, 283] width 118 height 33
click at [673, 394] on button "Submit" at bounding box center [678, 401] width 53 height 26
